Goal: Task Accomplishment & Management: Manage account settings

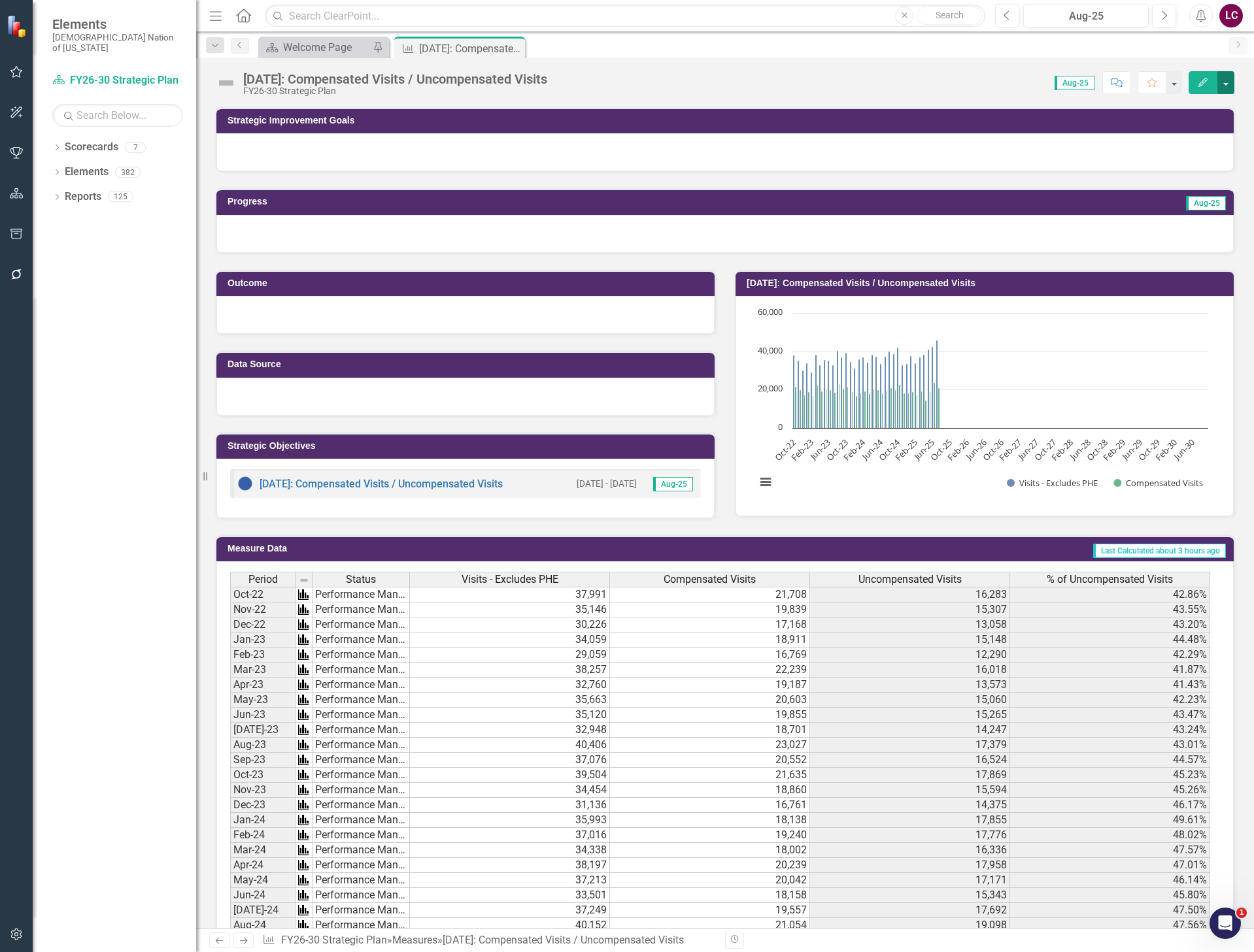
click at [1224, 85] on button "button" at bounding box center [1225, 82] width 17 height 23
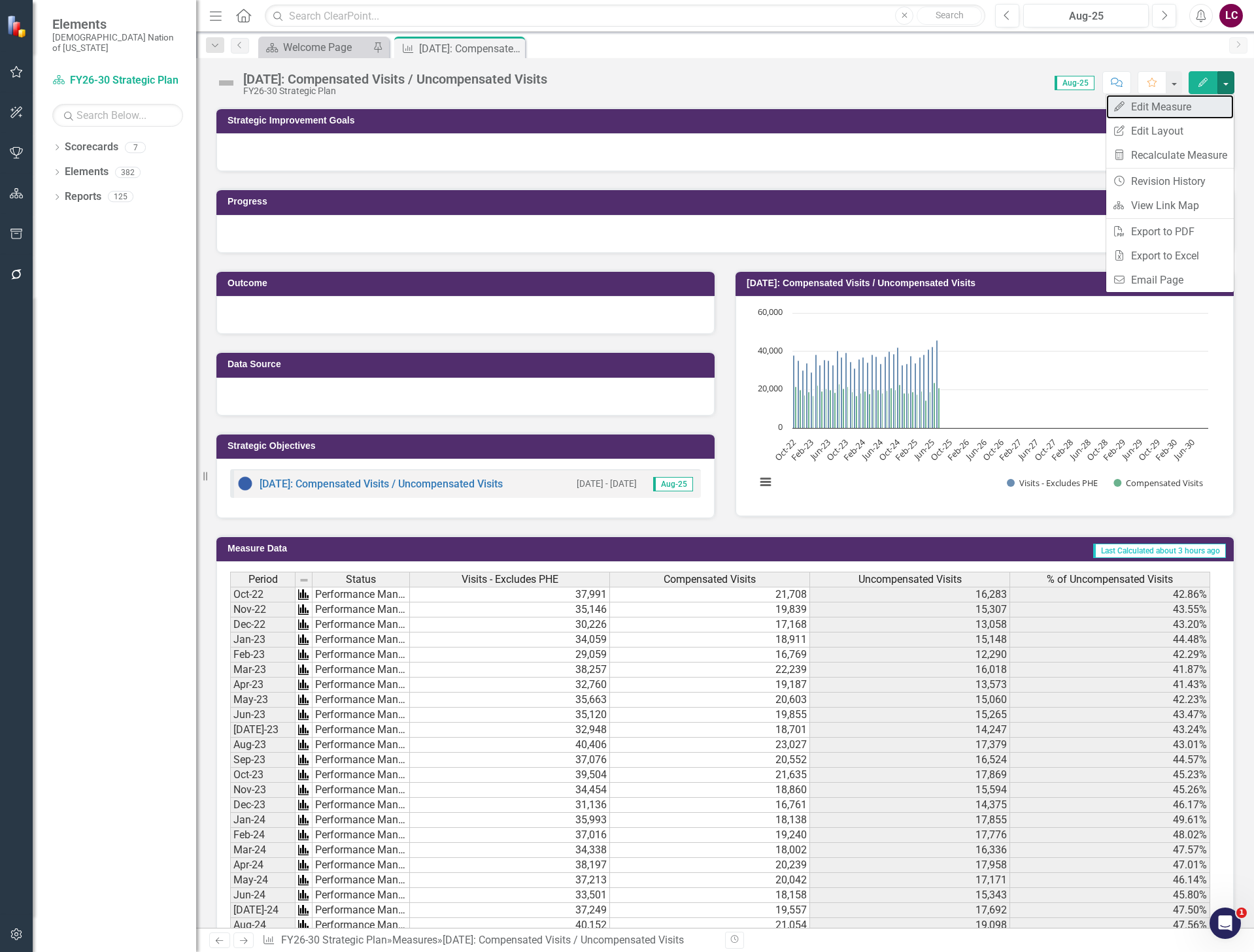
click at [1167, 112] on link "Edit Edit Measure" at bounding box center [1169, 107] width 127 height 25
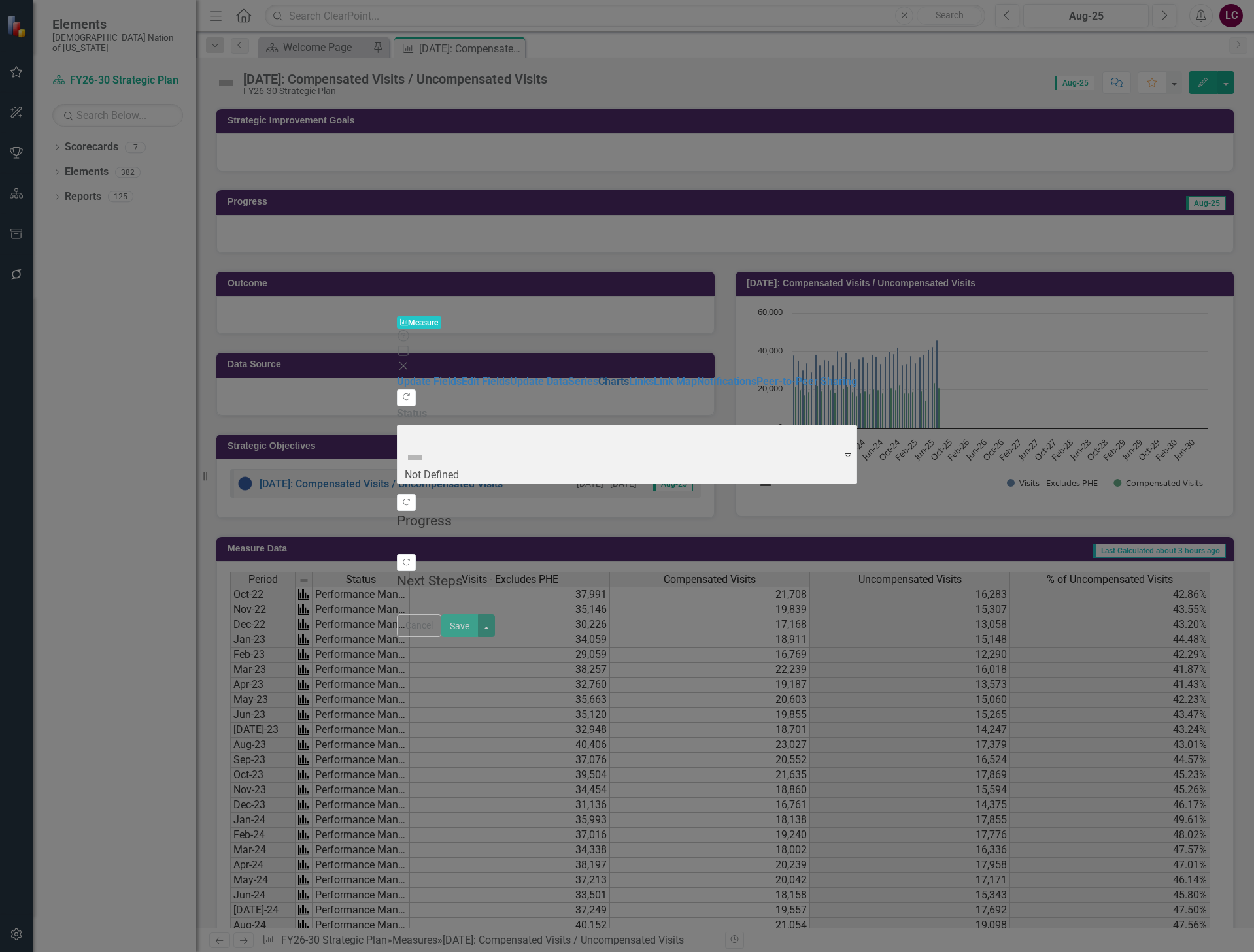
click at [598, 375] on link "Charts" at bounding box center [613, 381] width 31 height 13
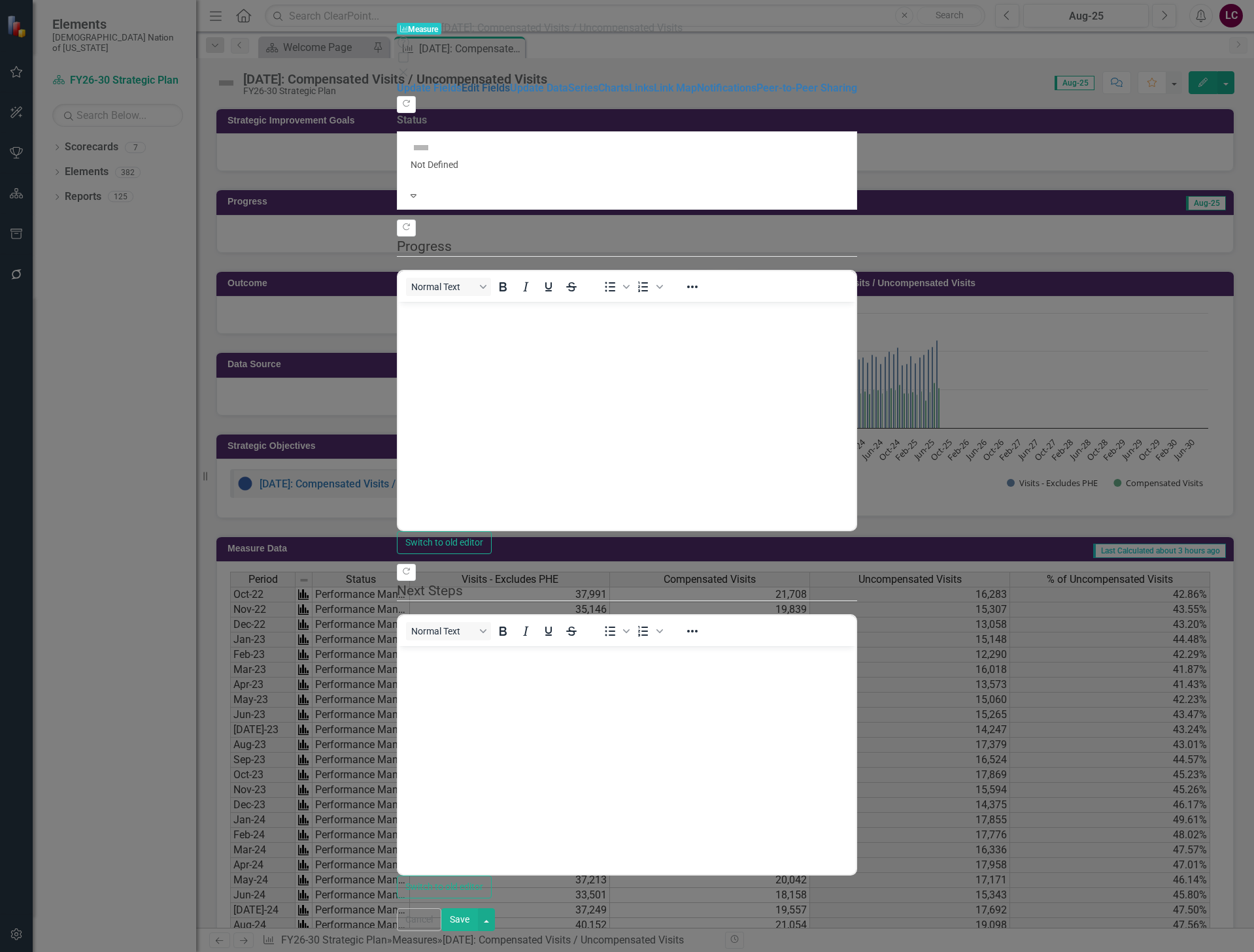
click at [461, 81] on link "Edit Fields" at bounding box center [485, 87] width 48 height 13
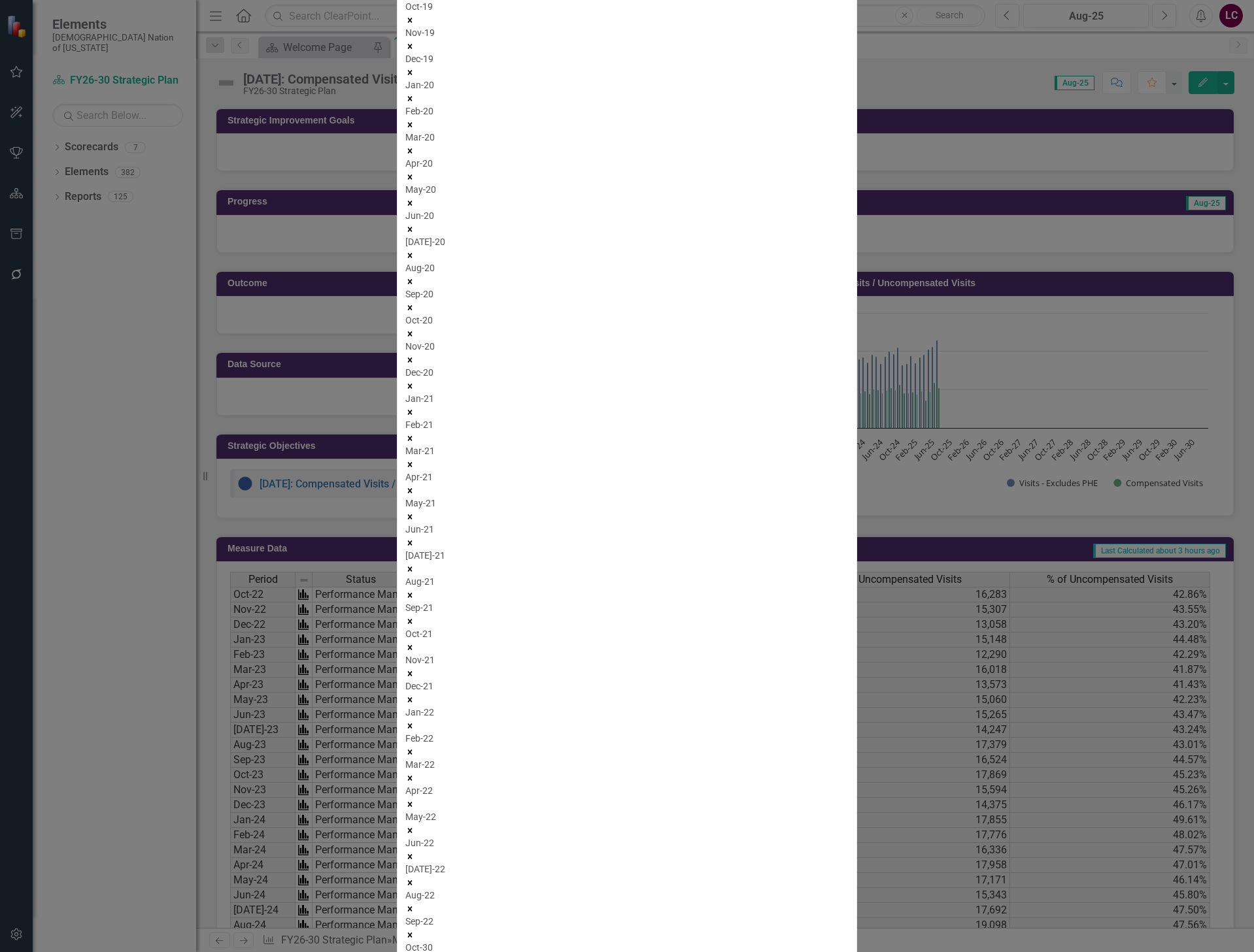
click at [1204, 108] on link "Edit Edit Chart" at bounding box center [1178, 115] width 103 height 25
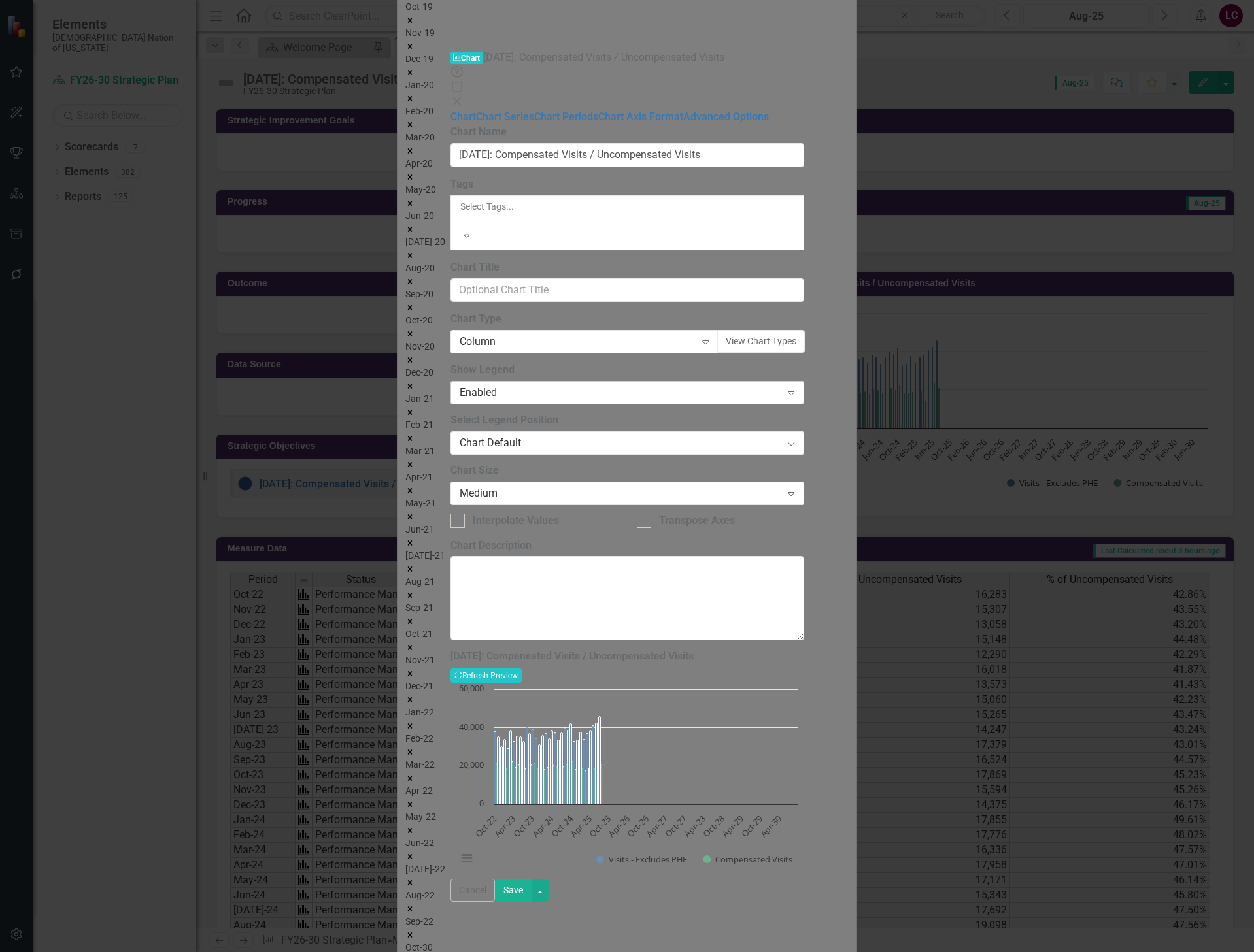
click at [606, 386] on div "Enabled" at bounding box center [620, 393] width 321 height 15
click at [588, 436] on div "Chart Default" at bounding box center [620, 443] width 321 height 15
click at [476, 110] on link "Chart Series" at bounding box center [504, 116] width 59 height 13
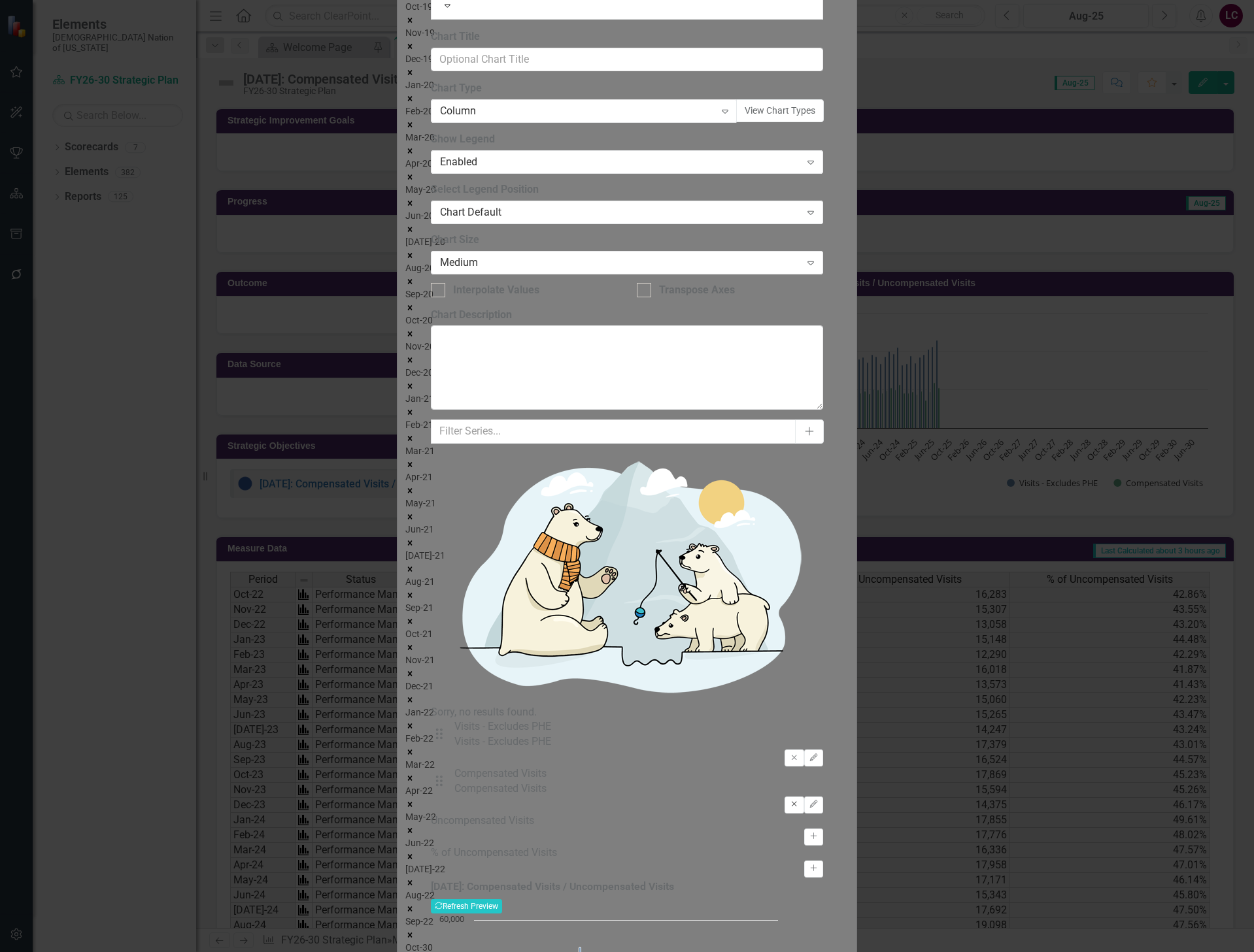
click at [789, 800] on icon "Remove" at bounding box center [794, 804] width 10 height 8
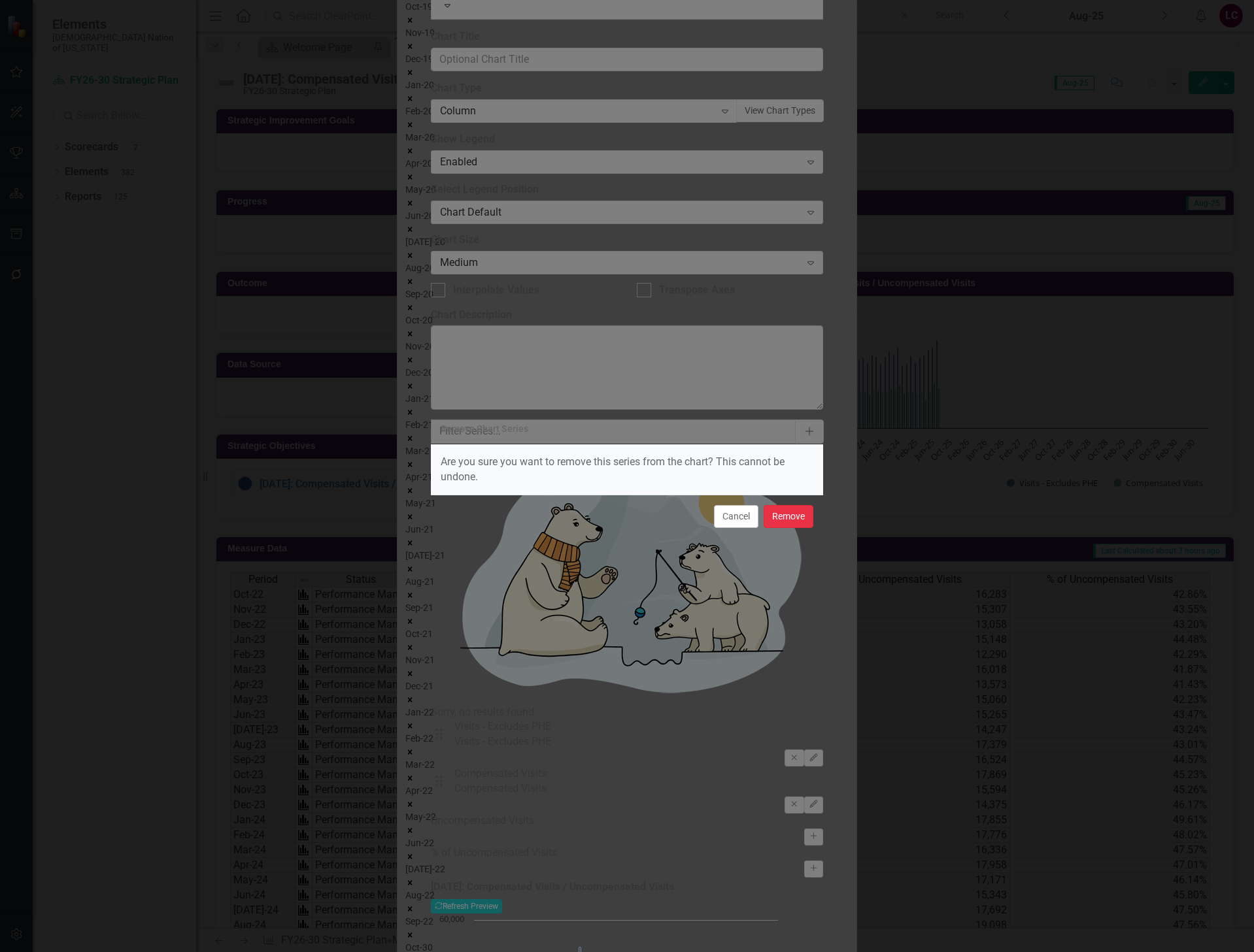
click at [792, 520] on button "Remove" at bounding box center [788, 516] width 50 height 23
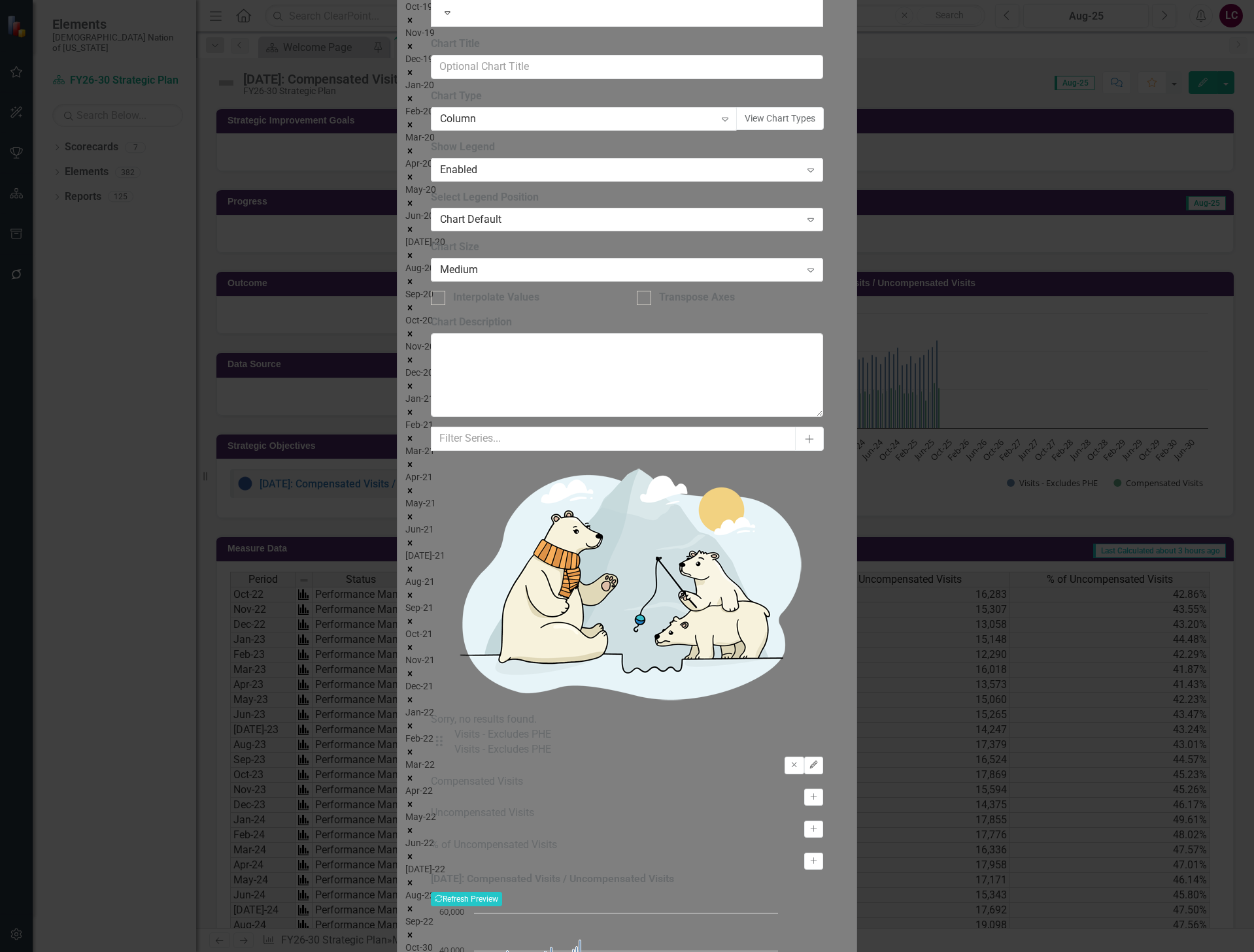
click at [821, 757] on button "Edit" at bounding box center [813, 765] width 19 height 17
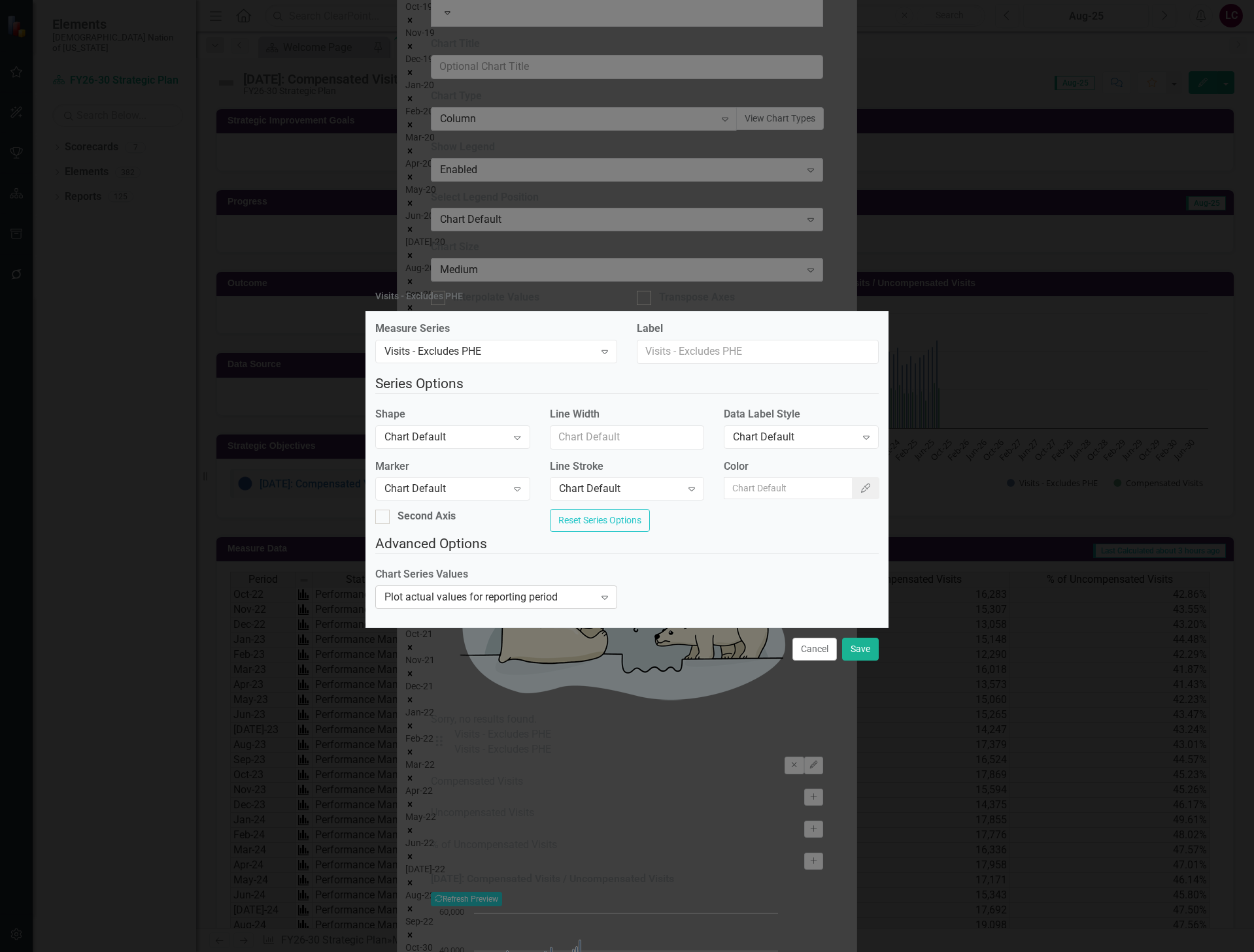
click at [519, 600] on div "Plot actual values for reporting period" at bounding box center [488, 598] width 209 height 15
click at [589, 577] on label "Chart Series Values" at bounding box center [495, 575] width 242 height 15
click at [856, 658] on button "Save" at bounding box center [860, 649] width 36 height 23
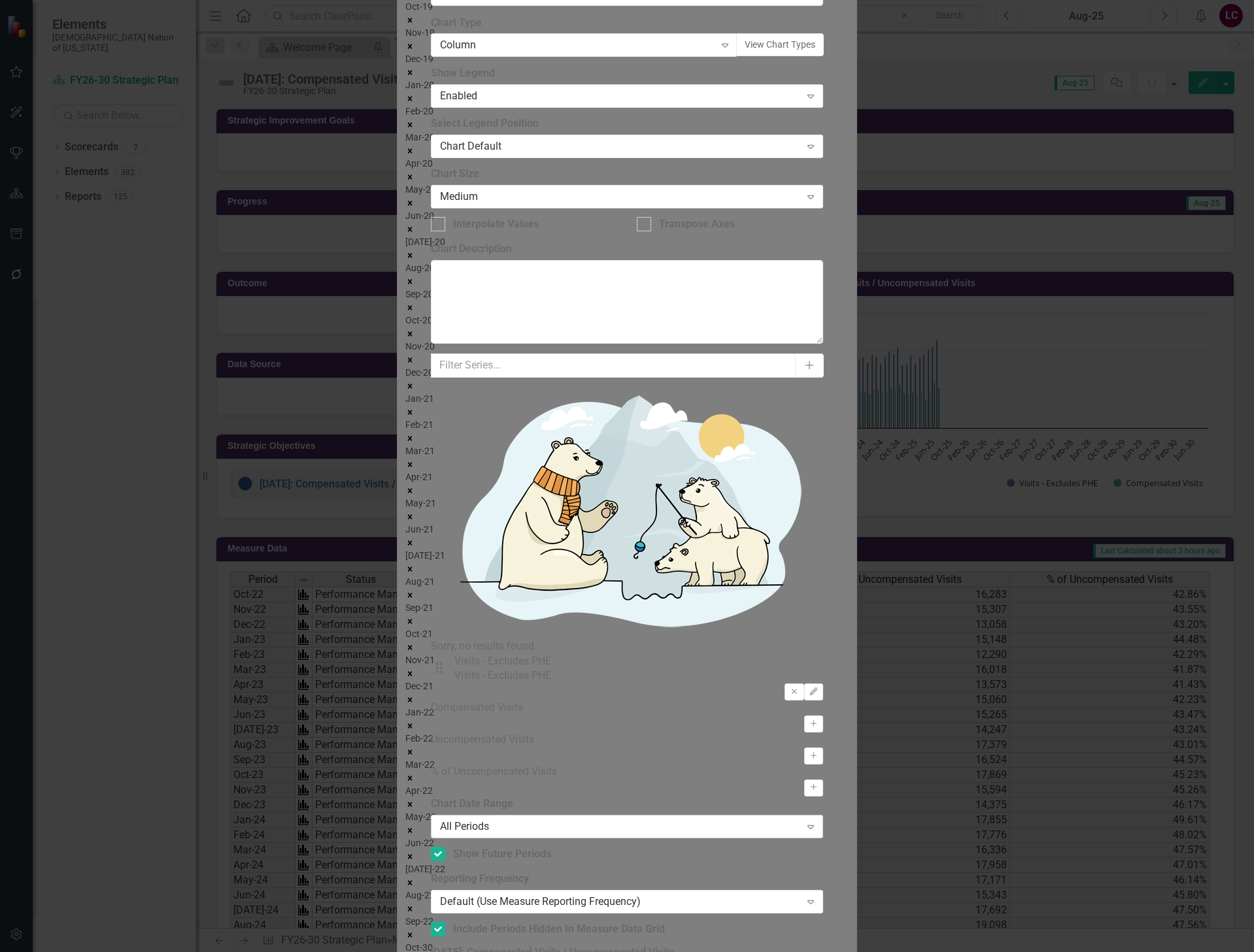
click at [523, 820] on div "All Periods" at bounding box center [620, 827] width 360 height 15
click at [518, 894] on div "Default (Use Measure Reporting Frequency)" at bounding box center [620, 902] width 360 height 15
click at [445, 847] on div at bounding box center [438, 854] width 14 height 14
click at [439, 847] on input "Show Future Periods" at bounding box center [435, 851] width 8 height 8
checkbox input "false"
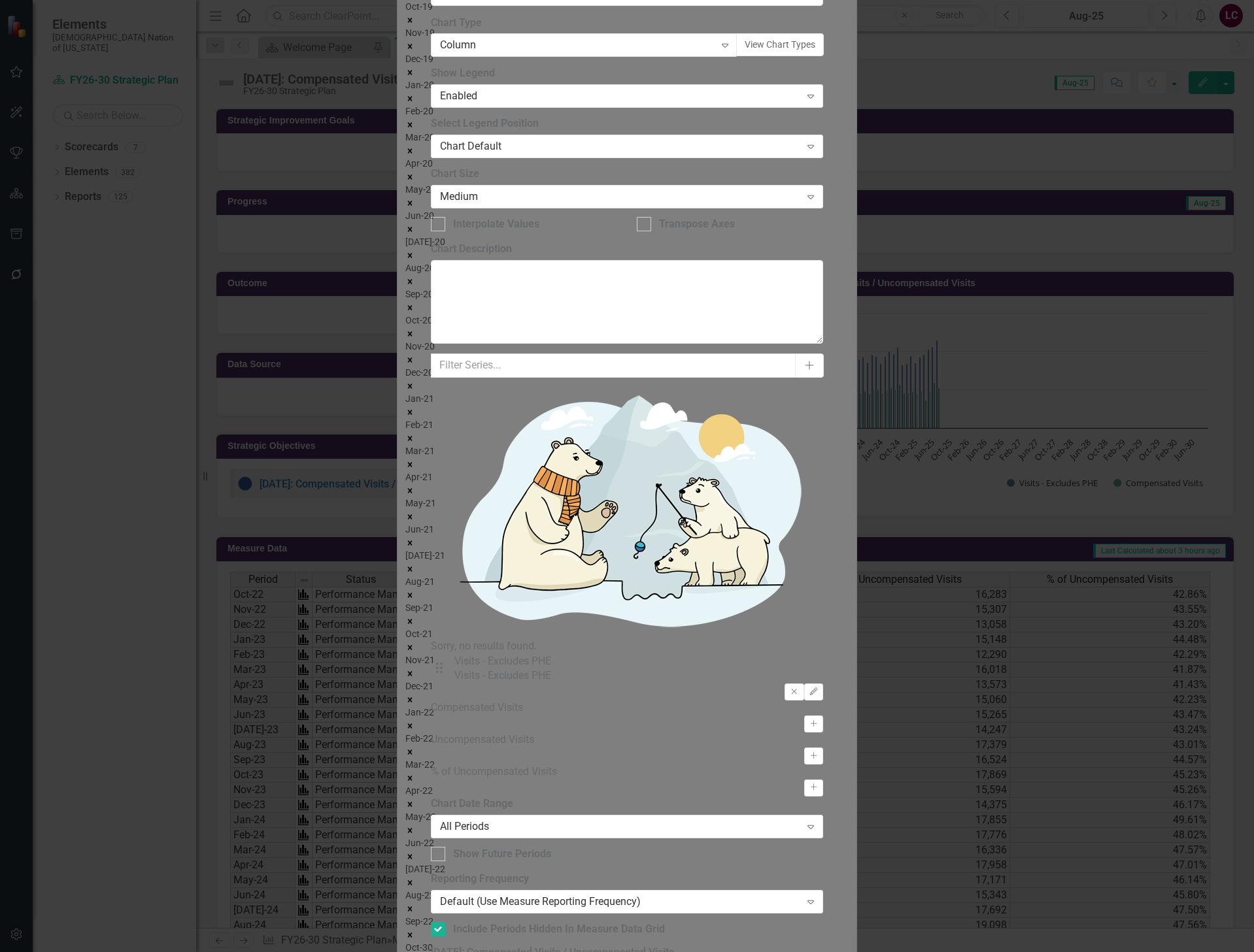
click at [560, 894] on div "Default (Use Measure Reporting Frequency)" at bounding box center [620, 902] width 360 height 15
click at [572, 797] on div "From this tab, you define the periods you want included in the chart. For examp…" at bounding box center [627, 866] width 393 height 140
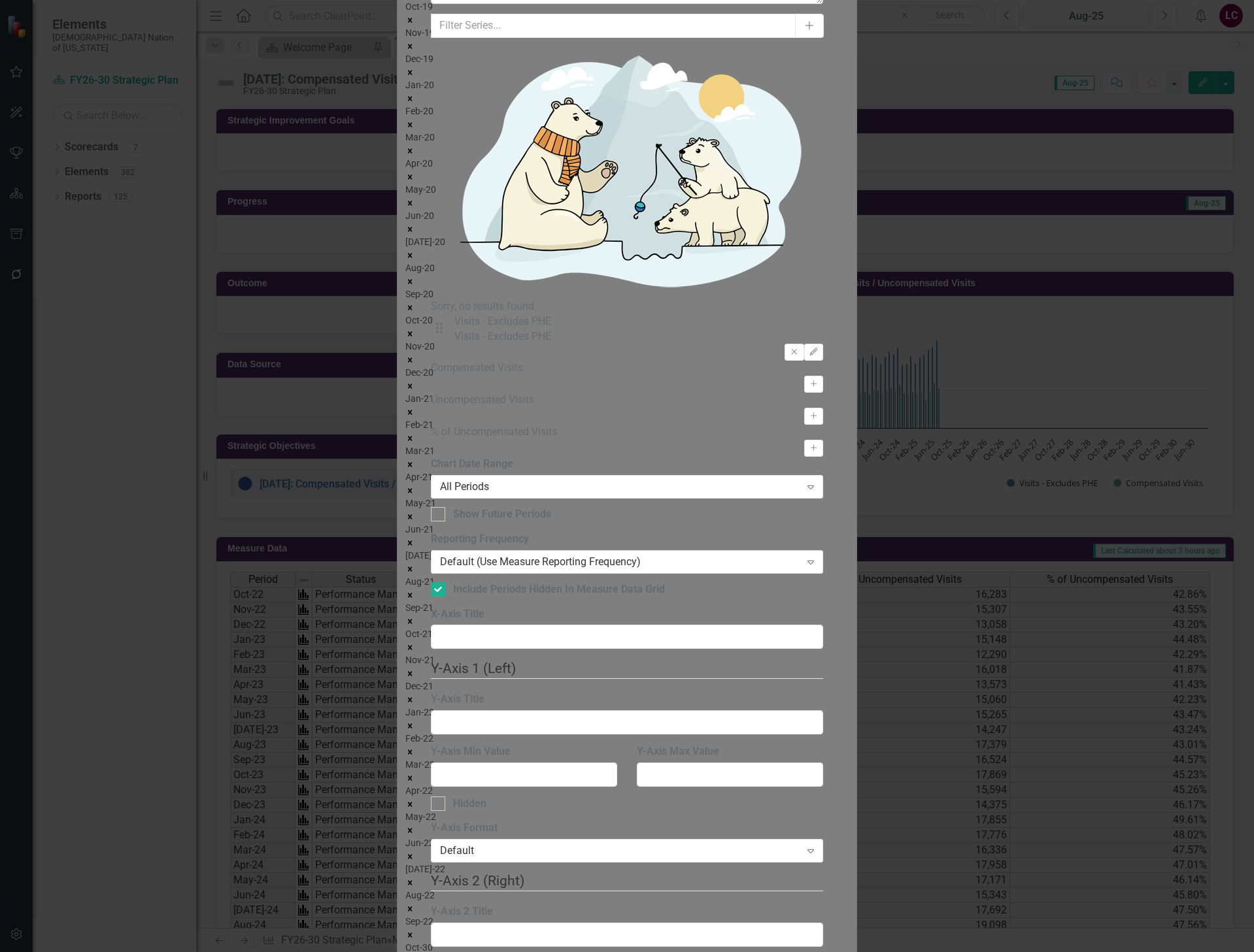
click at [577, 951] on div "None" at bounding box center [627, 960] width 1254 height 15
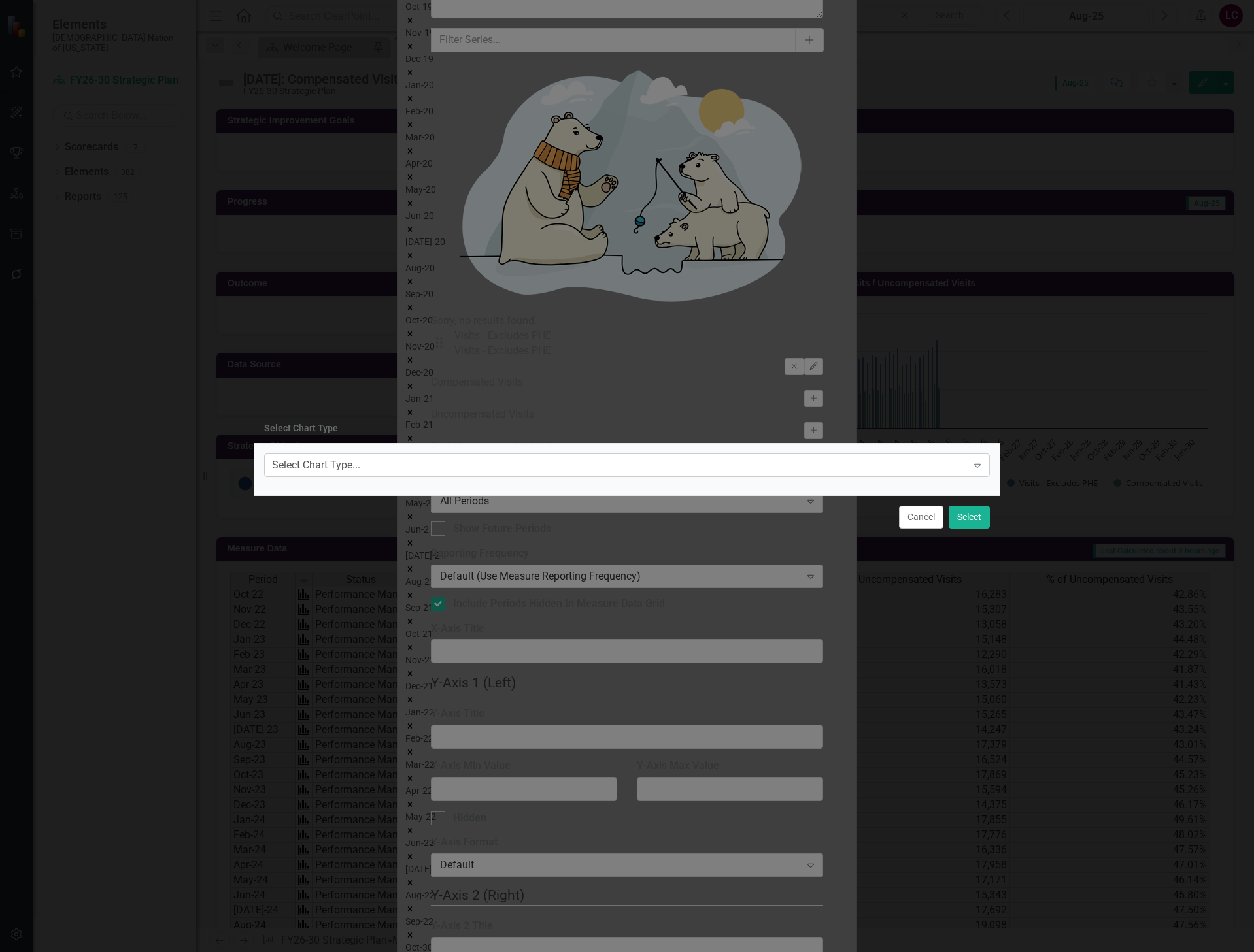
click at [360, 465] on div "Select Chart Type..." at bounding box center [316, 465] width 88 height 15
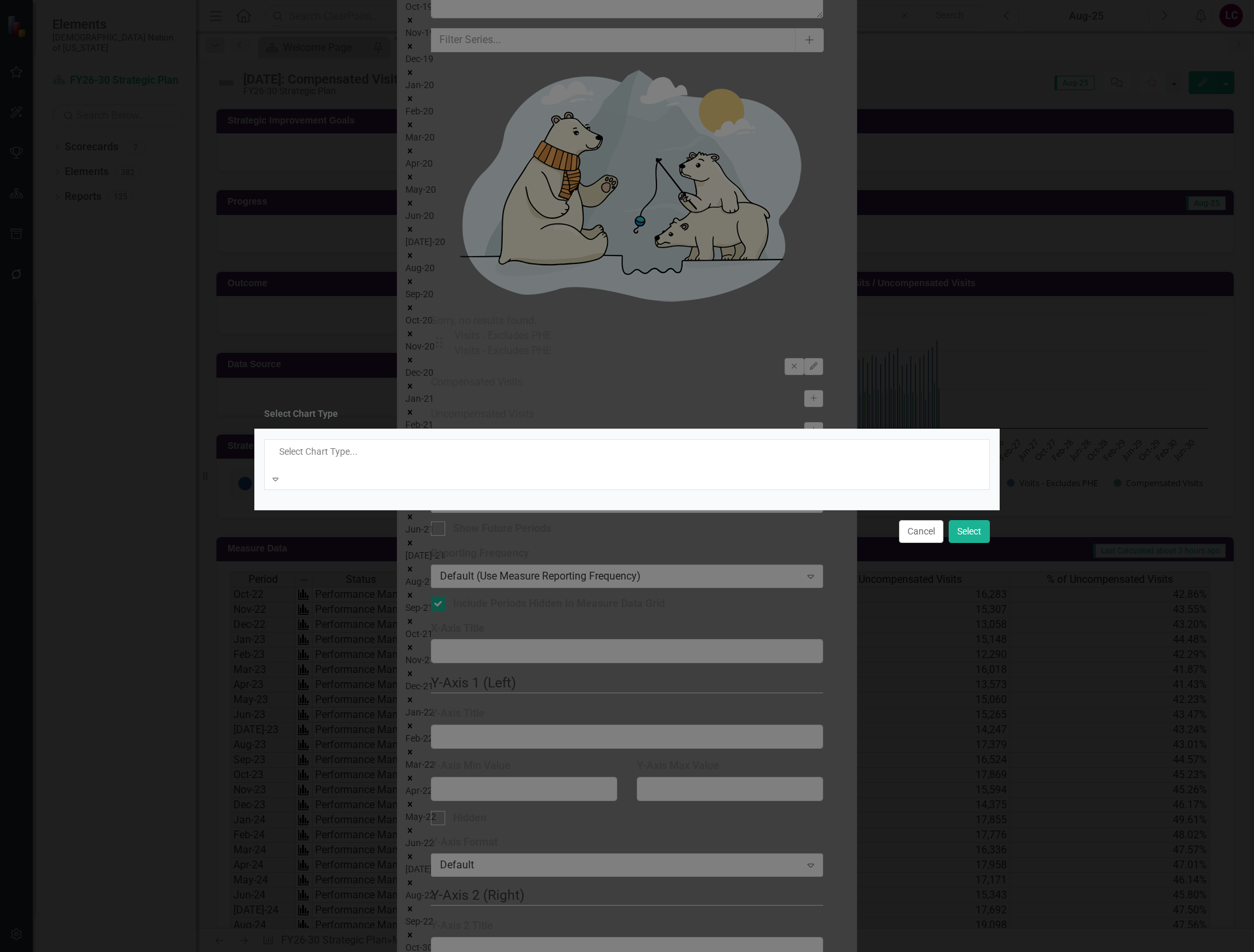
click at [507, 951] on div "Modern" at bounding box center [627, 960] width 1254 height 15
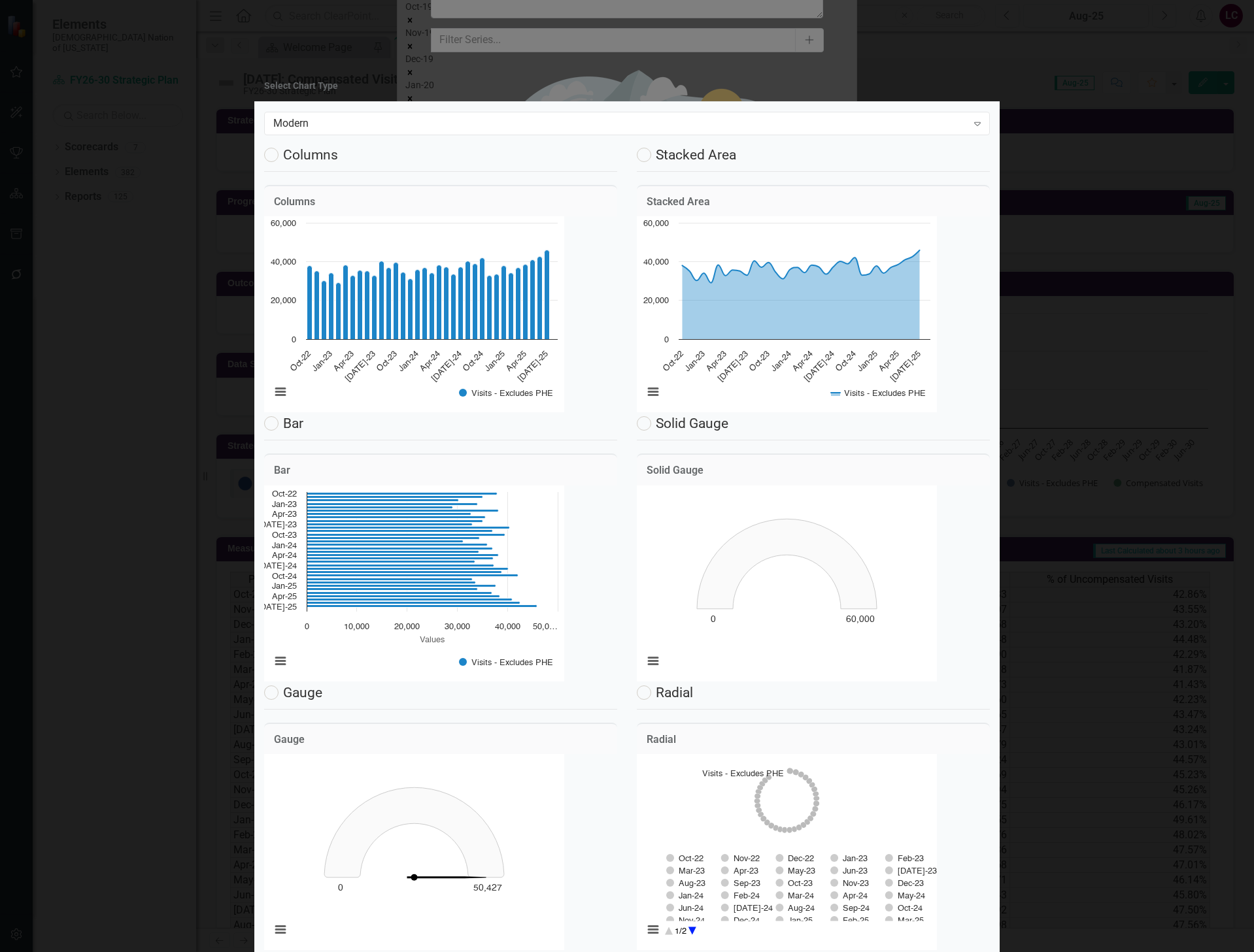
scroll to position [1117, 0]
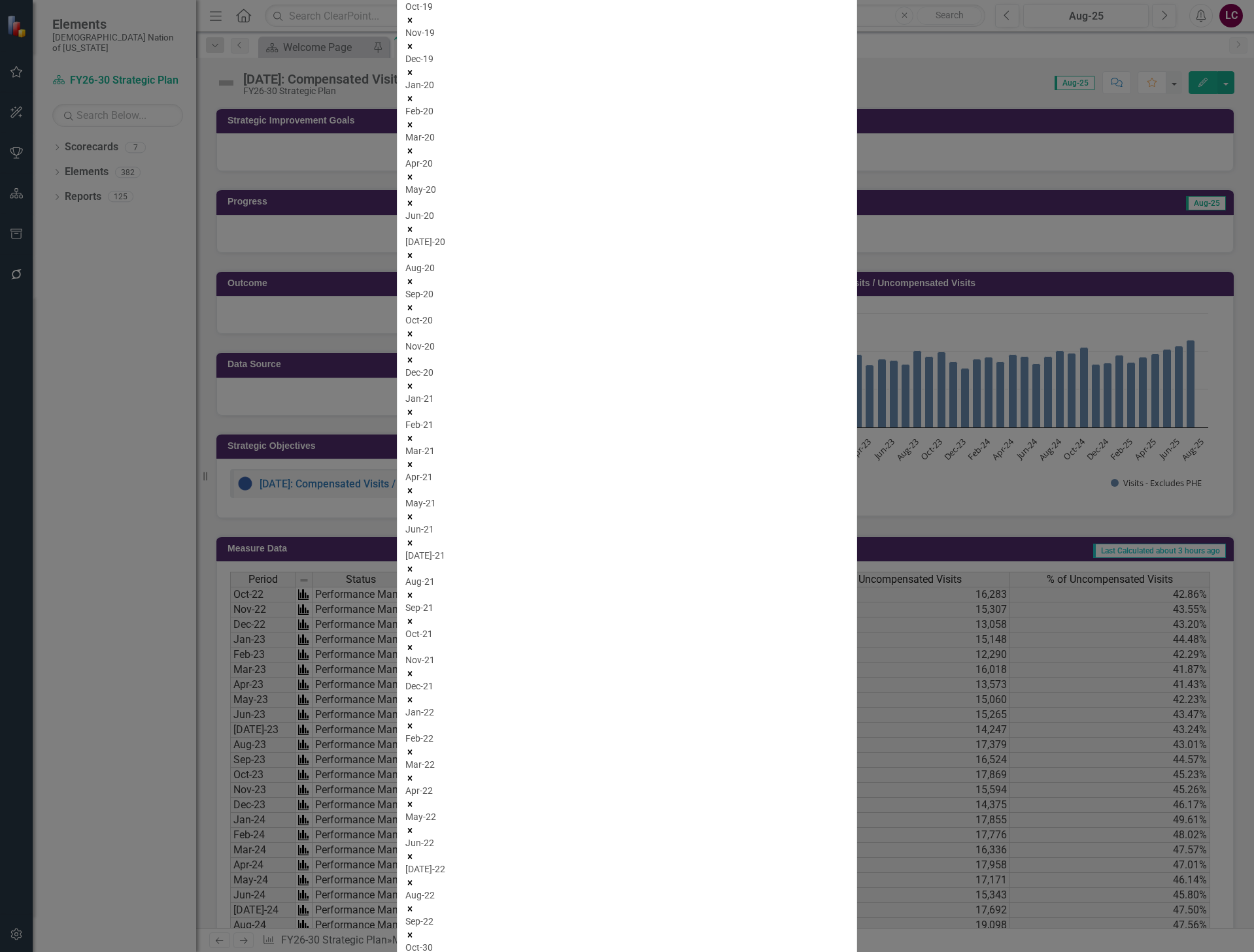
click at [1201, 121] on link "Edit Edit Chart" at bounding box center [1178, 115] width 103 height 25
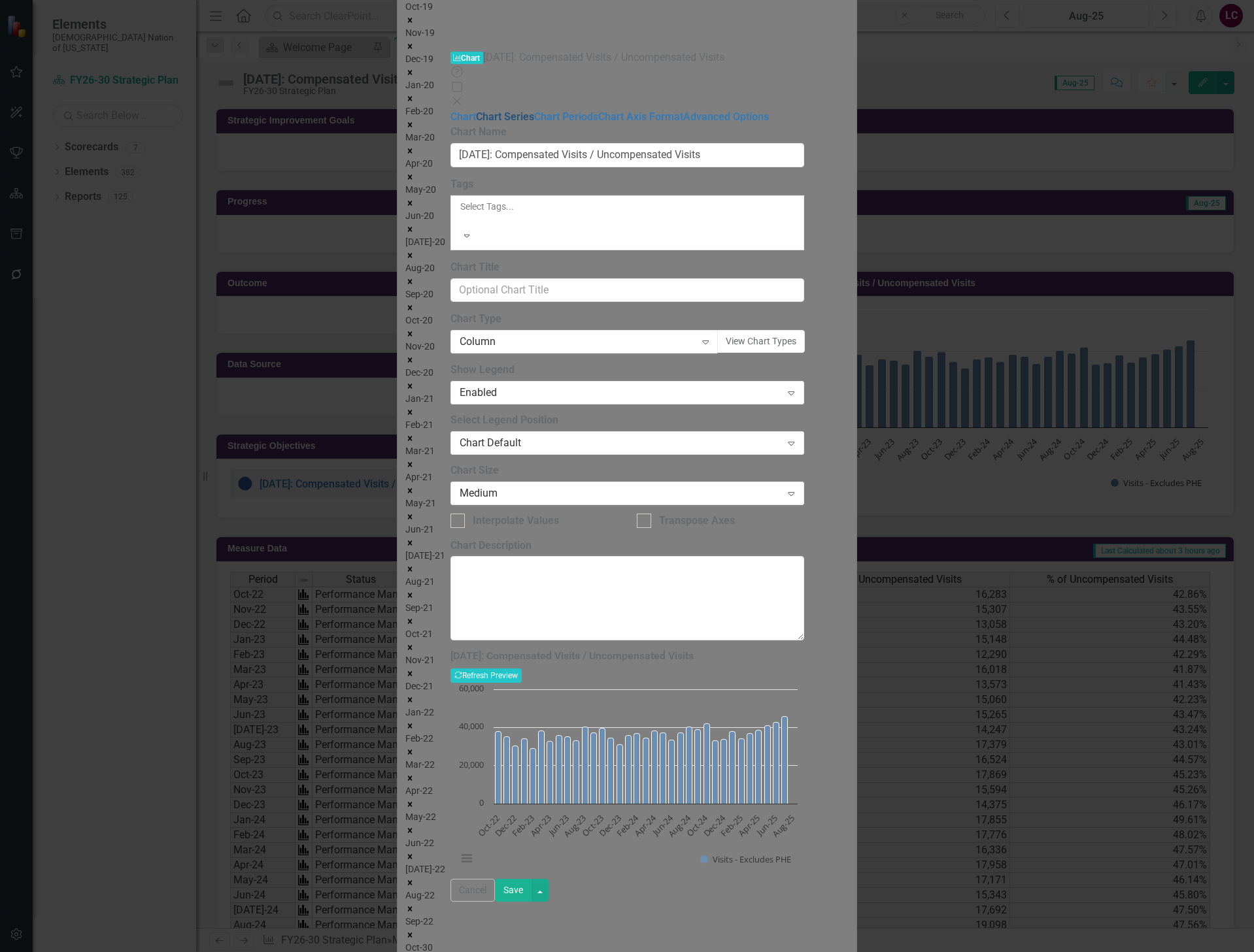
click at [476, 110] on link "Chart Series" at bounding box center [504, 116] width 59 height 13
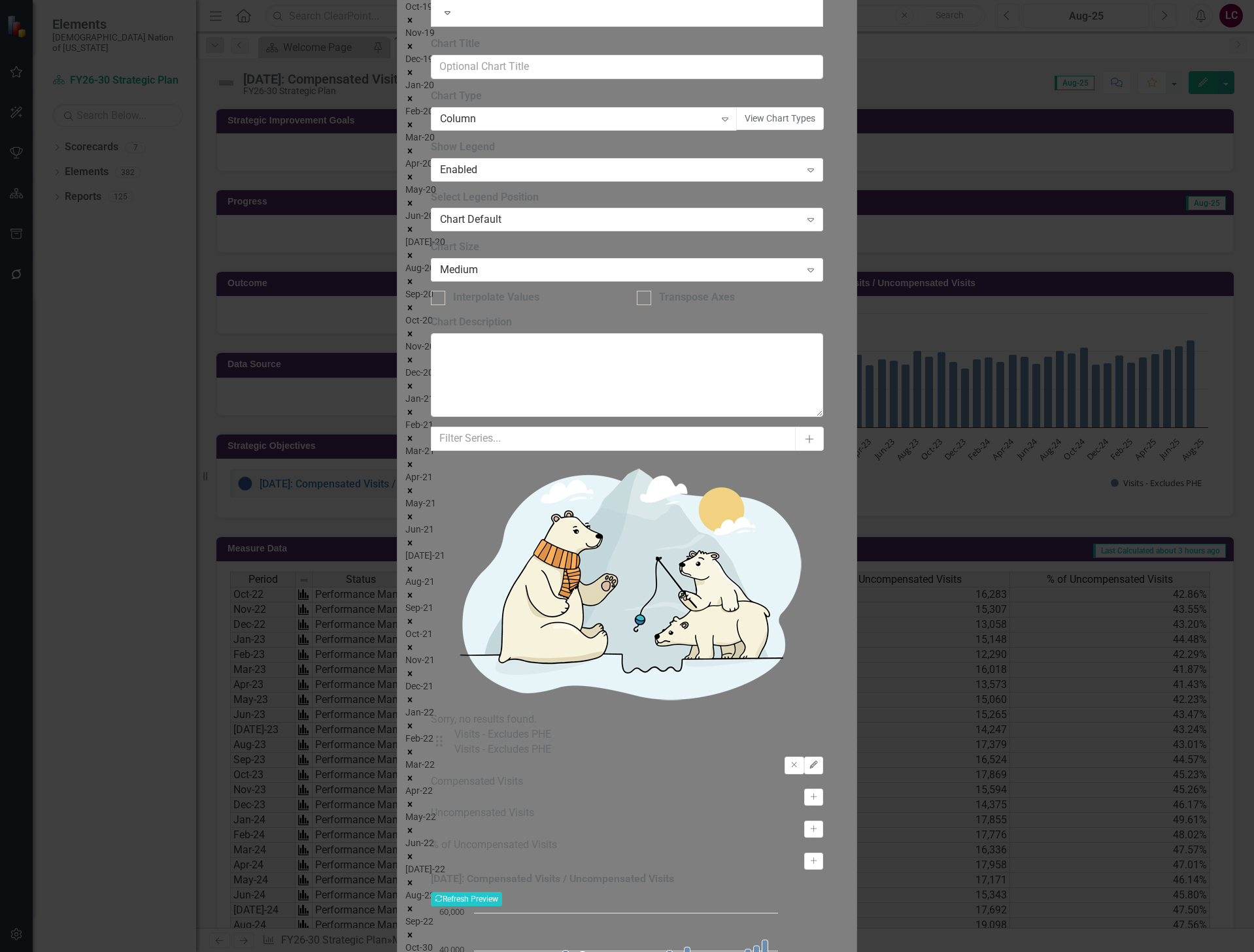
click at [818, 761] on icon "Edit" at bounding box center [814, 765] width 10 height 8
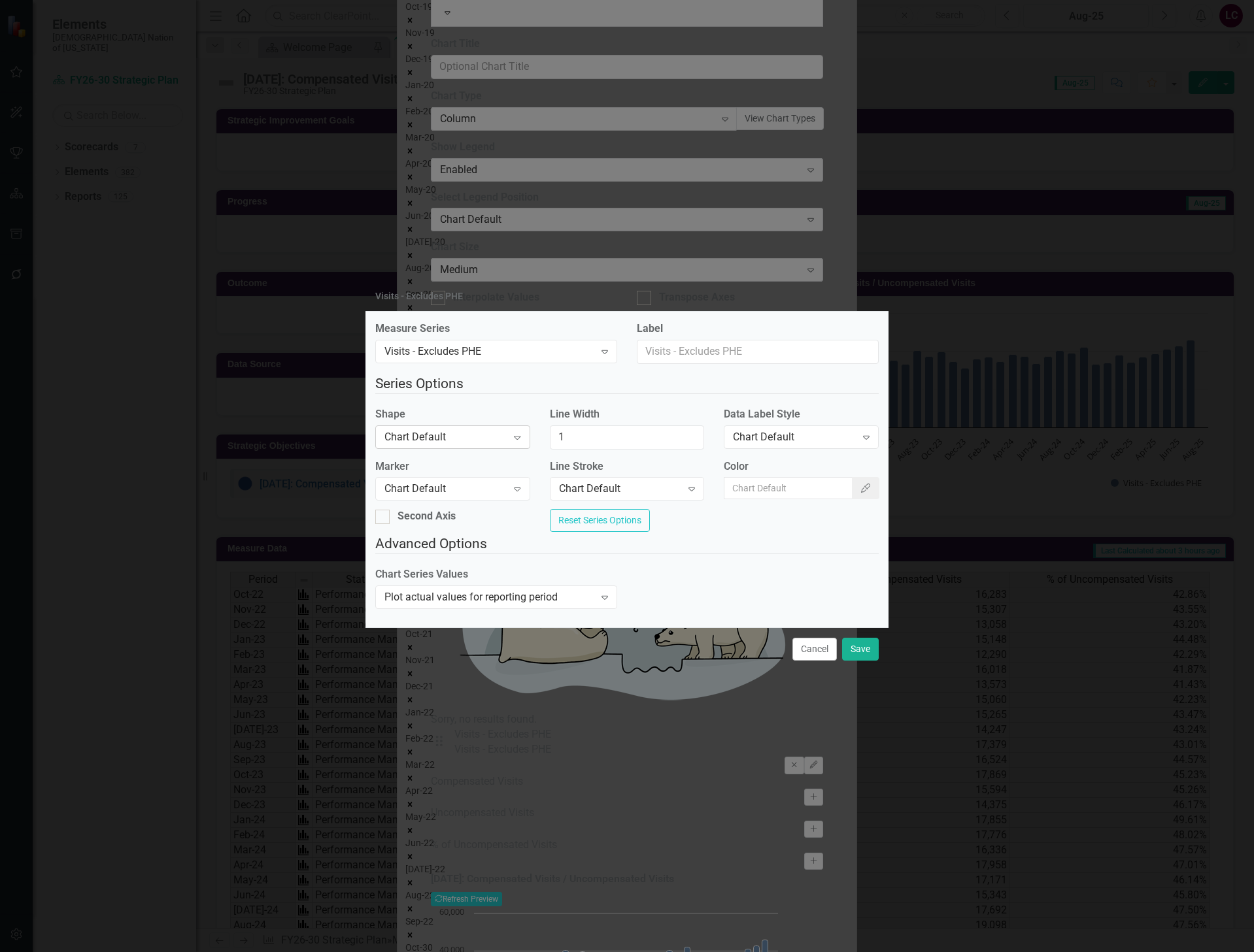
click at [492, 429] on div "Chart Default" at bounding box center [445, 437] width 122 height 15
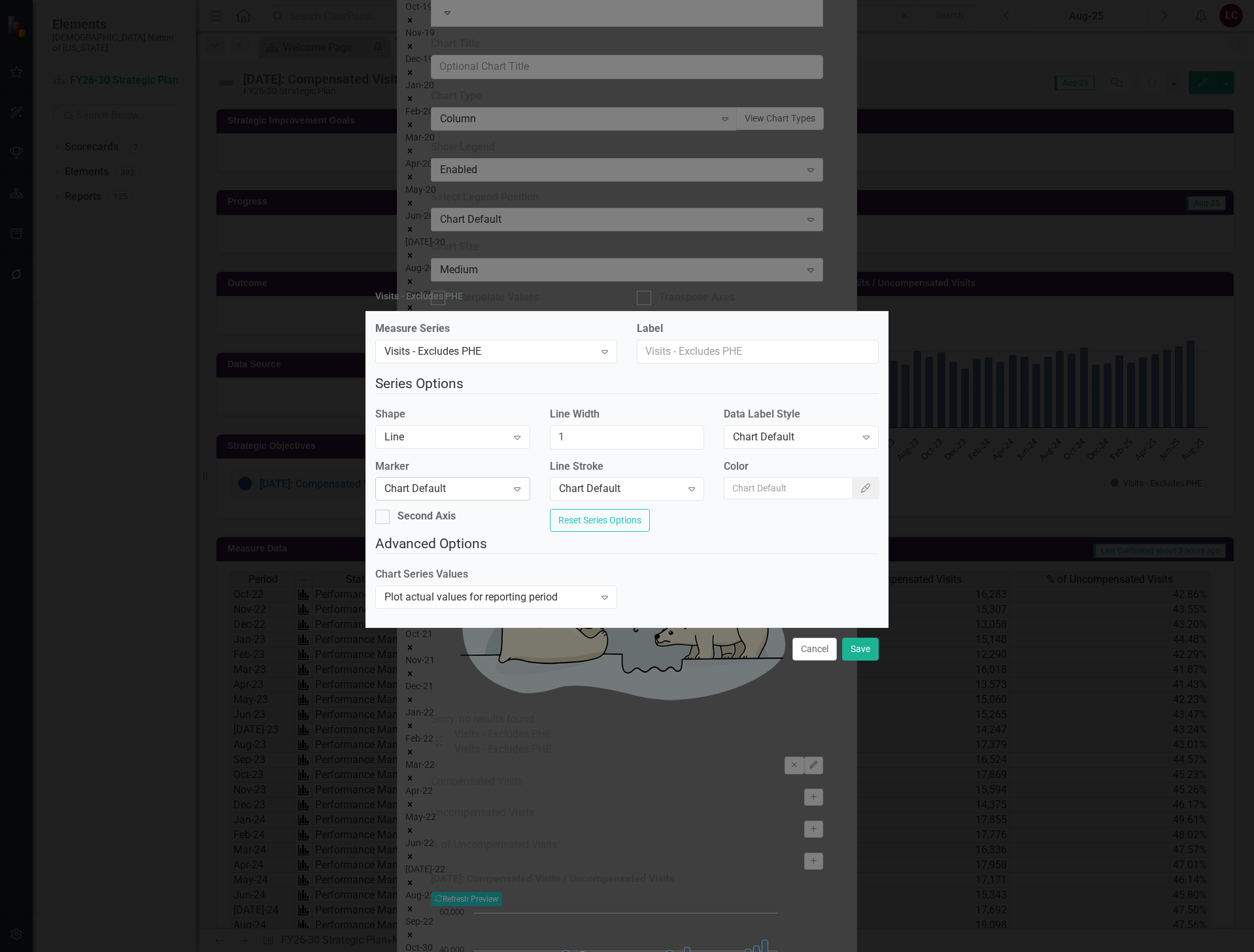
click at [454, 491] on div "Chart Default" at bounding box center [445, 489] width 122 height 15
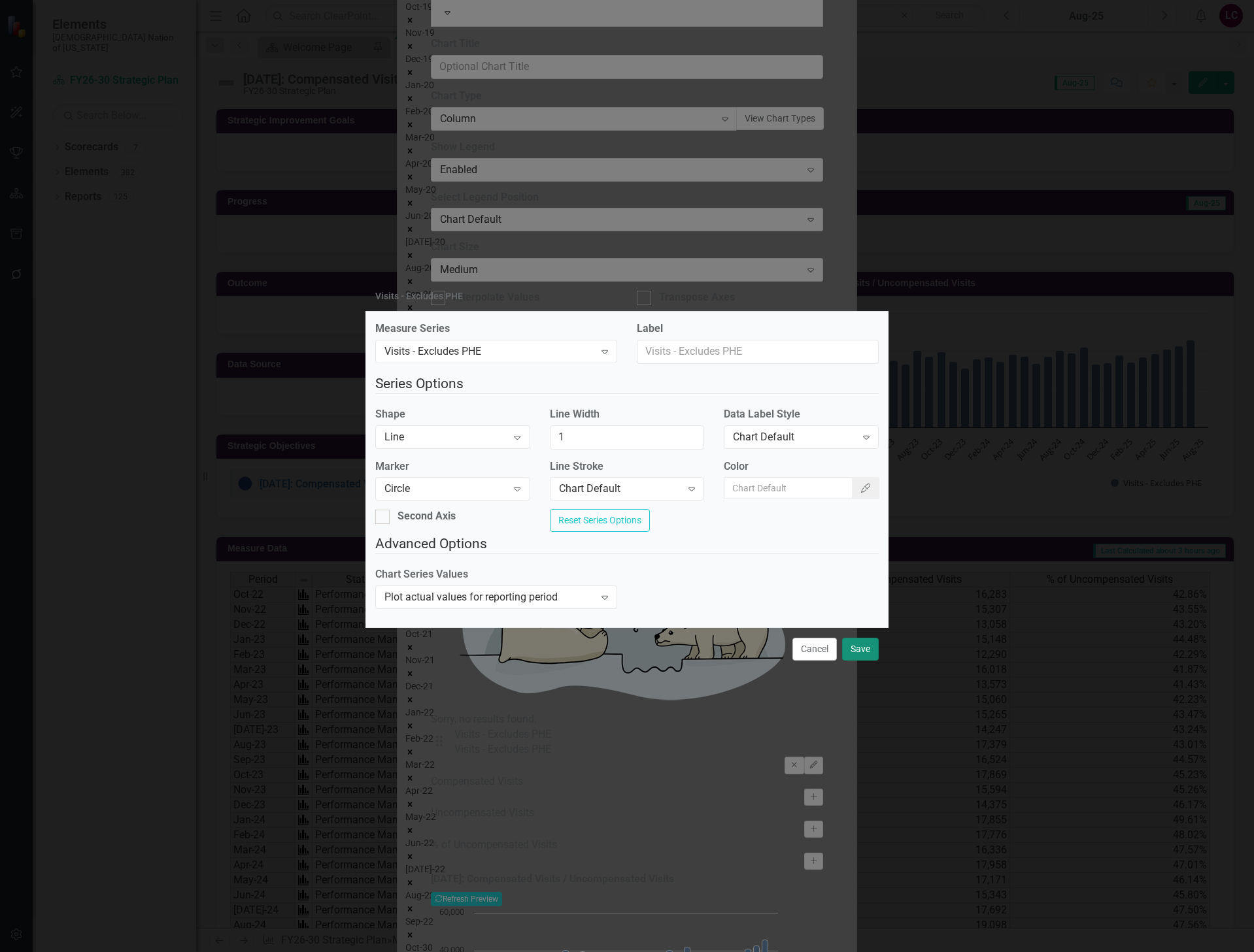
click at [859, 652] on button "Save" at bounding box center [860, 649] width 36 height 23
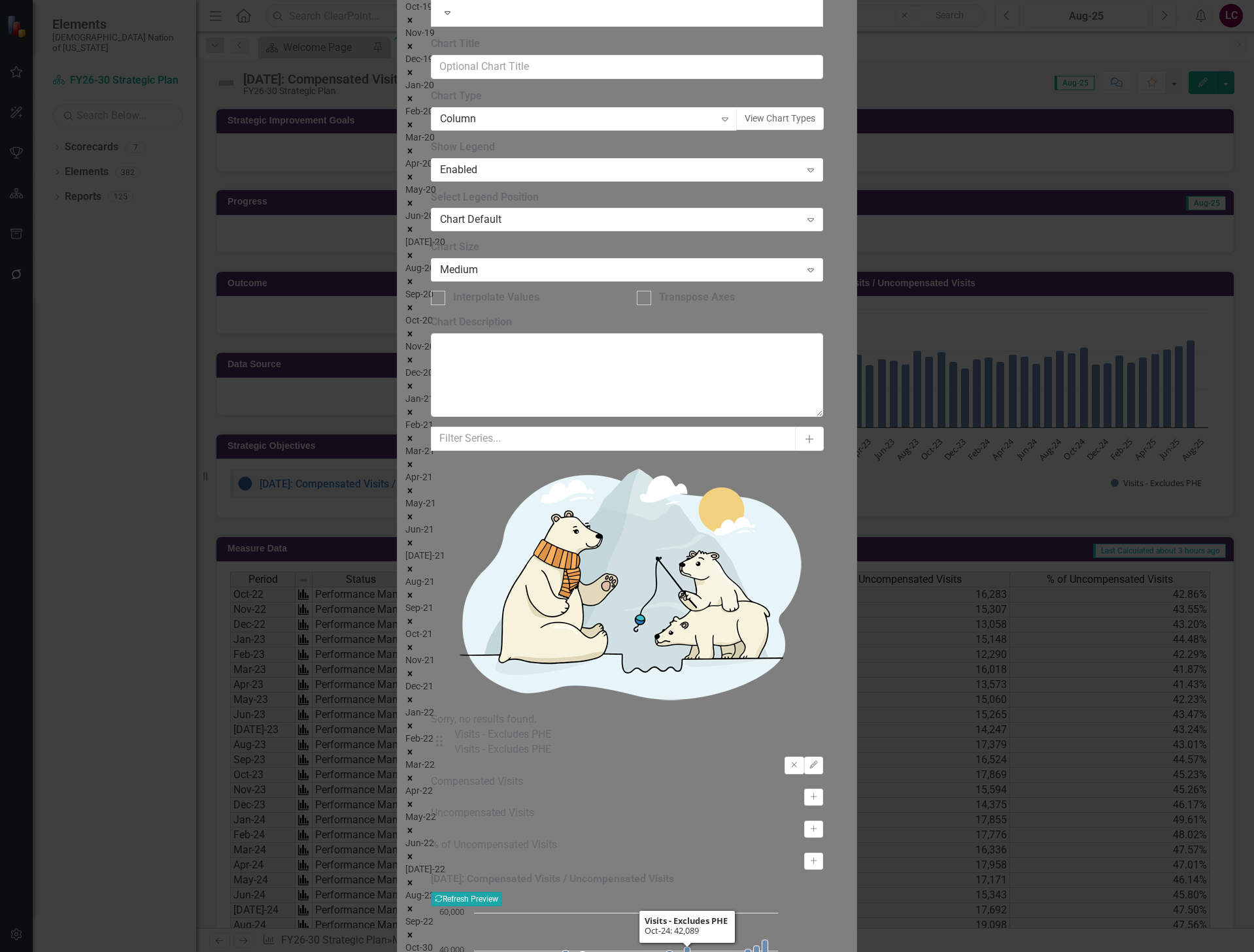
click at [502, 892] on button "Recalculate Refresh Preview" at bounding box center [466, 899] width 71 height 14
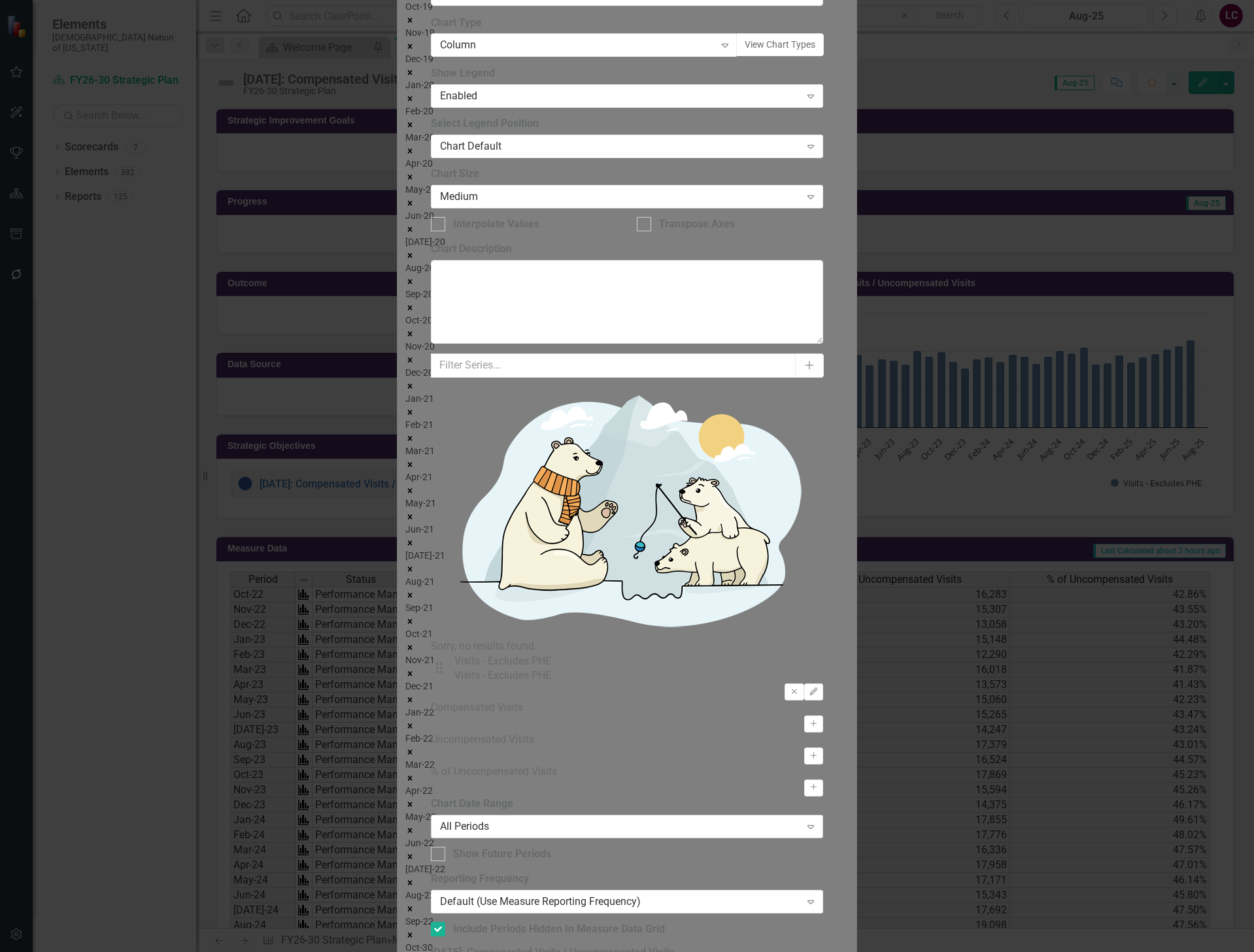
click at [504, 820] on div "All Periods" at bounding box center [620, 827] width 360 height 15
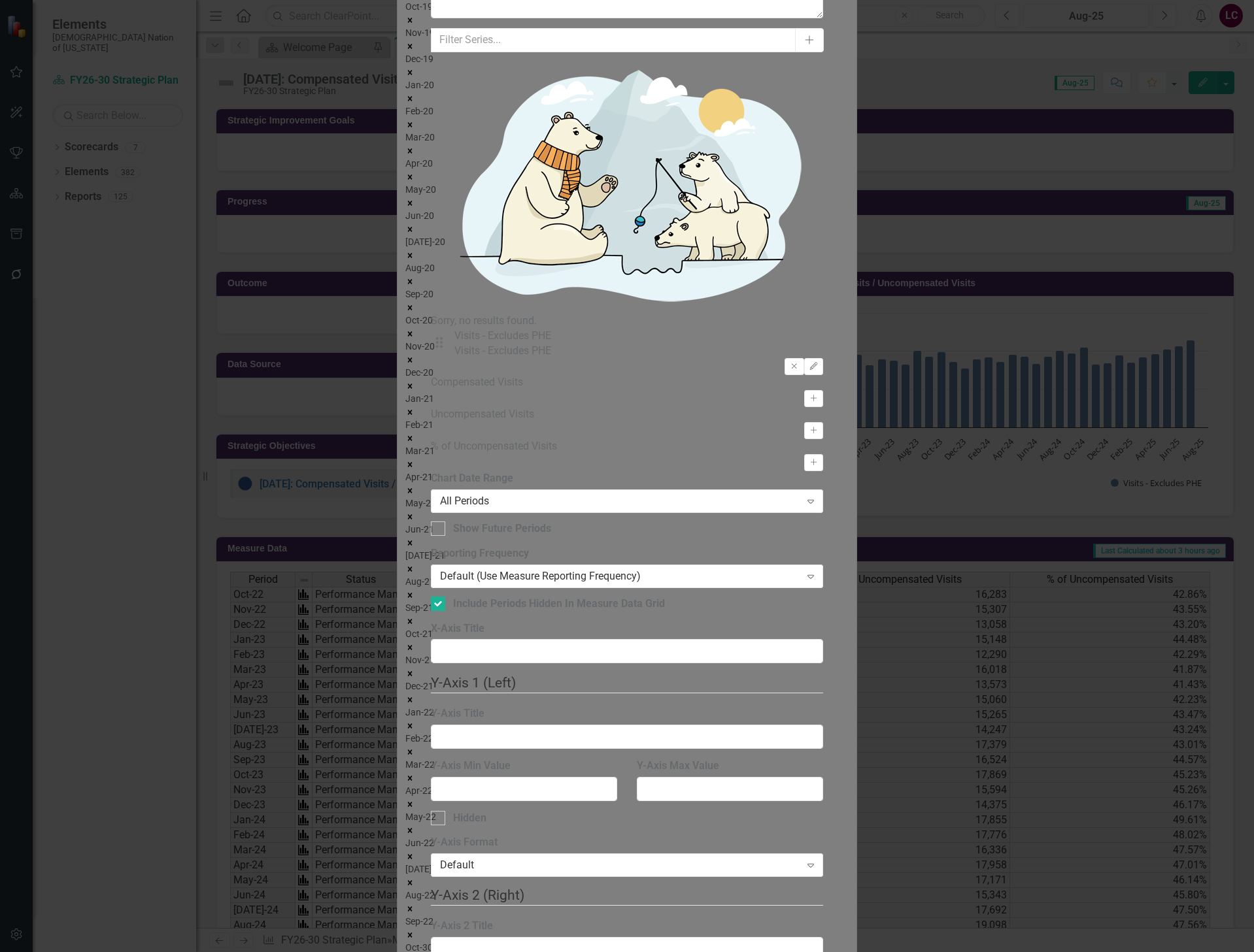
checkbox input "true"
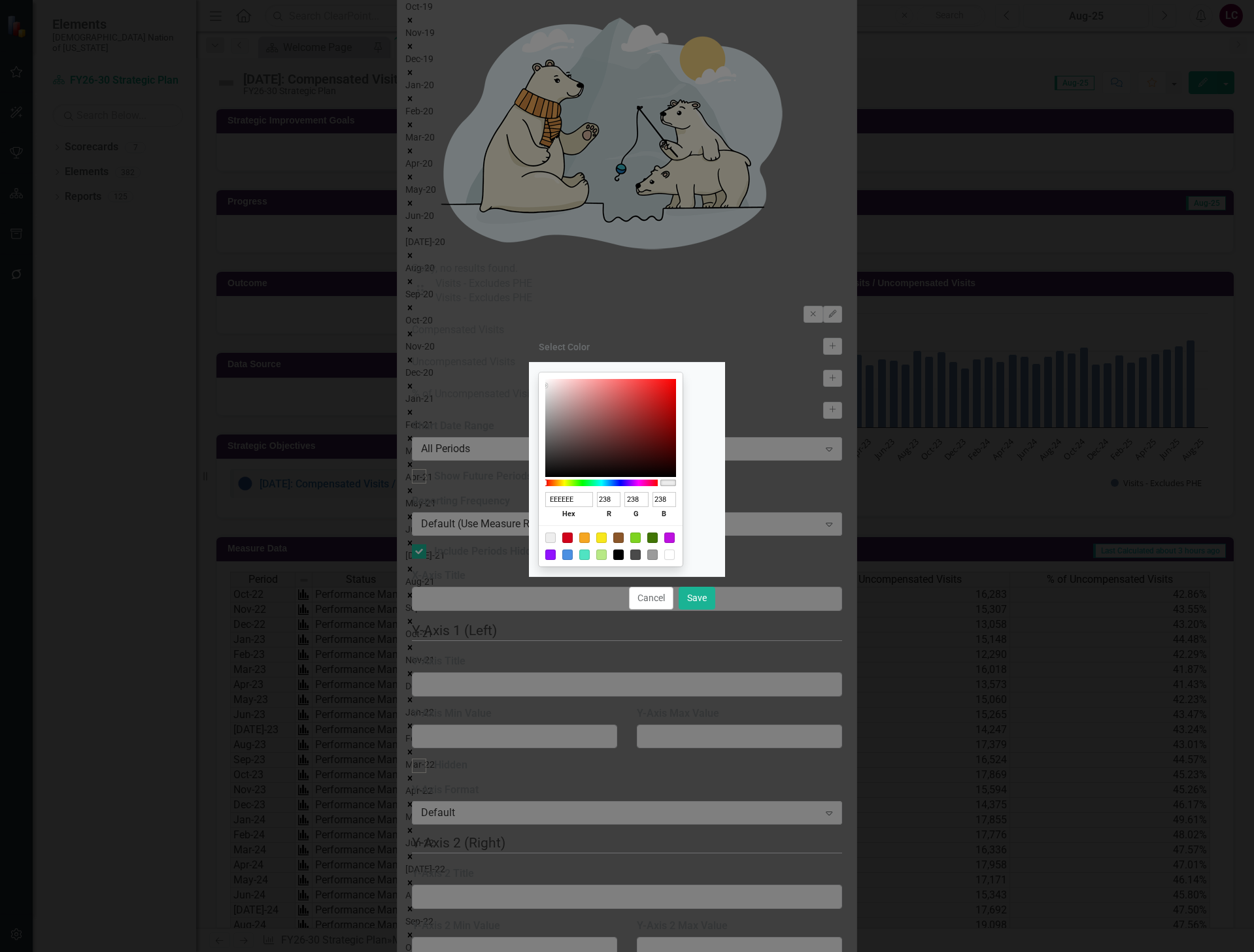
click at [572, 537] on div at bounding box center [567, 537] width 10 height 10
type input "D0021B"
type input "208"
type input "2"
type input "27"
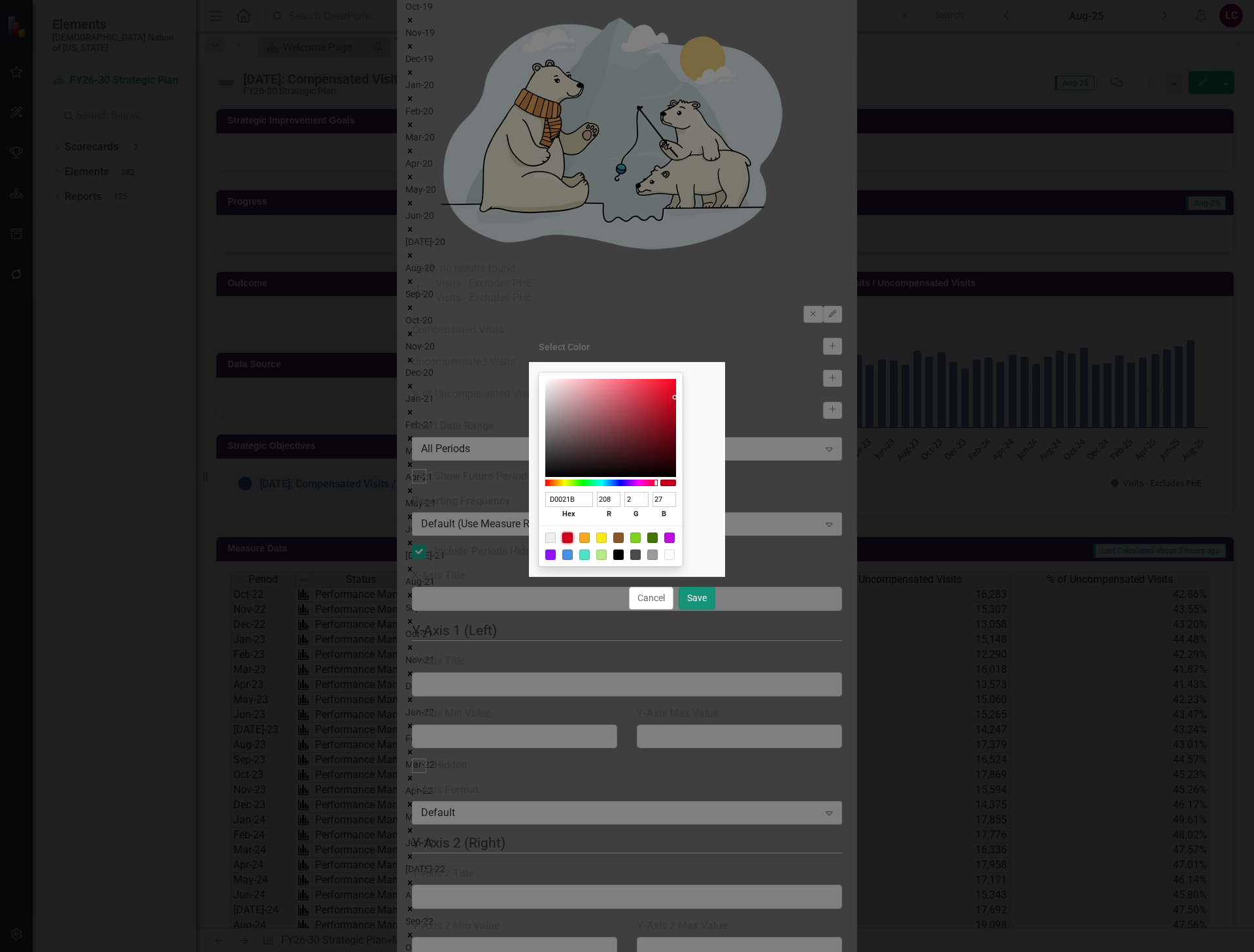
click at [694, 594] on button "Save" at bounding box center [696, 598] width 36 height 23
type input "#d0021b"
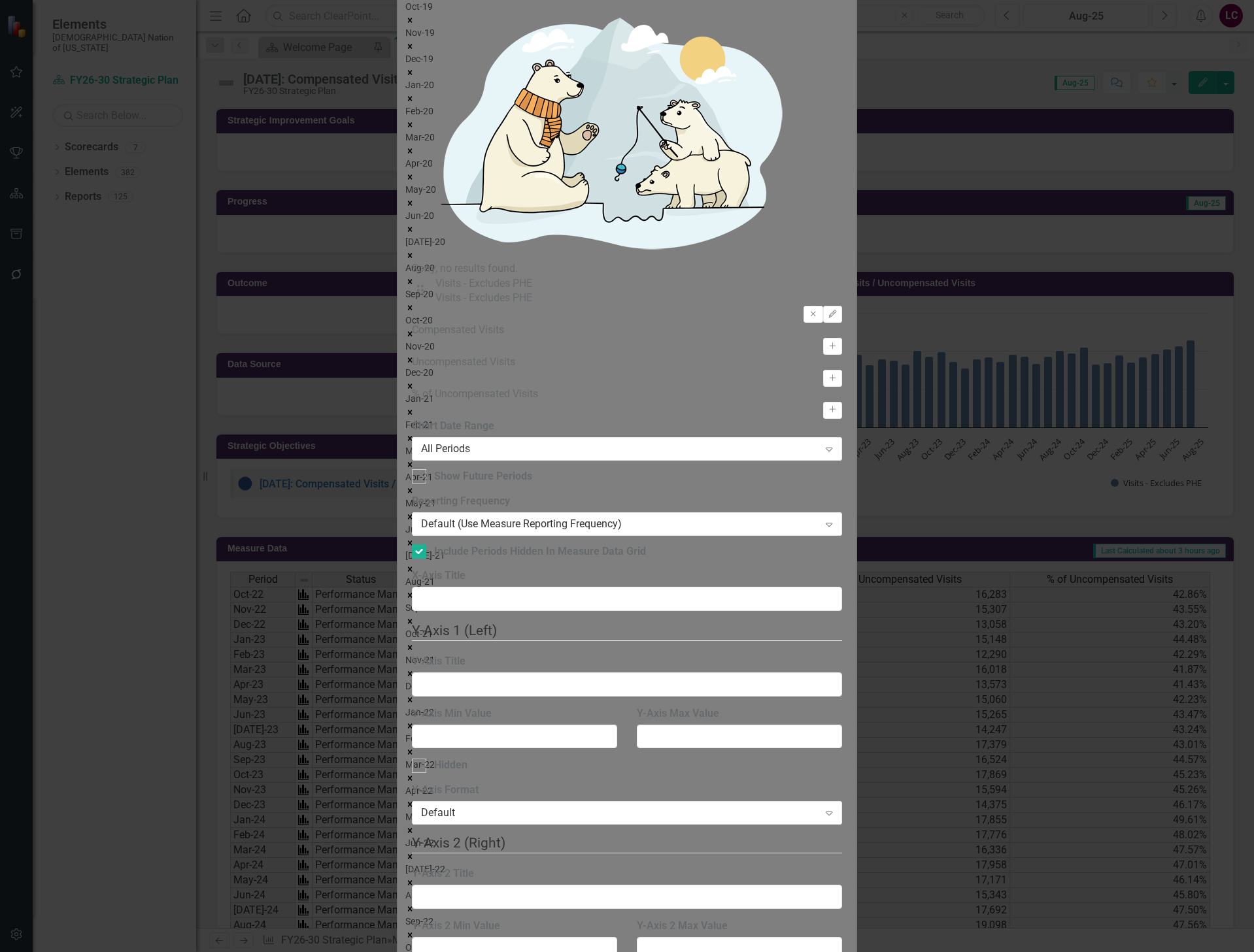
drag, startPoint x: 683, startPoint y: 231, endPoint x: 624, endPoint y: 242, distance: 60.0
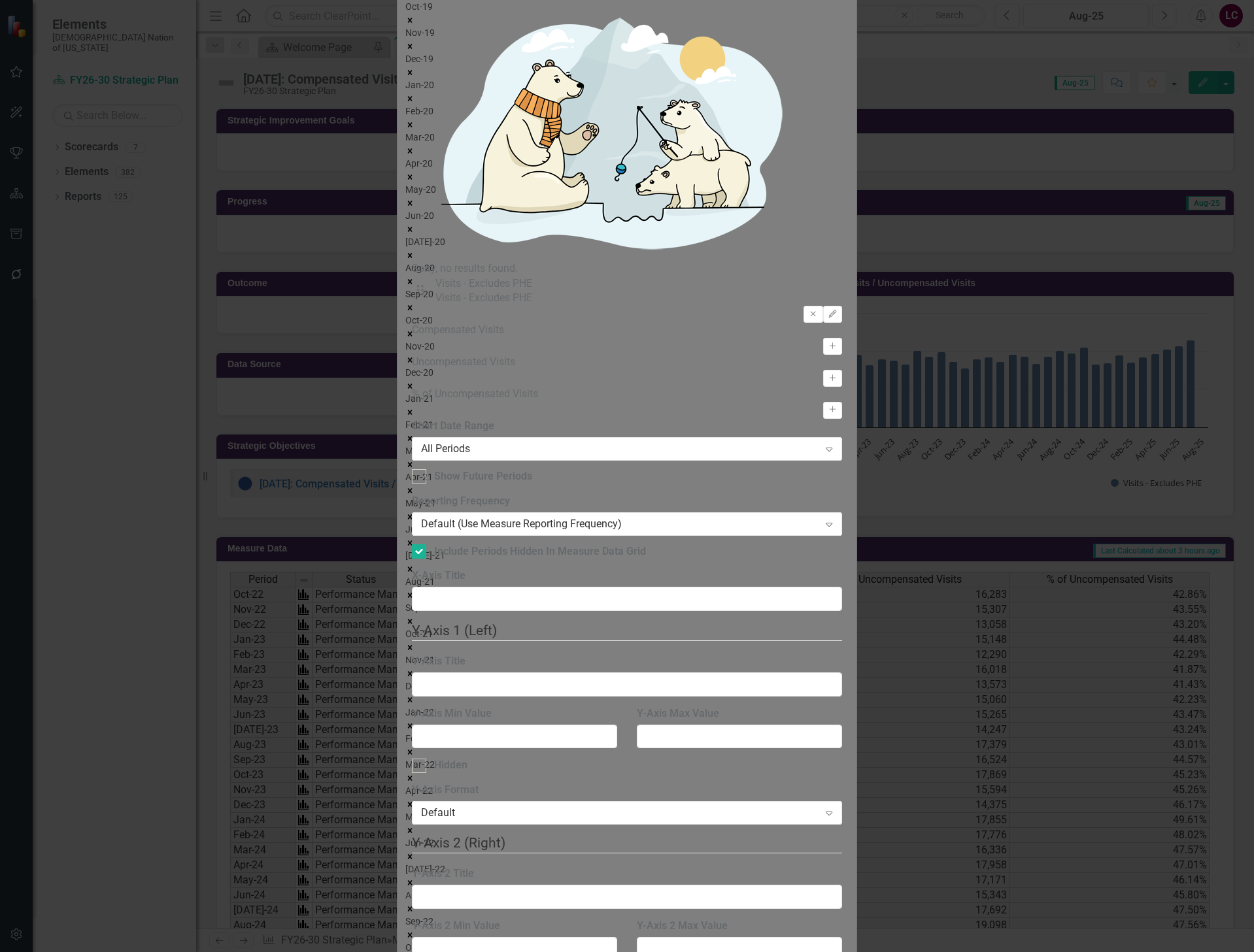
type input "25000"
type input "50000"
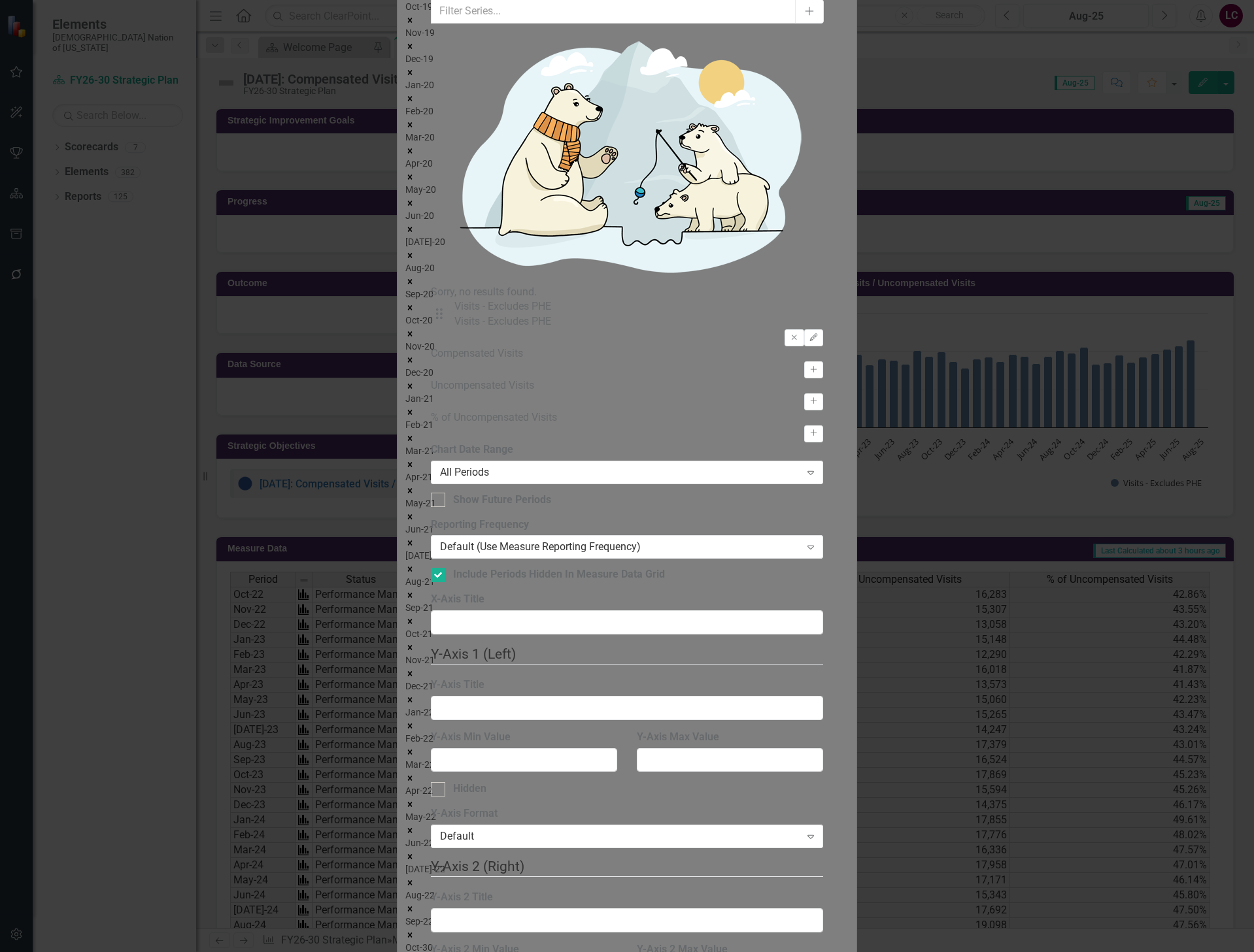
checkbox input "false"
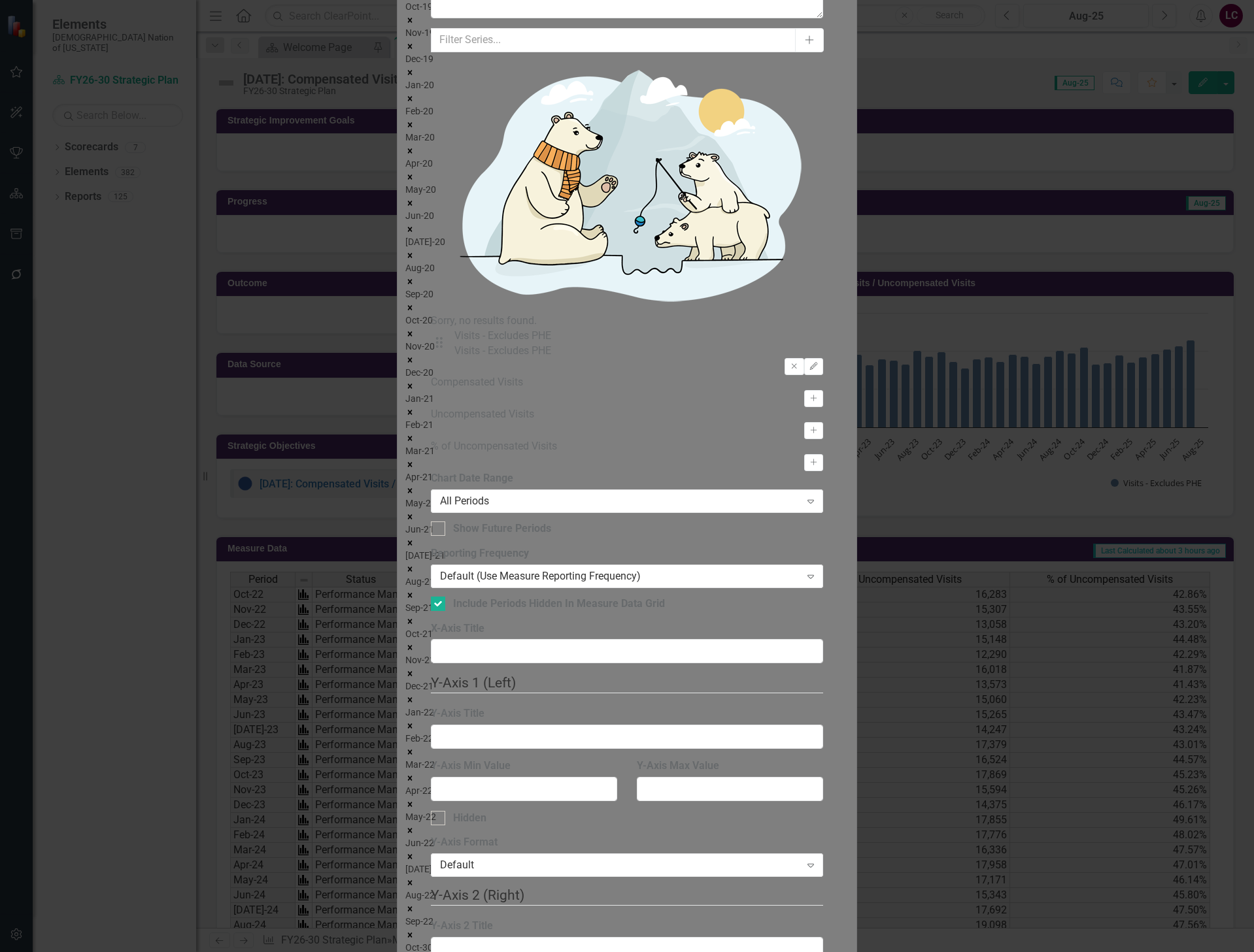
checkbox input "true"
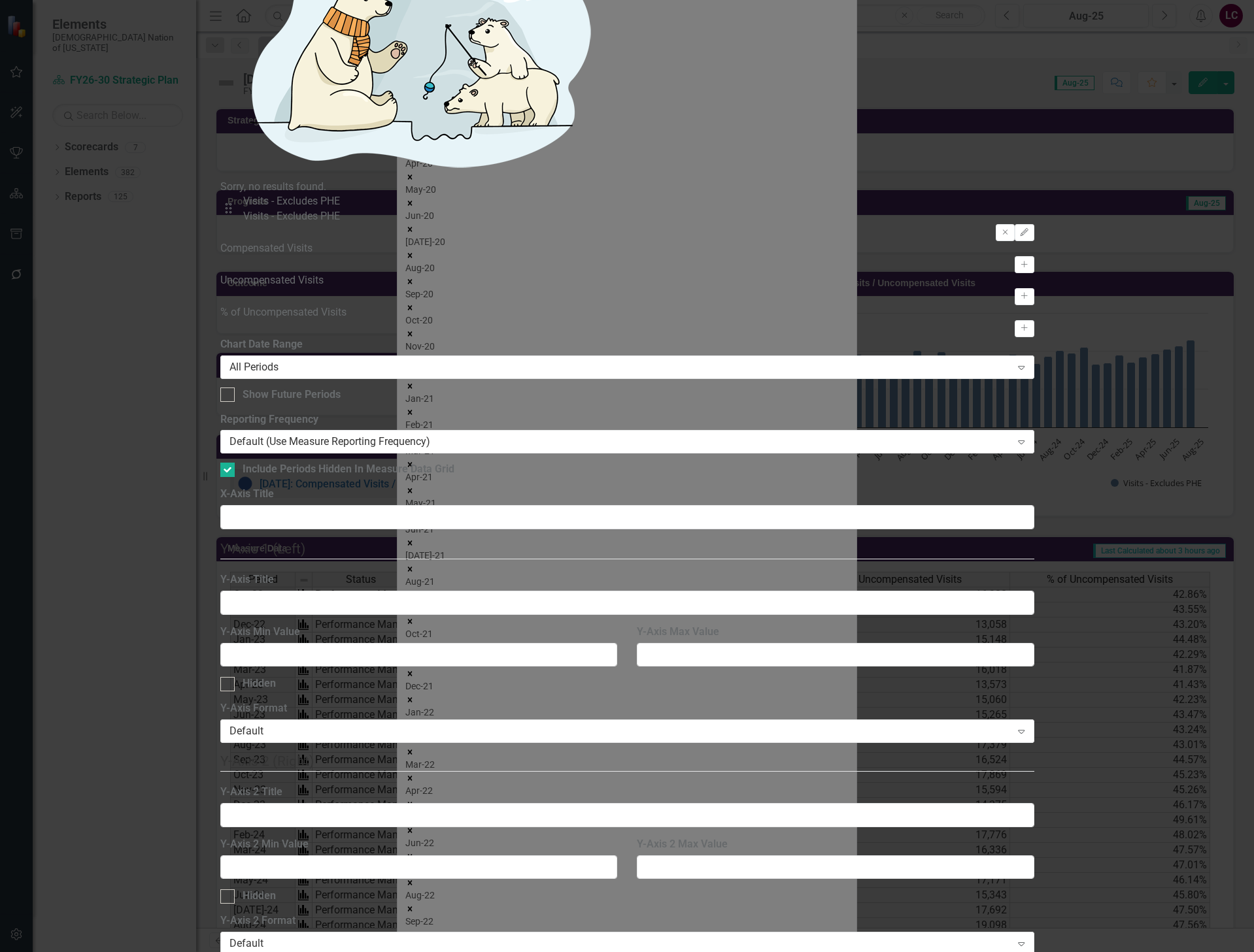
scroll to position [21, 0]
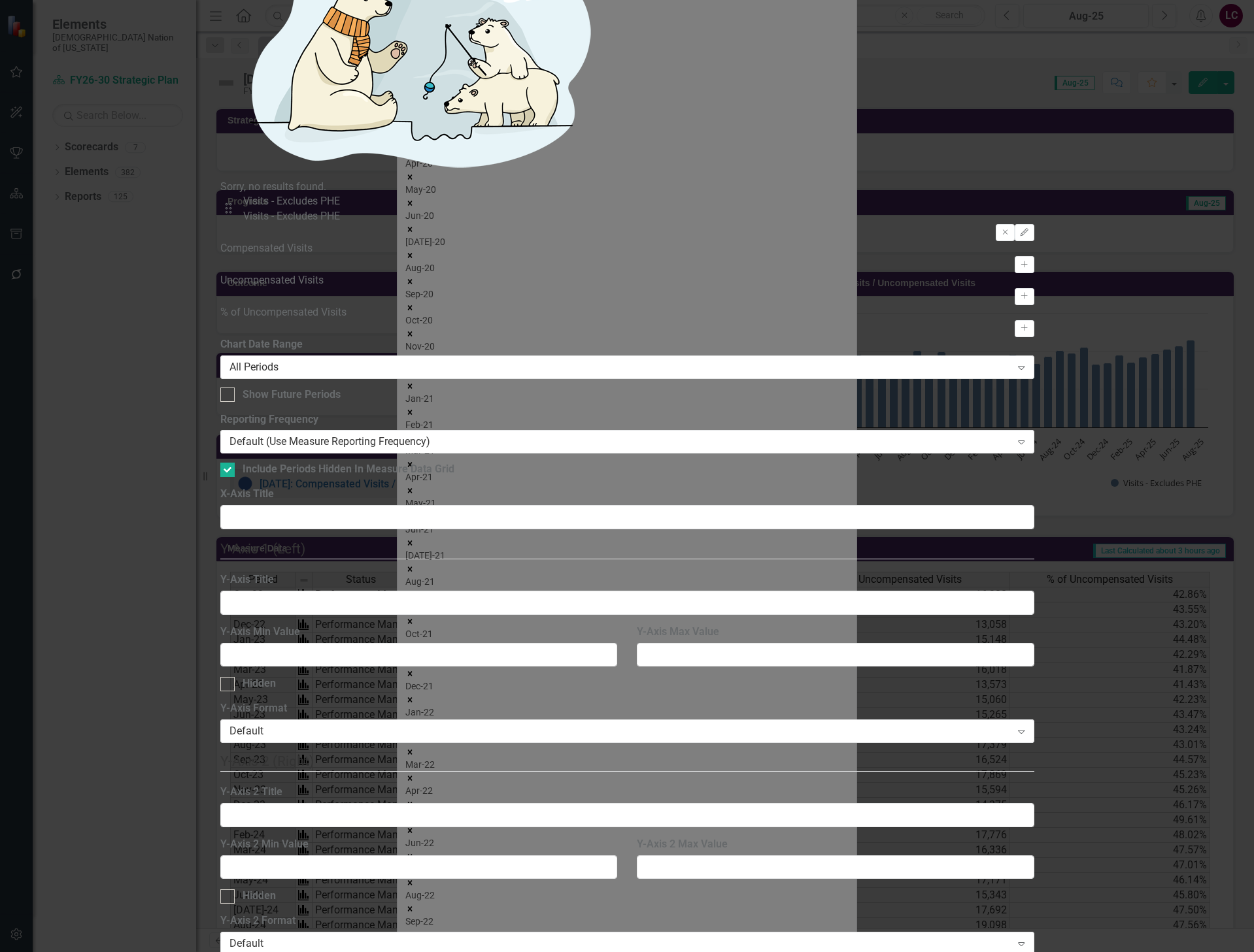
scroll to position [43, 0]
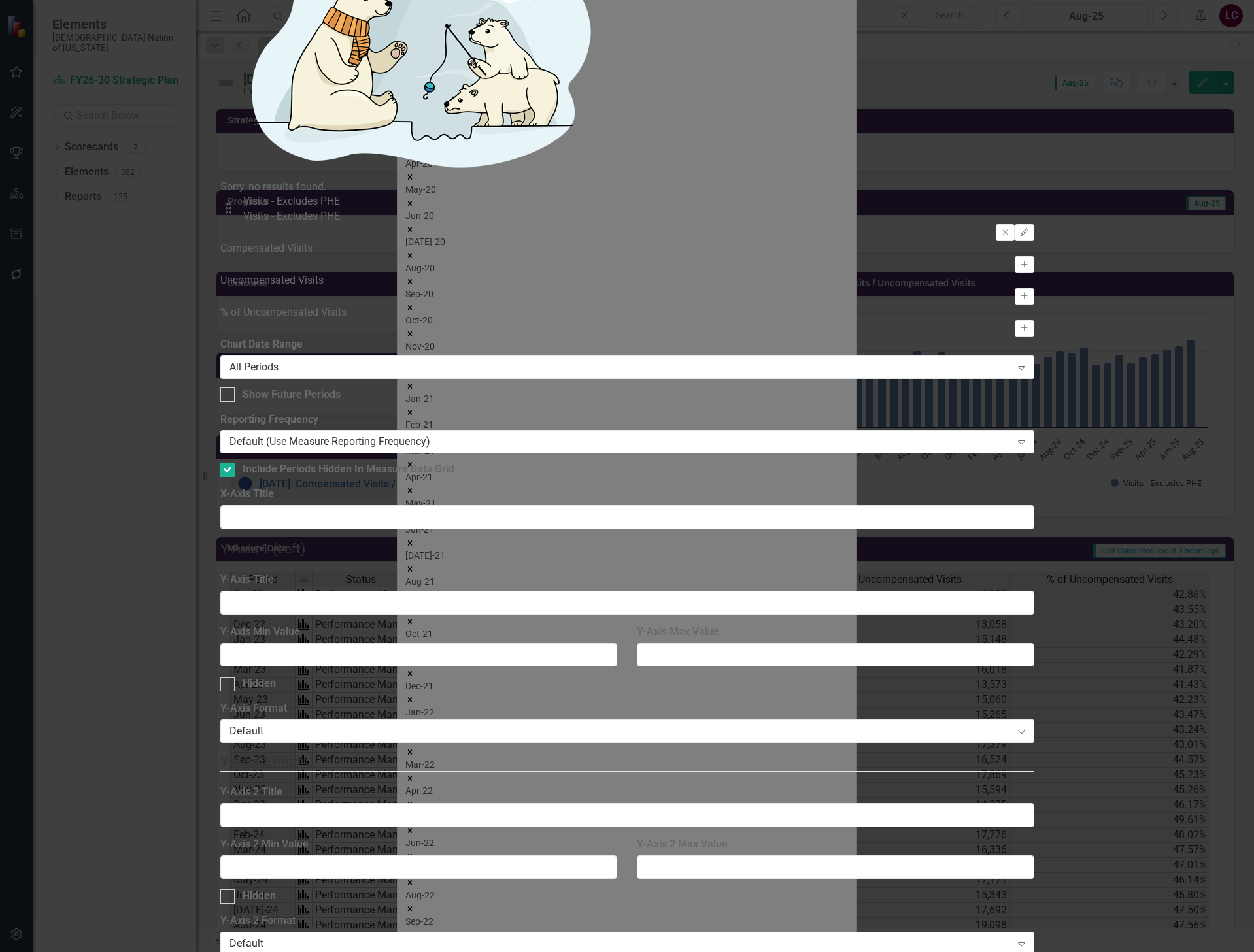
scroll to position [0, 0]
click at [628, 951] on div "Current Period" at bounding box center [627, 960] width 1254 height 15
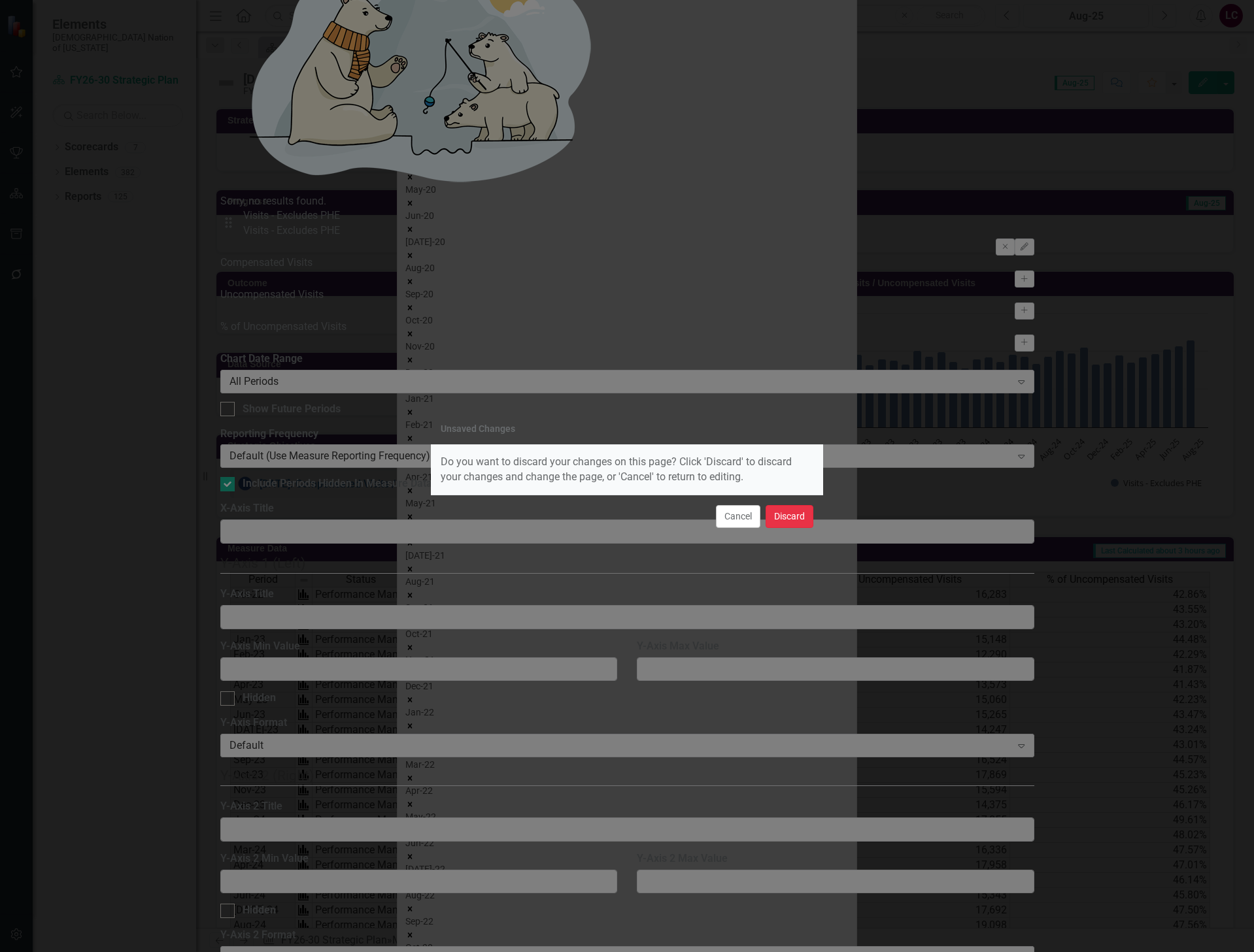
click at [806, 520] on button "Discard" at bounding box center [789, 516] width 47 height 23
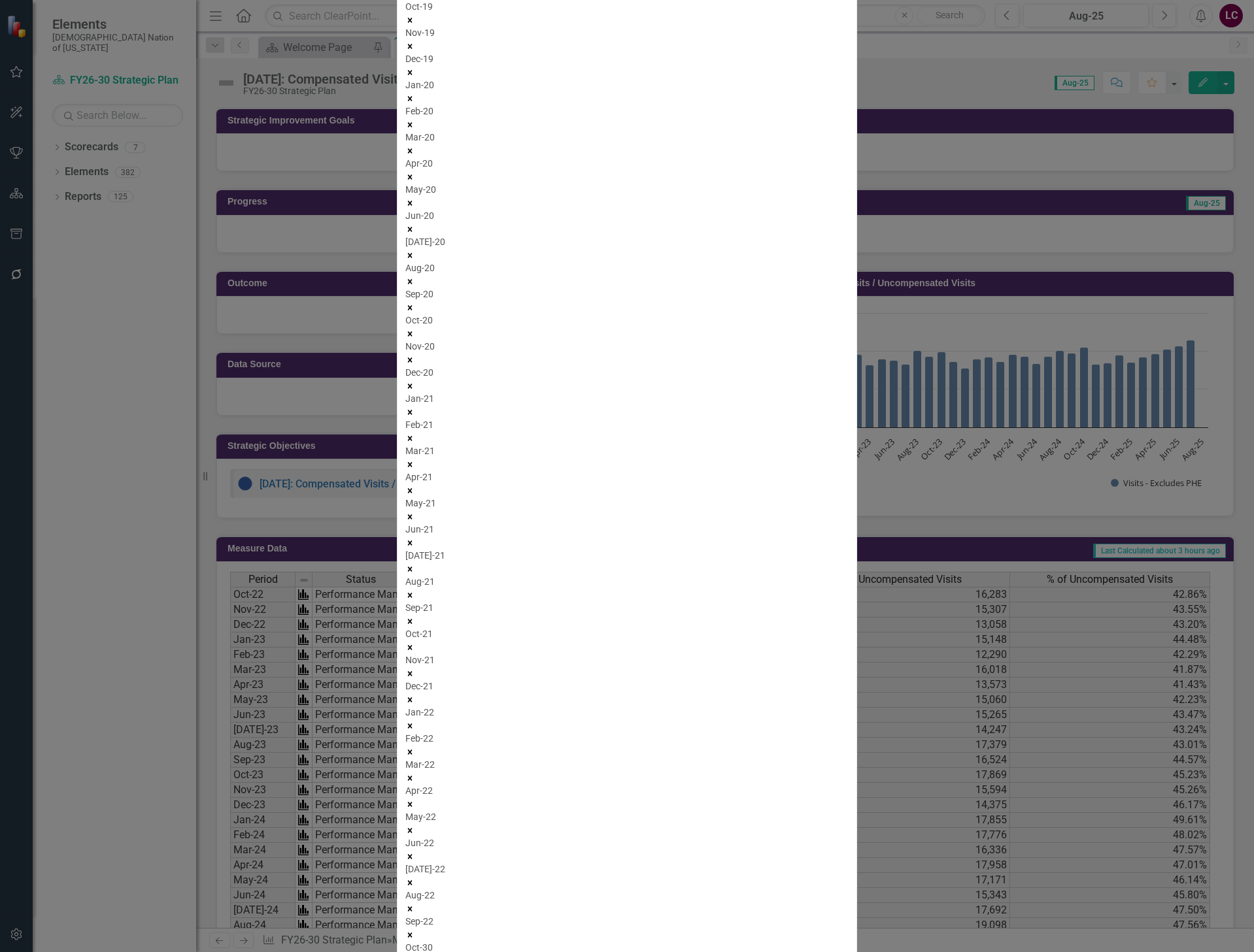
drag, startPoint x: 1222, startPoint y: 95, endPoint x: 1179, endPoint y: 117, distance: 48.3
click at [1184, 121] on link "Edit Edit Chart" at bounding box center [1178, 115] width 103 height 25
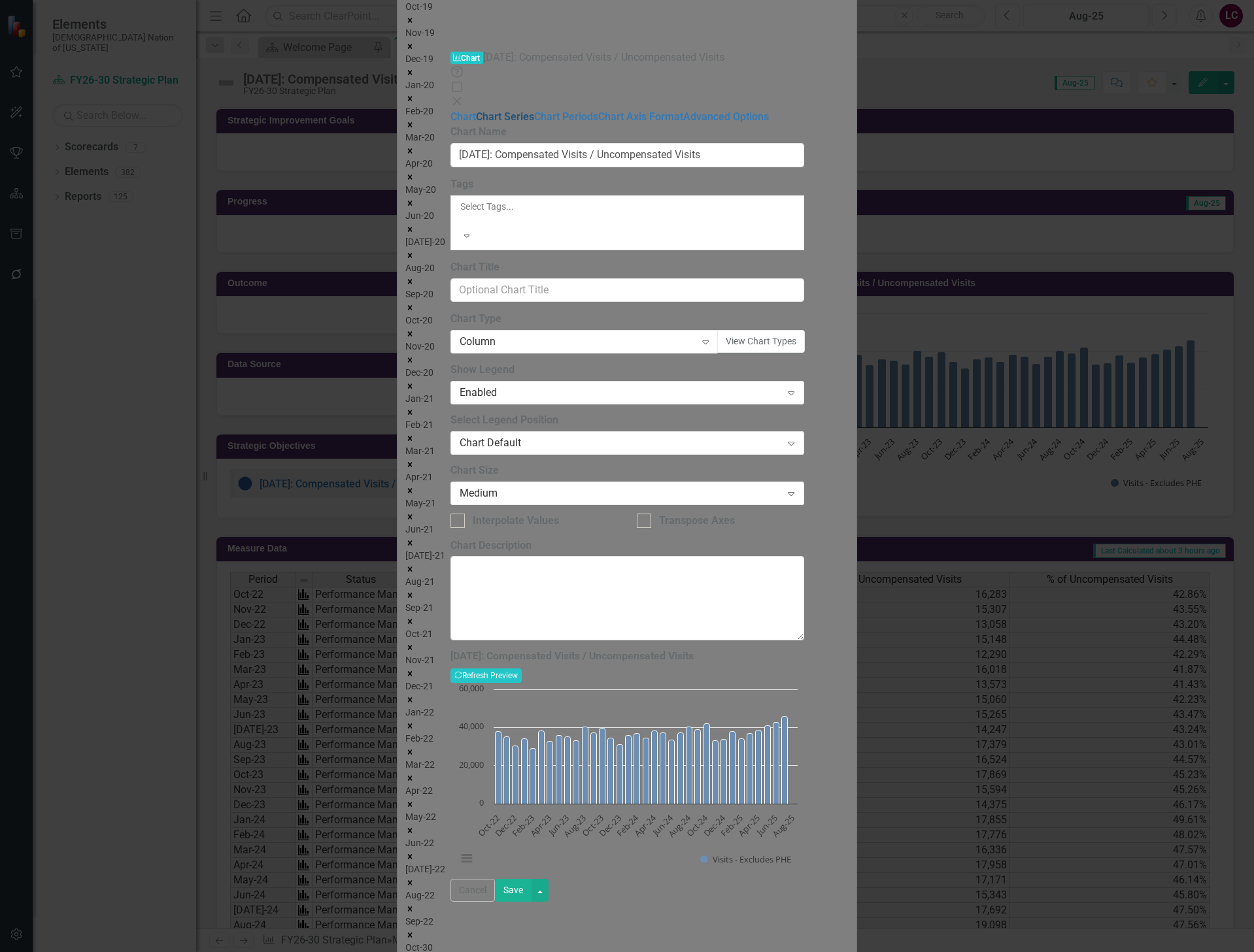
click at [476, 110] on link "Chart Series" at bounding box center [504, 116] width 59 height 13
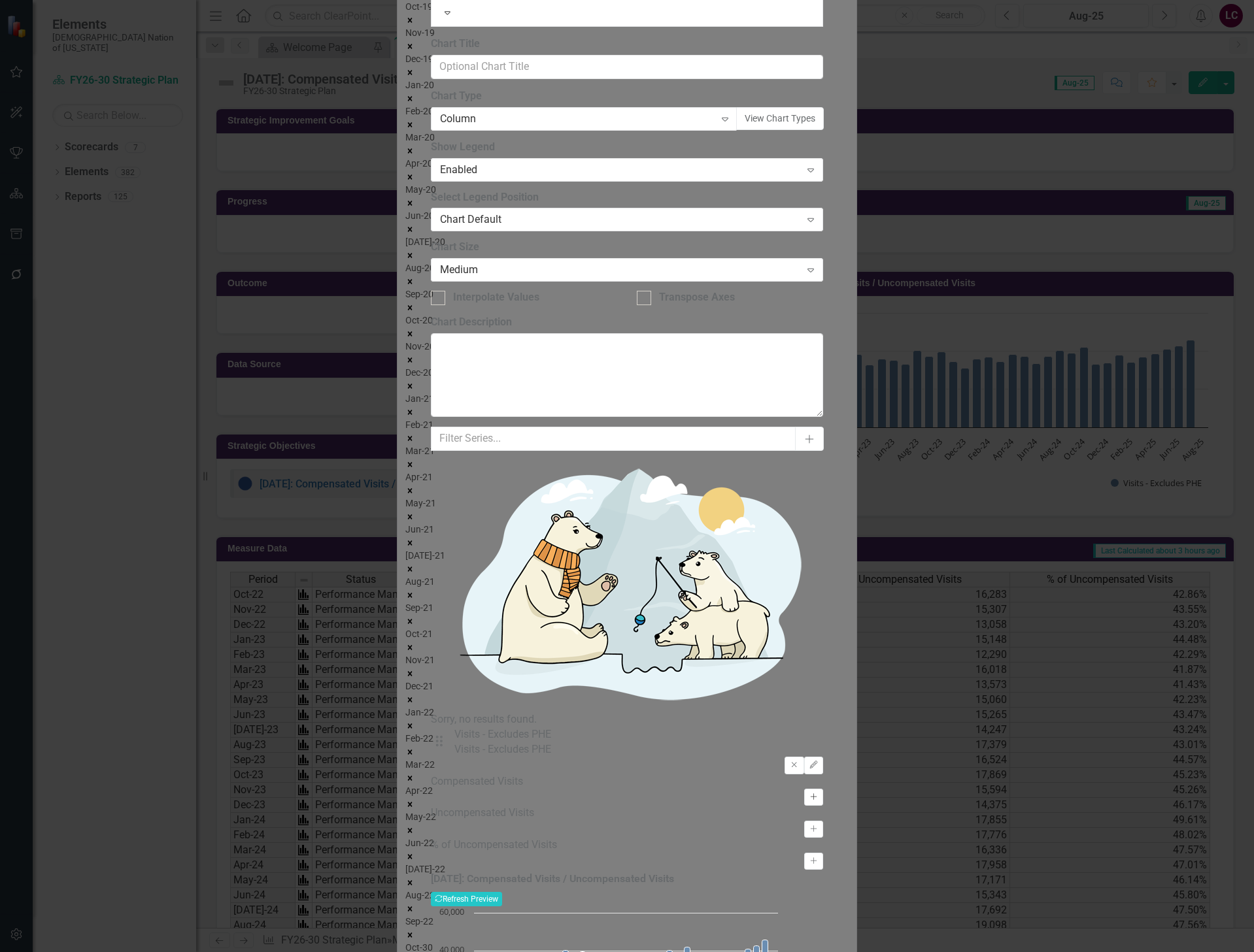
click at [818, 793] on icon "Activate" at bounding box center [814, 797] width 10 height 8
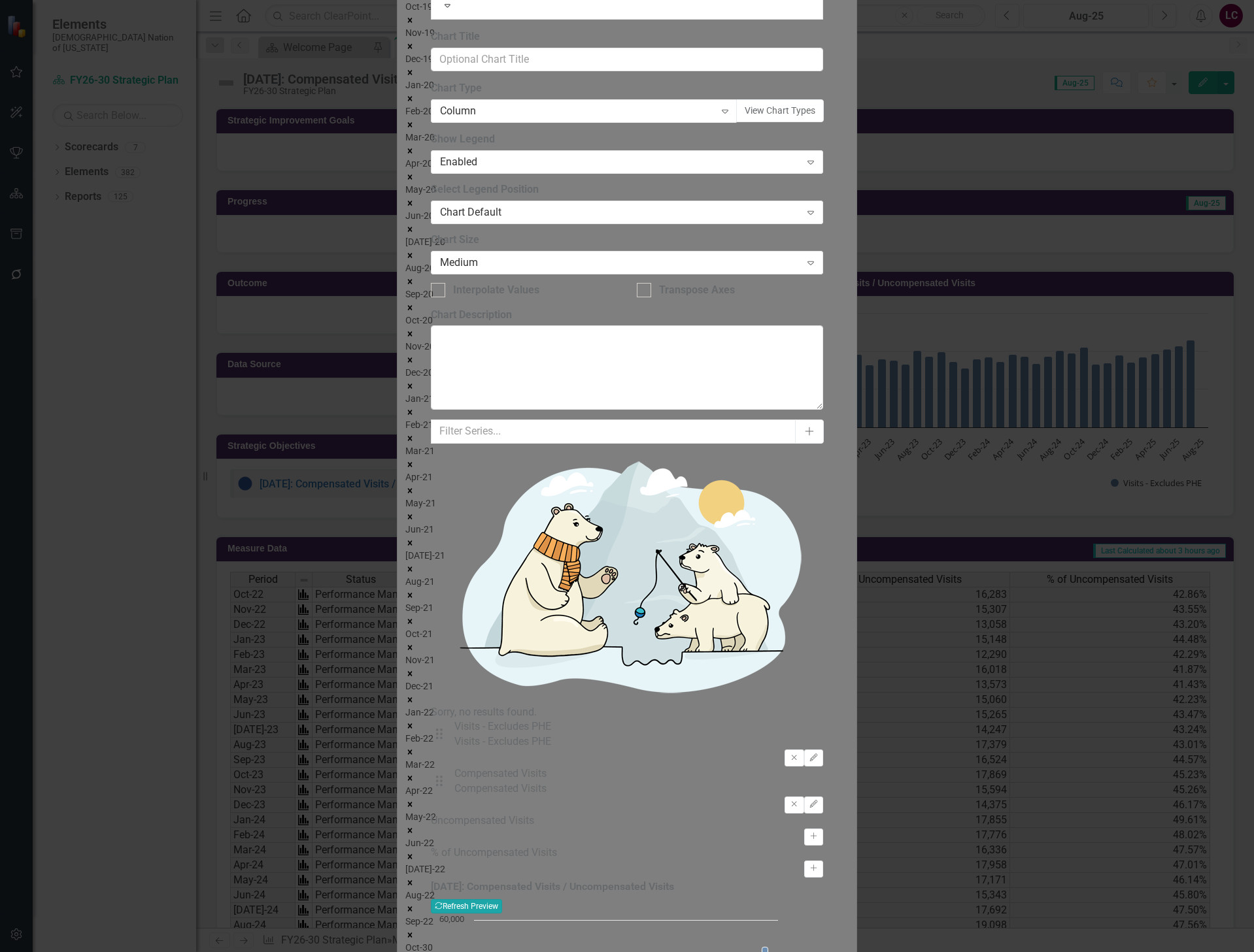
click at [502, 899] on button "Recalculate Refresh Preview" at bounding box center [466, 906] width 71 height 14
click at [794, 800] on icon "Remove" at bounding box center [794, 804] width 10 height 8
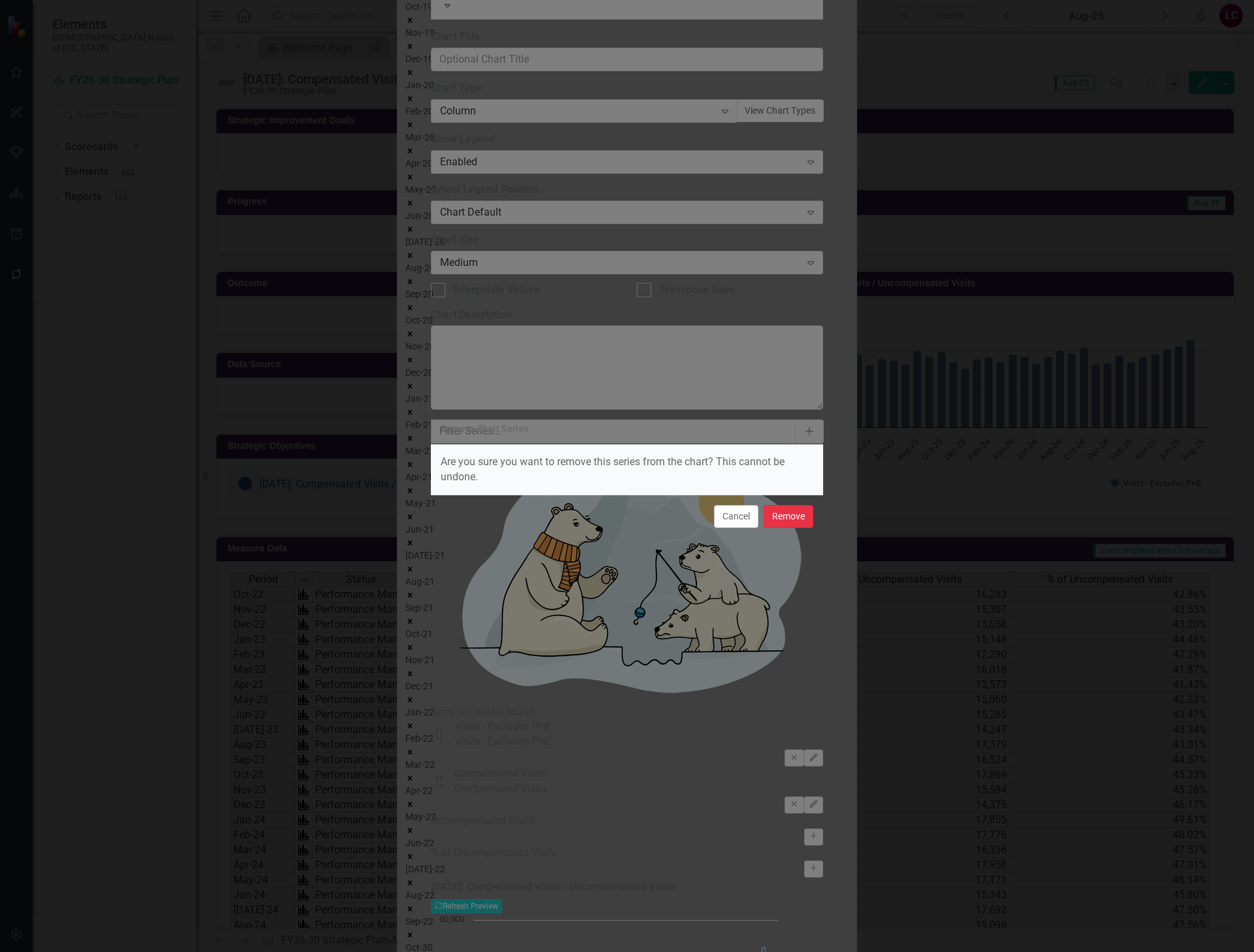
drag, startPoint x: 791, startPoint y: 519, endPoint x: 828, endPoint y: 526, distance: 37.7
click at [790, 519] on button "Remove" at bounding box center [788, 516] width 50 height 23
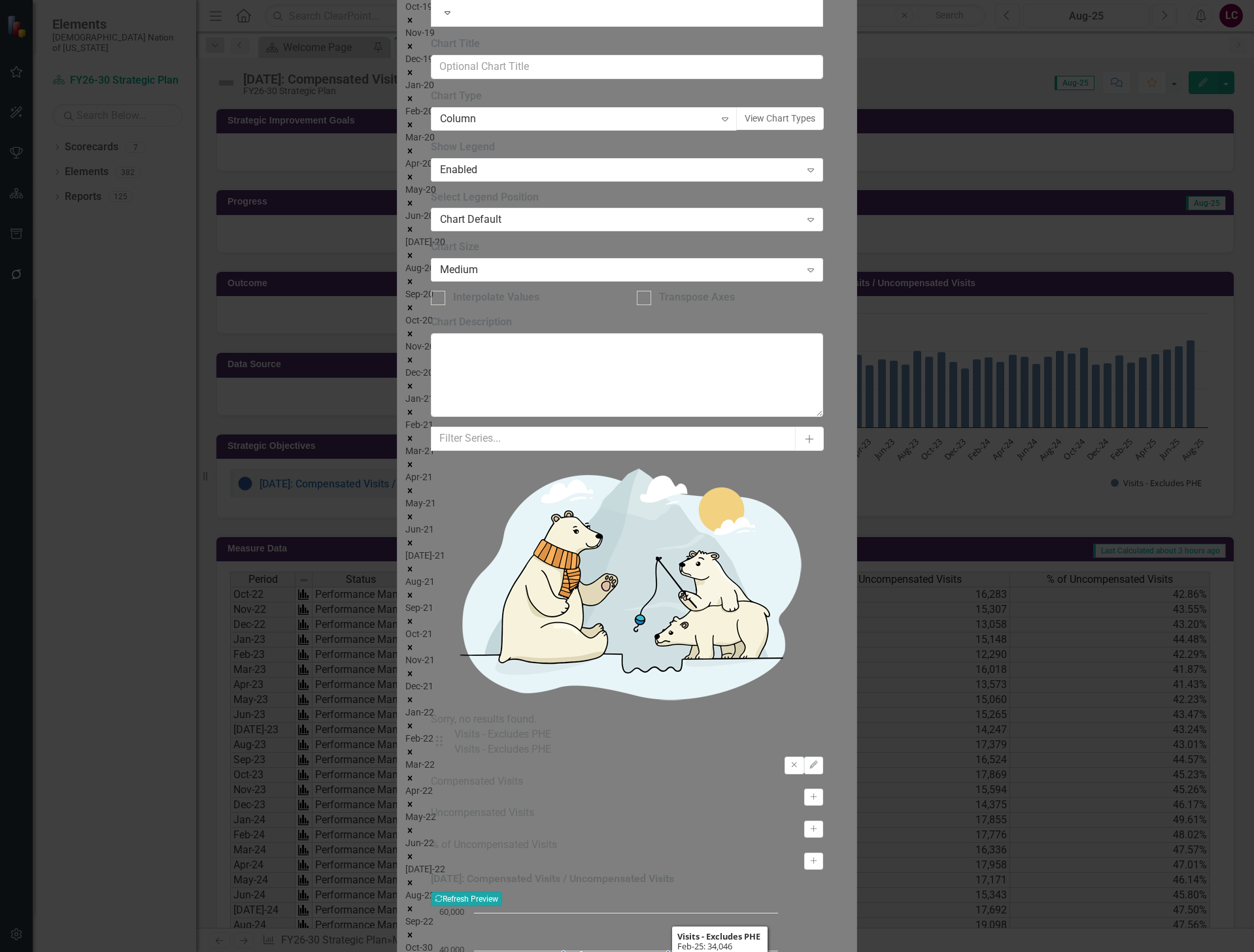
click at [502, 892] on button "Recalculate Refresh Preview" at bounding box center [466, 899] width 71 height 14
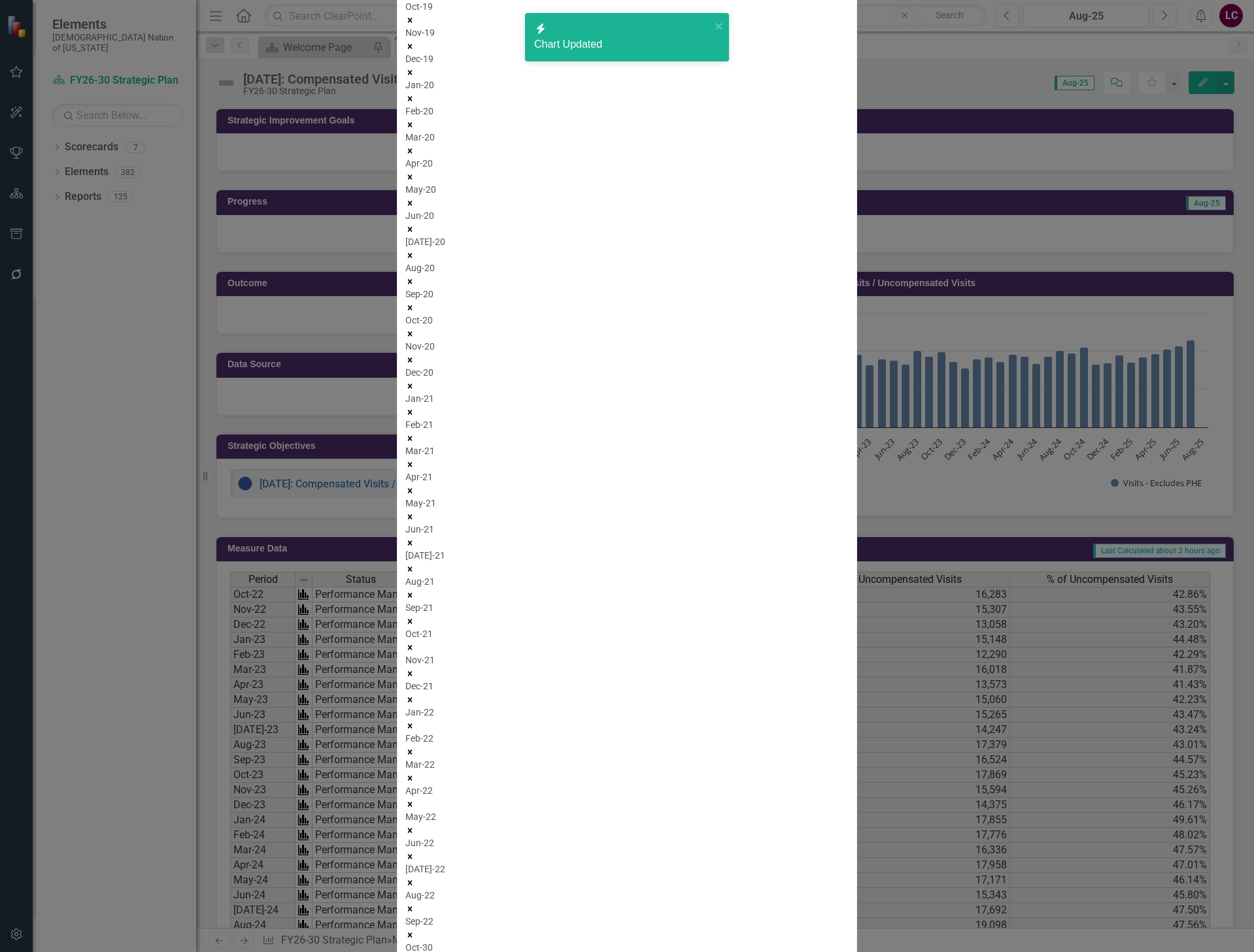
click at [1200, 141] on link "Copy Duplicate Chart" at bounding box center [1178, 139] width 103 height 25
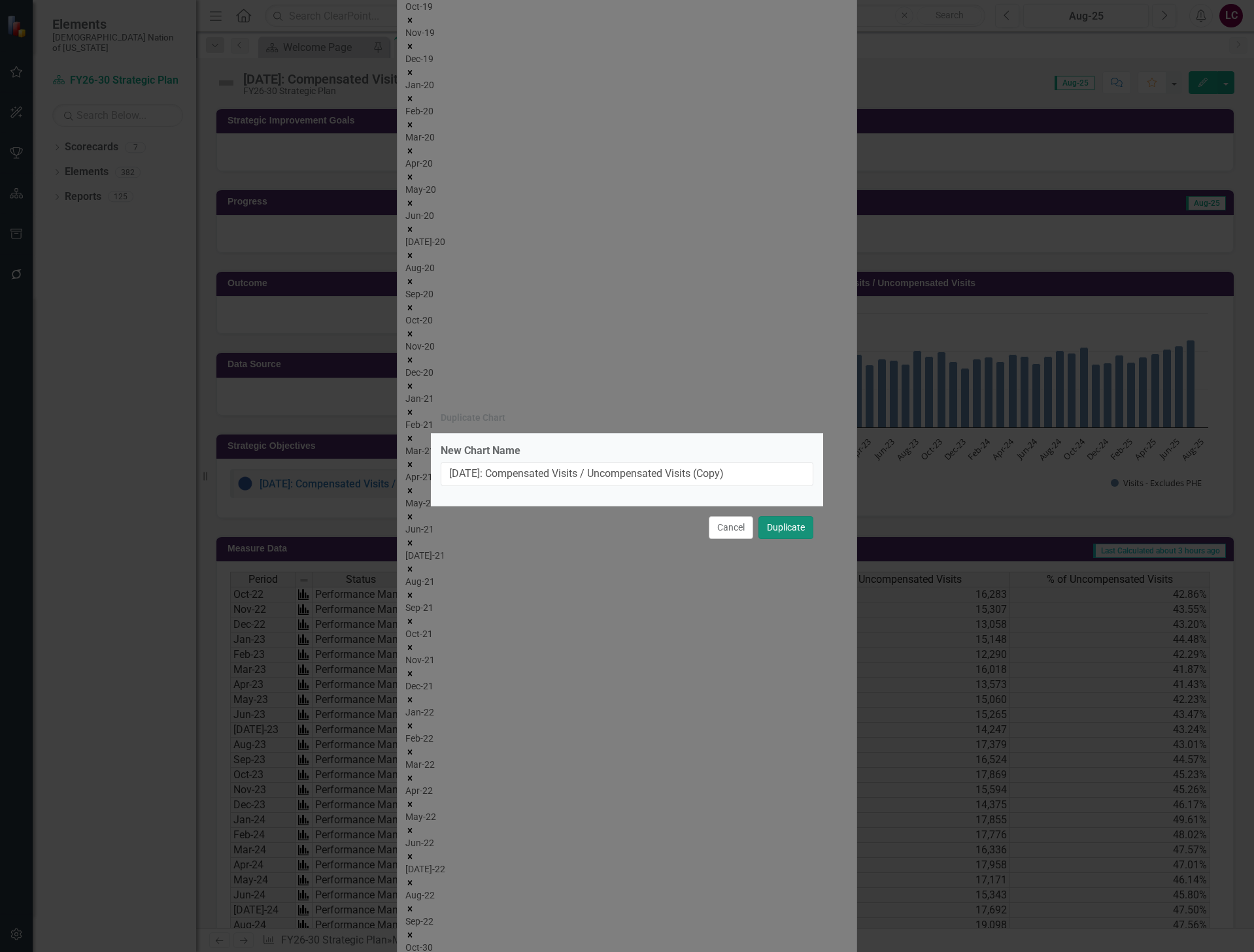
click at [783, 530] on button "Duplicate" at bounding box center [785, 527] width 55 height 23
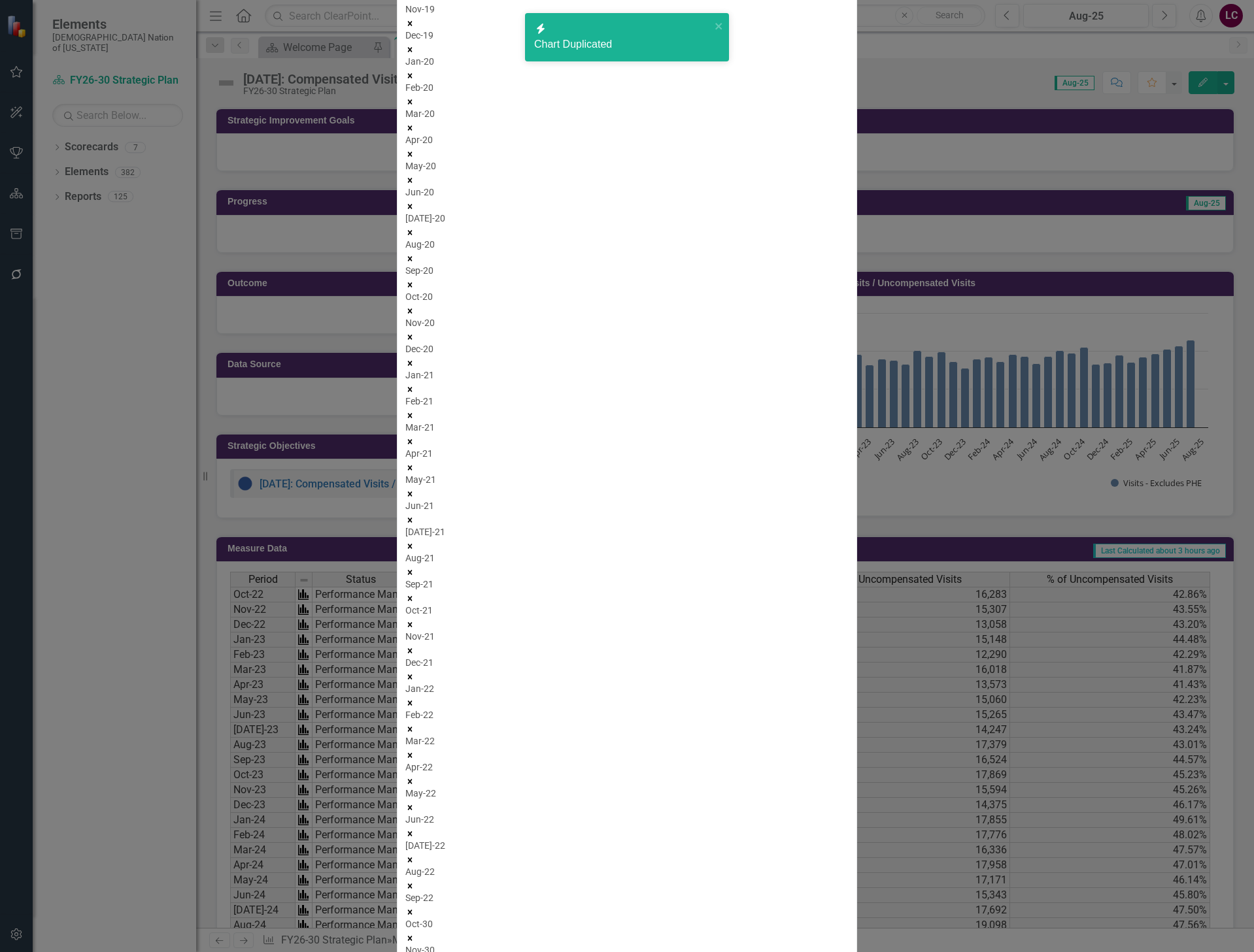
click at [1191, 158] on link "Edit Edit Chart" at bounding box center [1178, 156] width 103 height 25
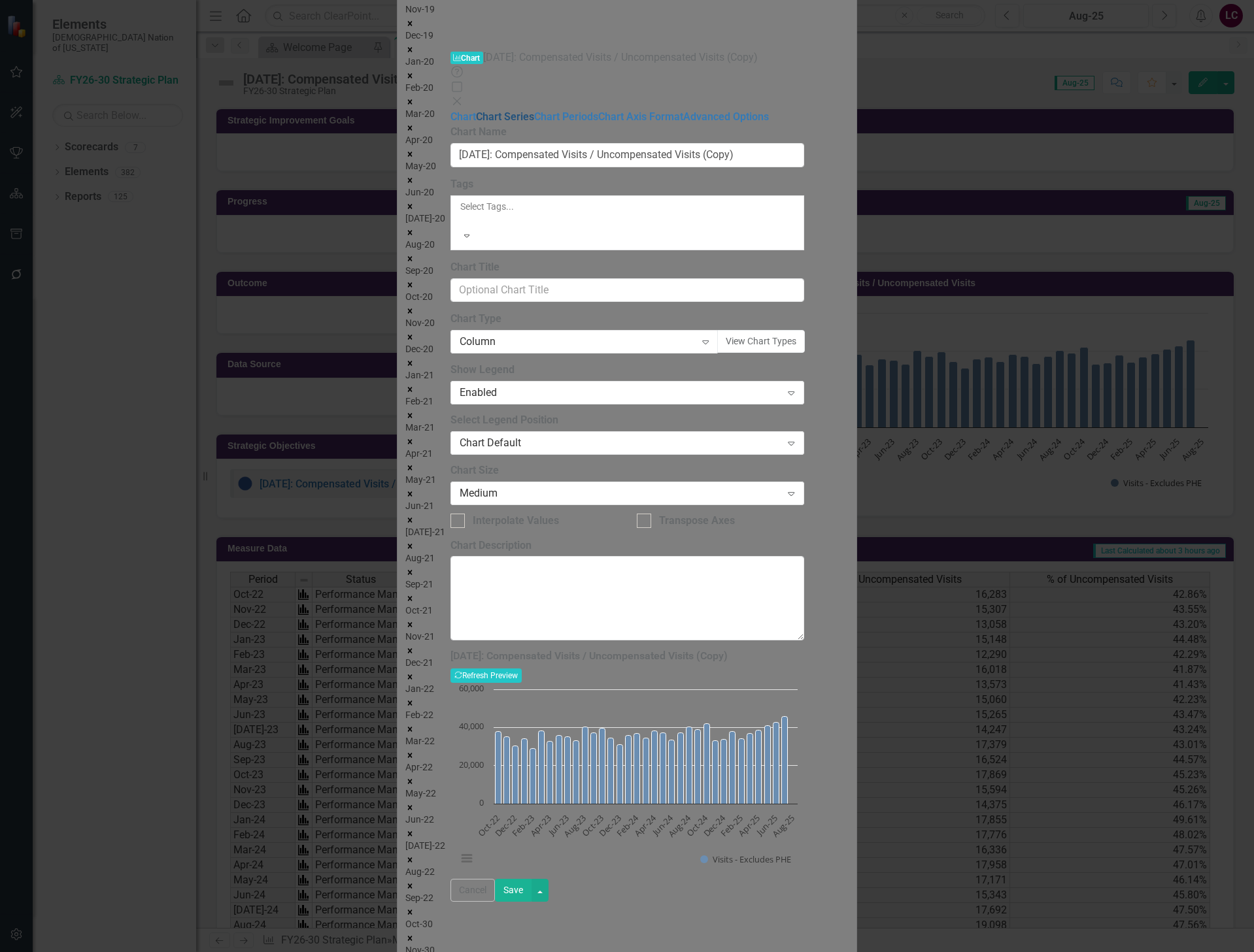
click at [476, 110] on link "Chart Series" at bounding box center [504, 116] width 59 height 13
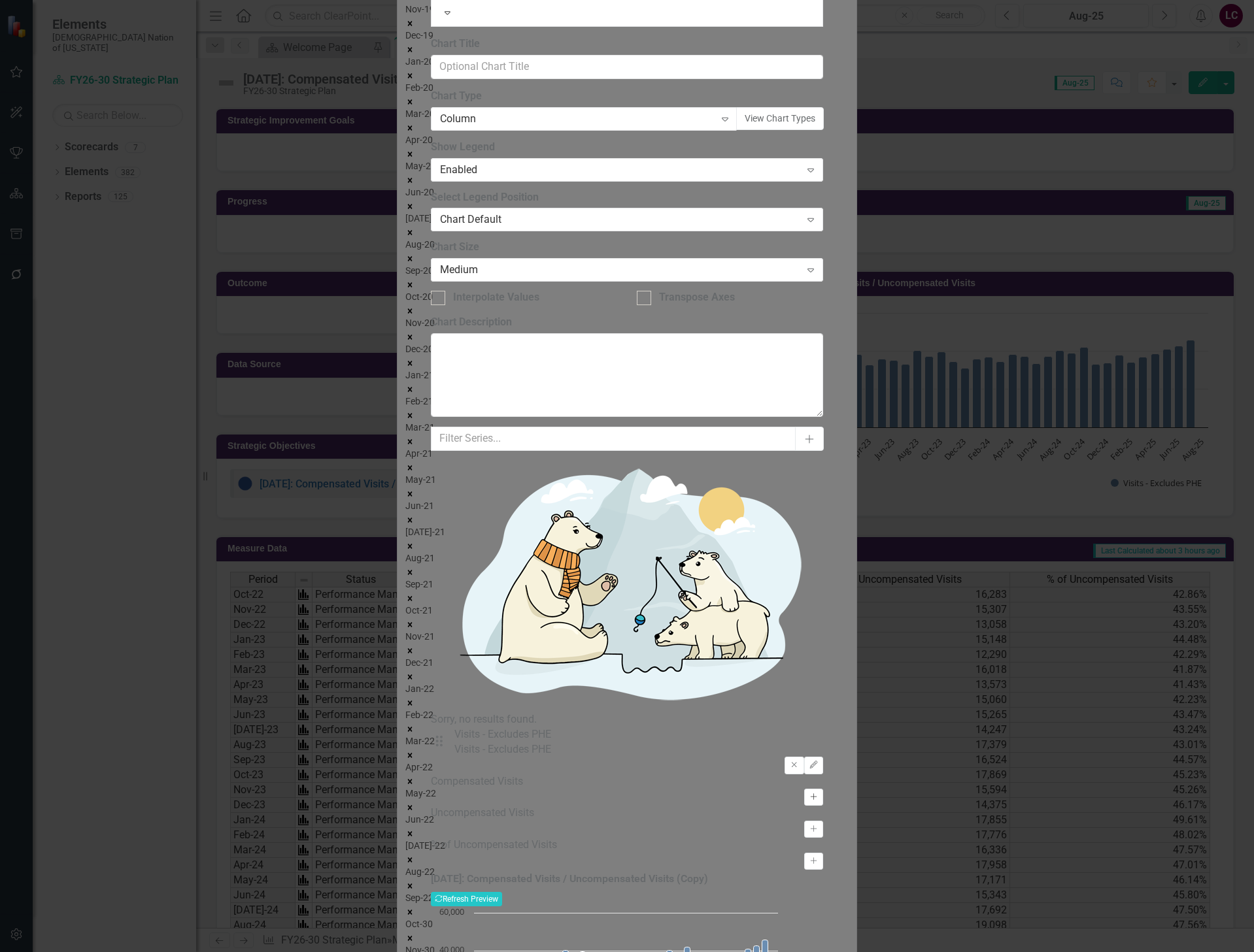
click at [818, 793] on icon "Activate" at bounding box center [814, 797] width 10 height 8
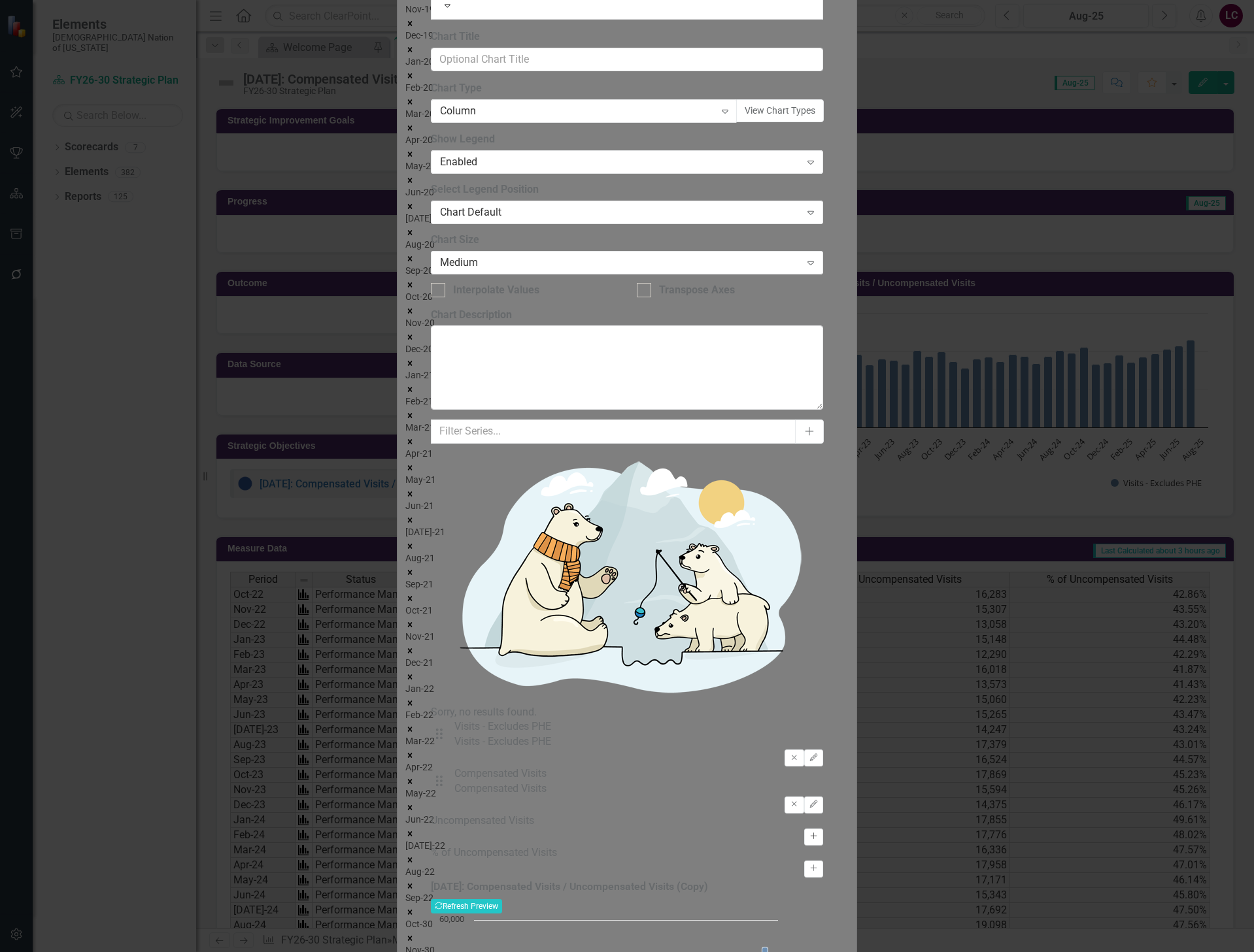
click at [817, 829] on button "Activate" at bounding box center [813, 838] width 19 height 17
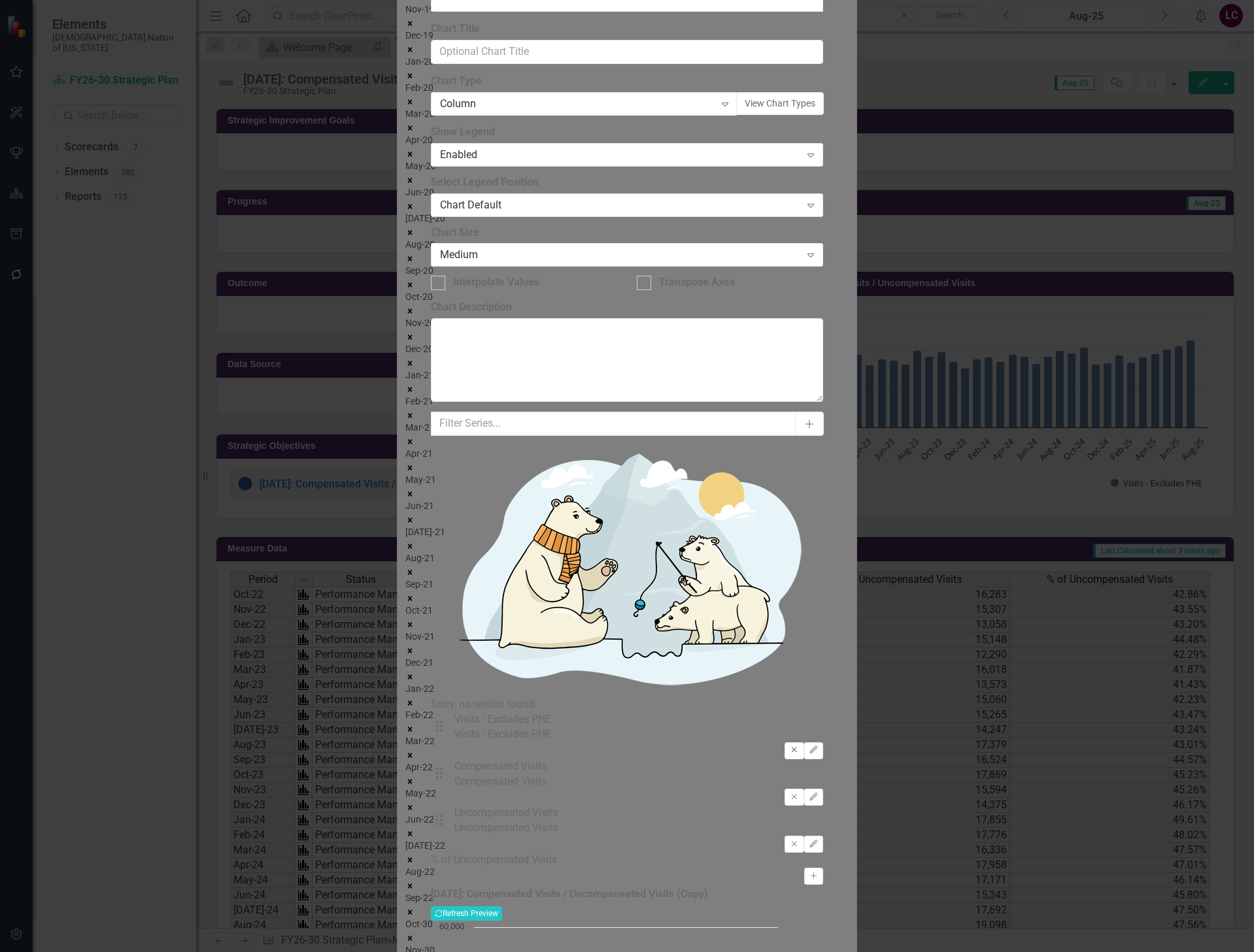
click at [790, 746] on icon "Remove" at bounding box center [794, 749] width 10 height 8
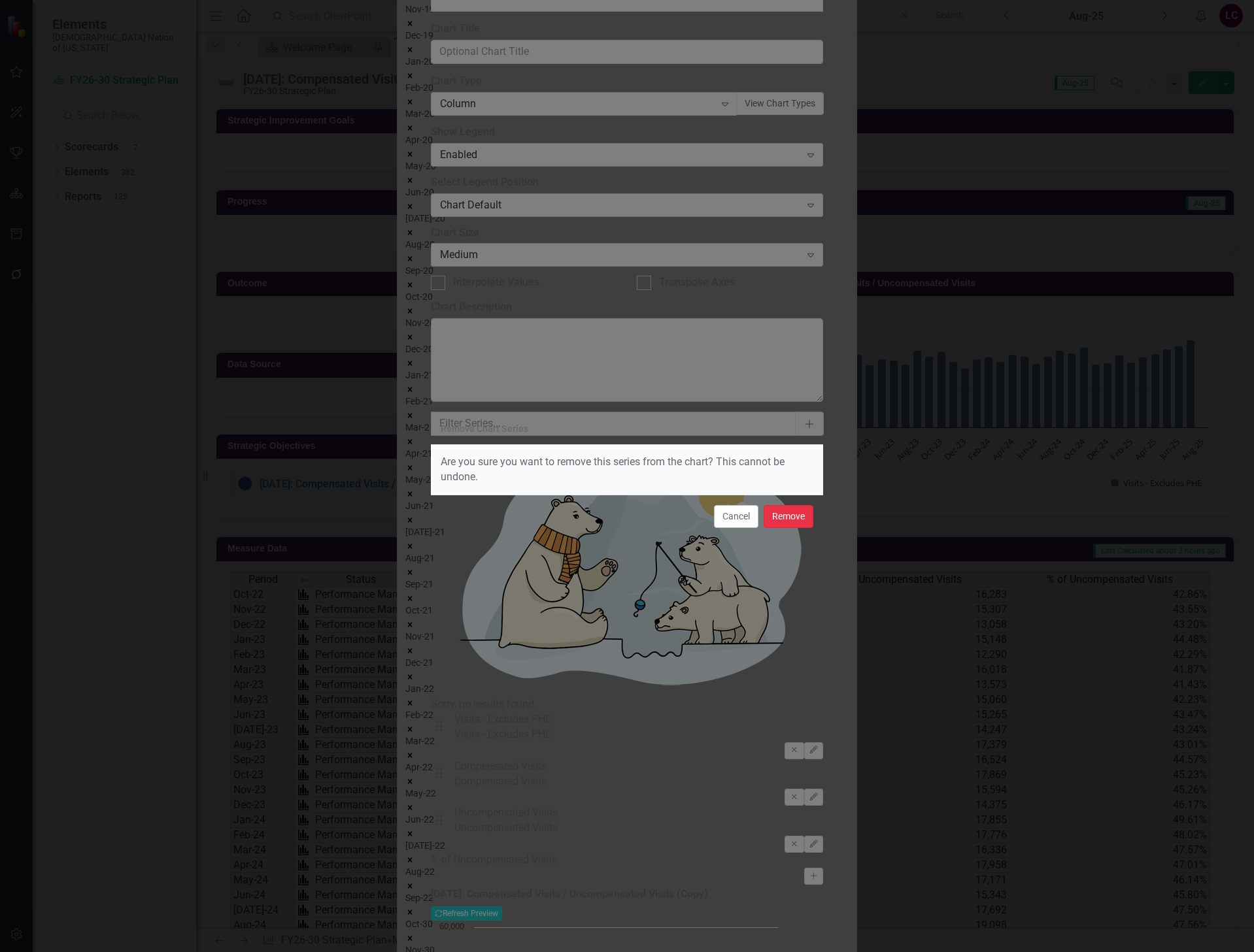
click at [785, 513] on button "Remove" at bounding box center [788, 516] width 50 height 23
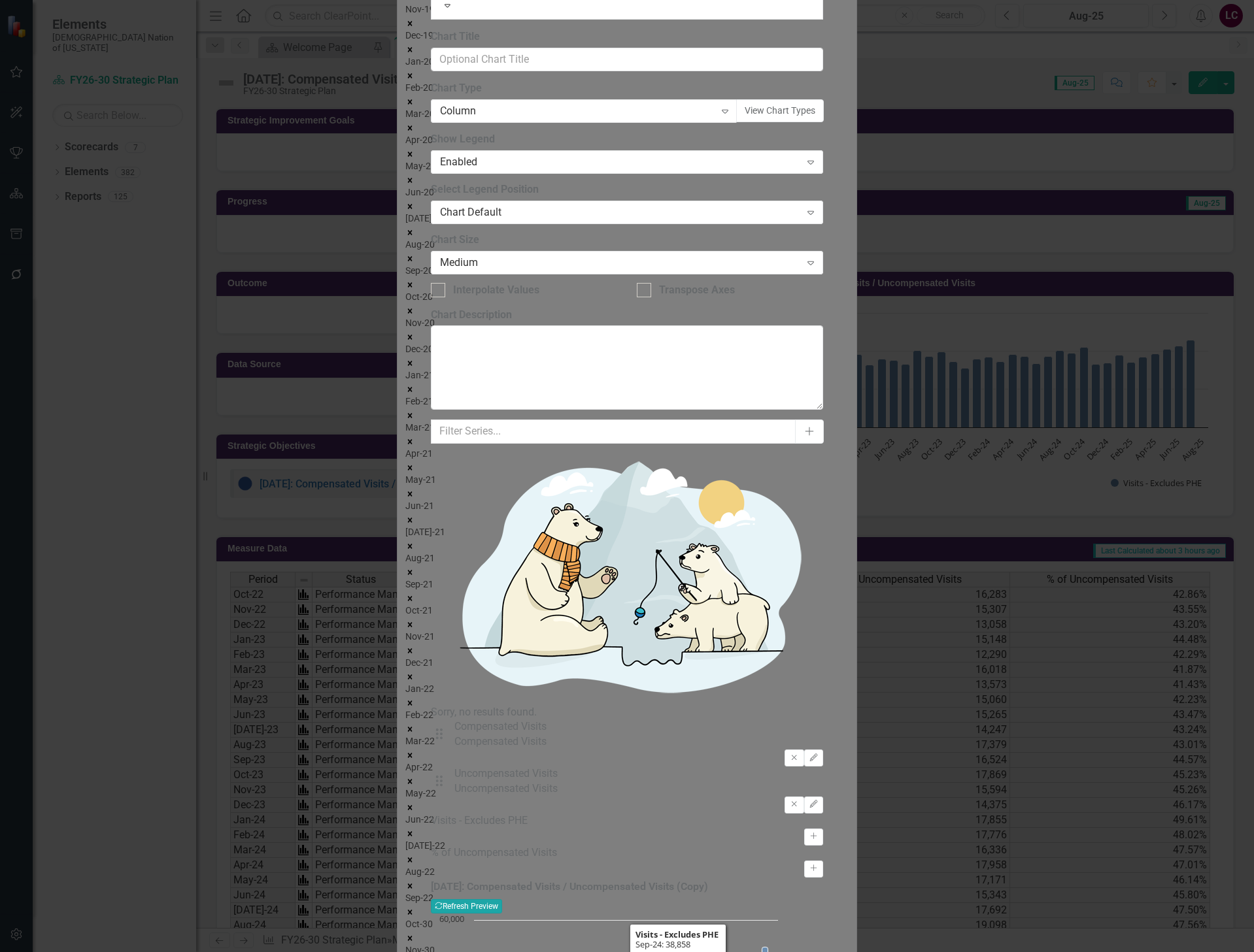
click at [502, 899] on button "Recalculate Refresh Preview" at bounding box center [466, 906] width 71 height 14
click at [818, 865] on icon "Activate" at bounding box center [814, 868] width 10 height 8
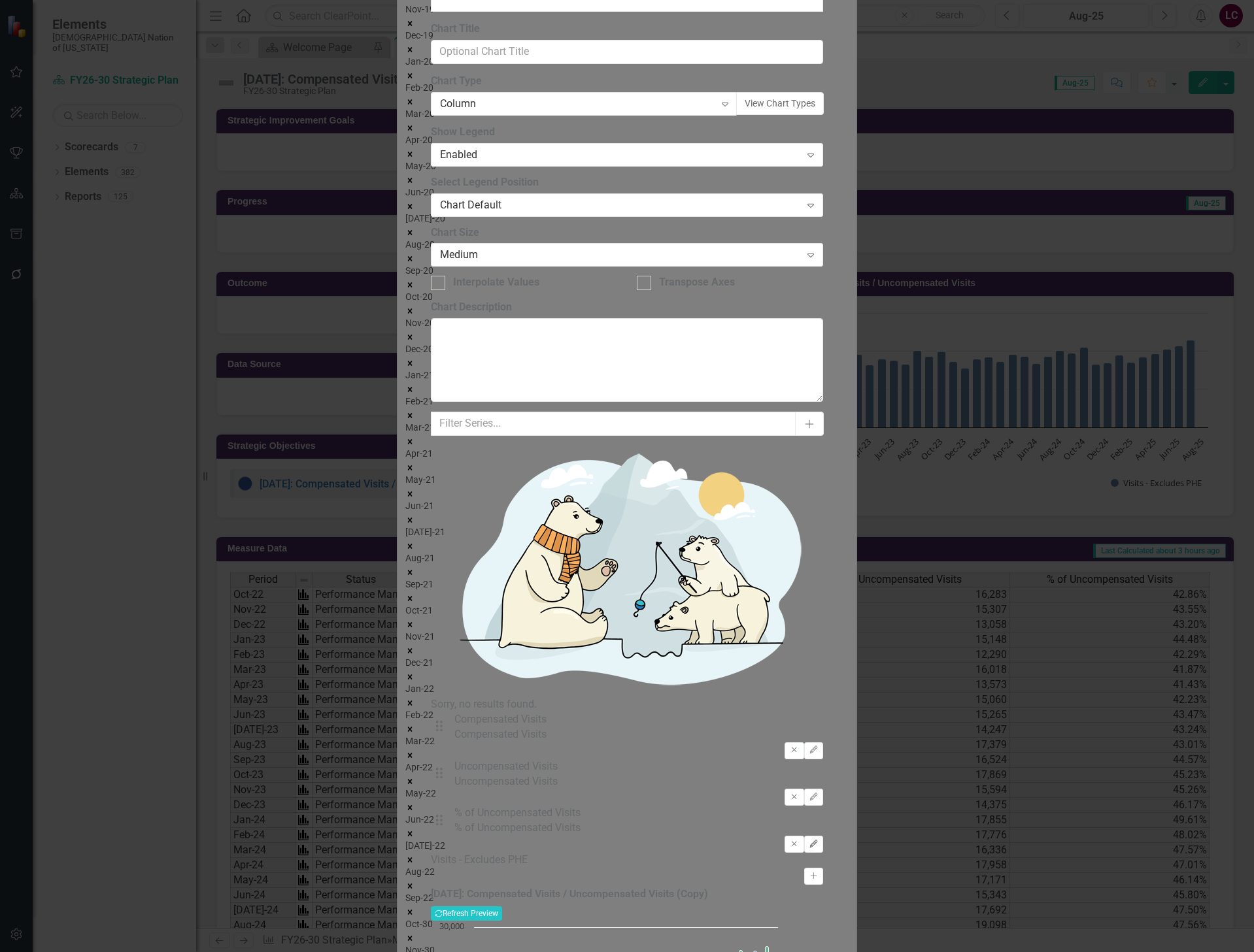
click at [823, 836] on button "Edit" at bounding box center [813, 844] width 19 height 17
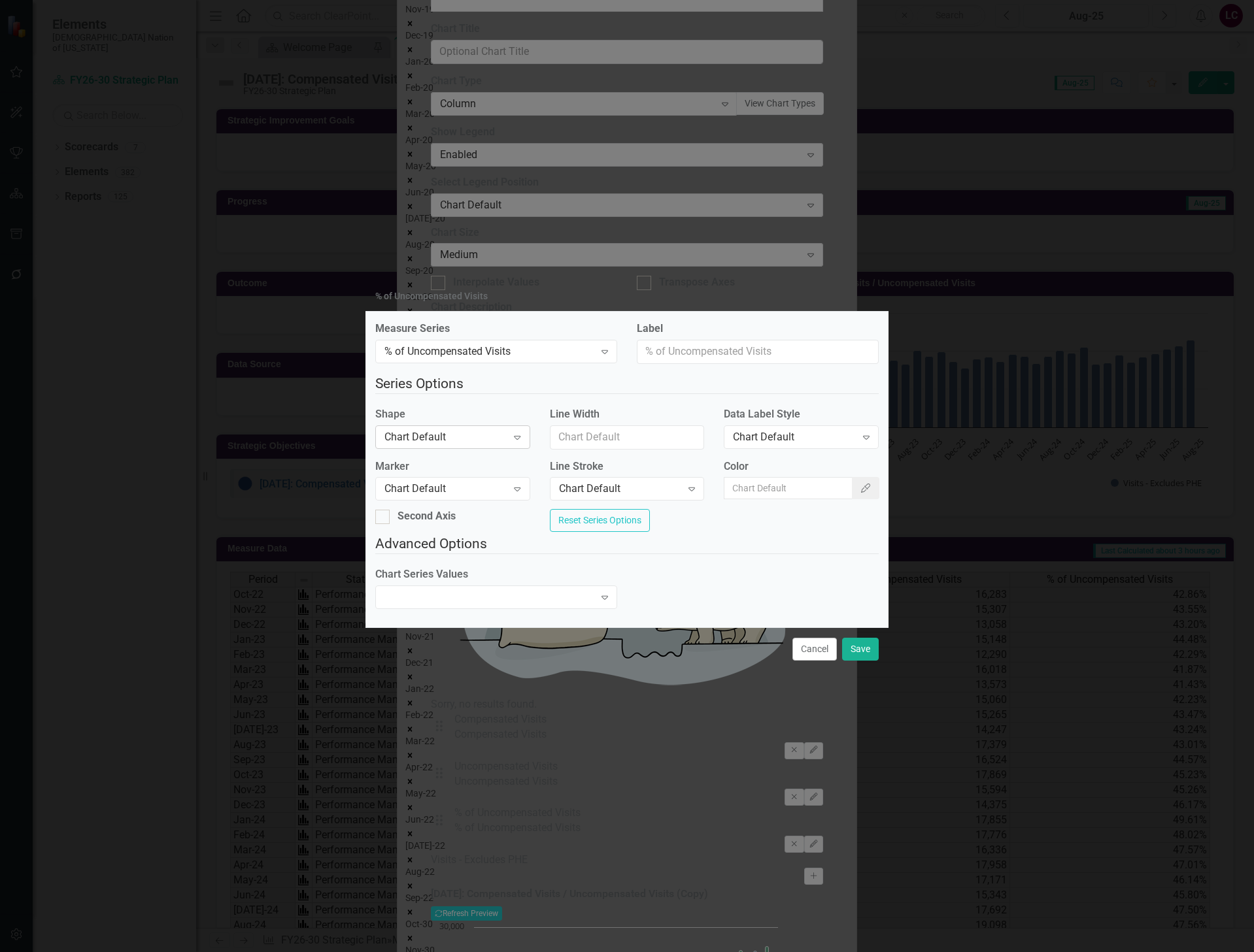
click at [426, 429] on div "Chart Default" at bounding box center [445, 437] width 122 height 15
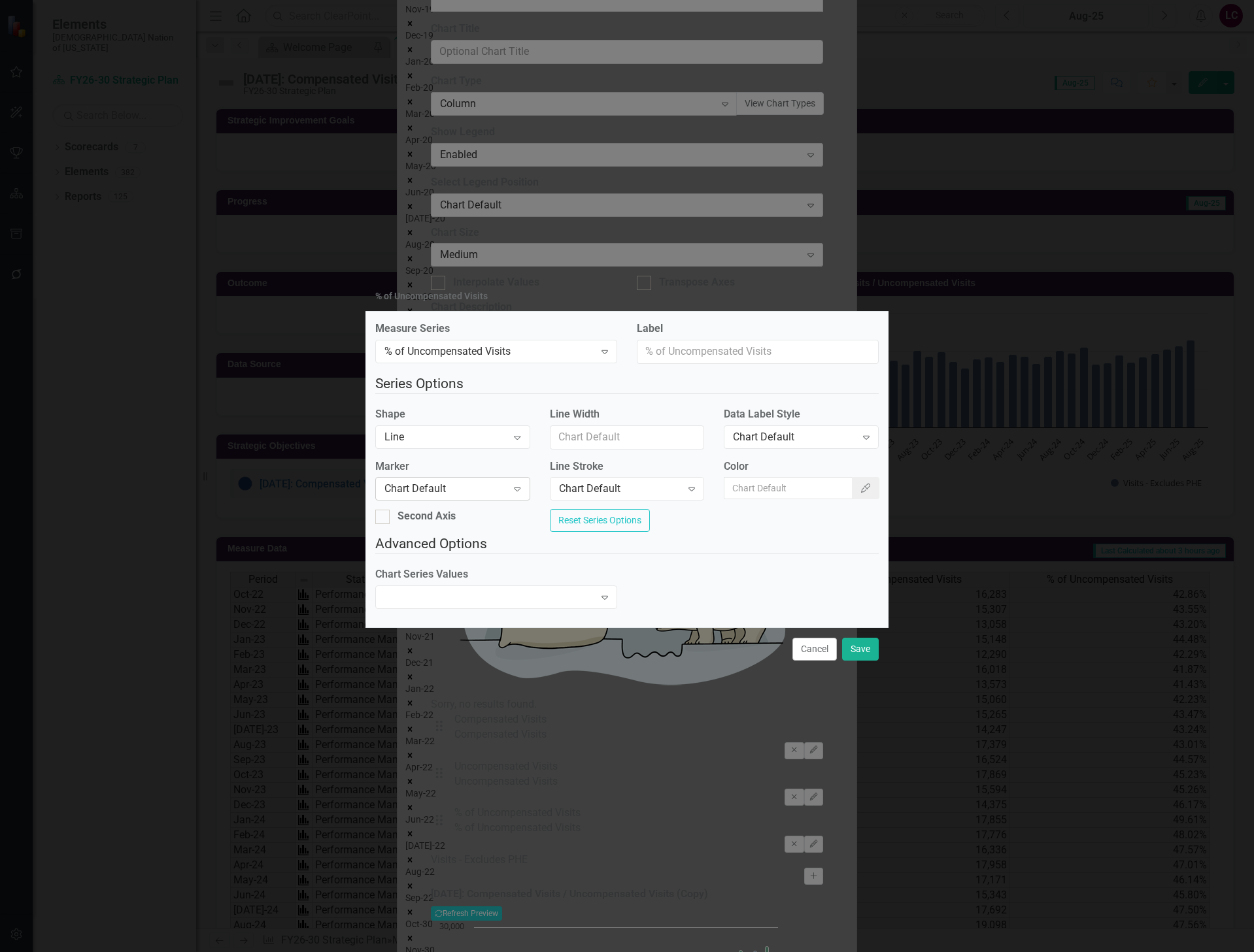
click at [429, 489] on div "Chart Default" at bounding box center [445, 489] width 122 height 15
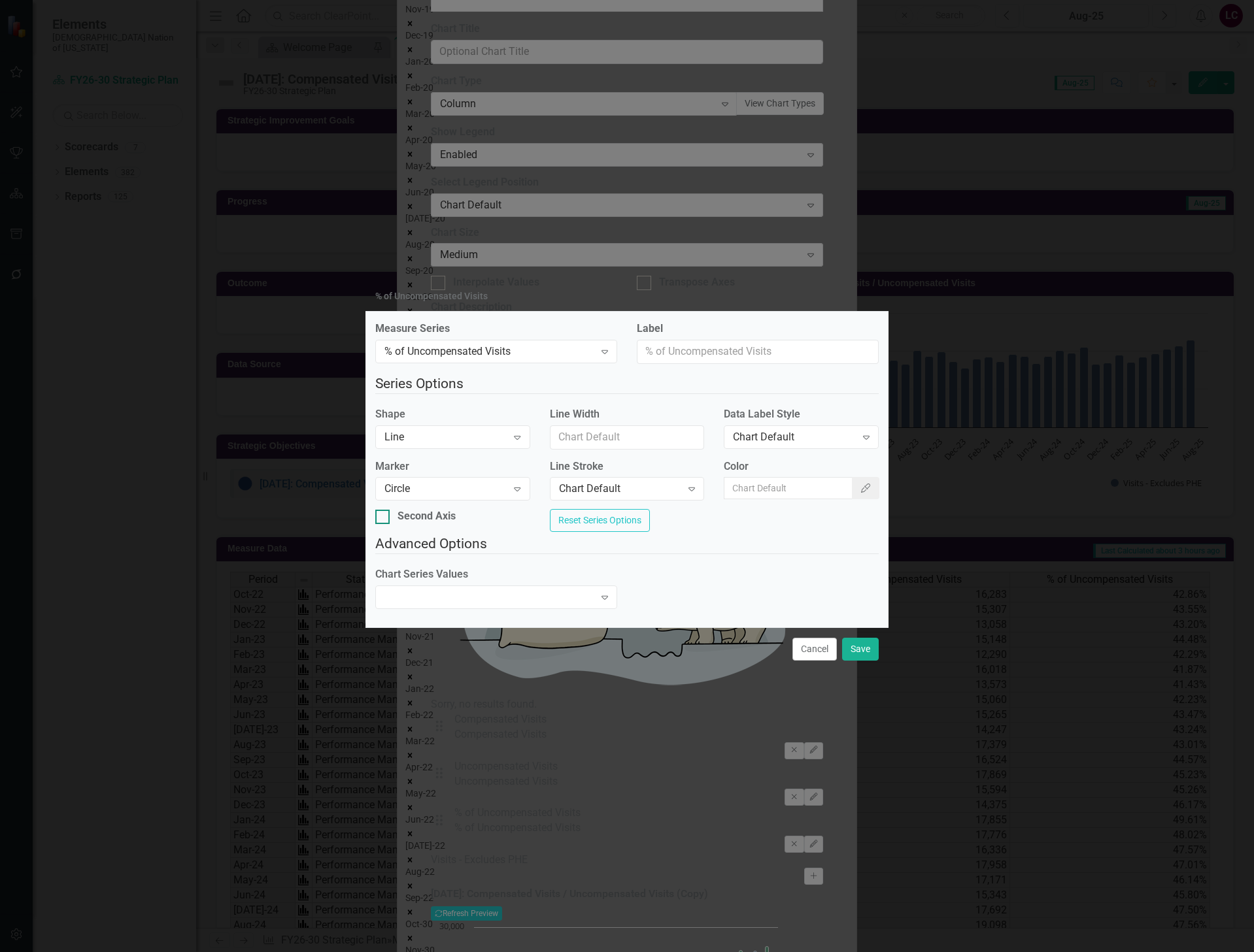
click at [389, 517] on div at bounding box center [382, 516] width 14 height 14
click at [384, 517] on input "Second Axis" at bounding box center [379, 514] width 8 height 8
checkbox input "true"
click at [846, 654] on button "Save" at bounding box center [860, 649] width 36 height 23
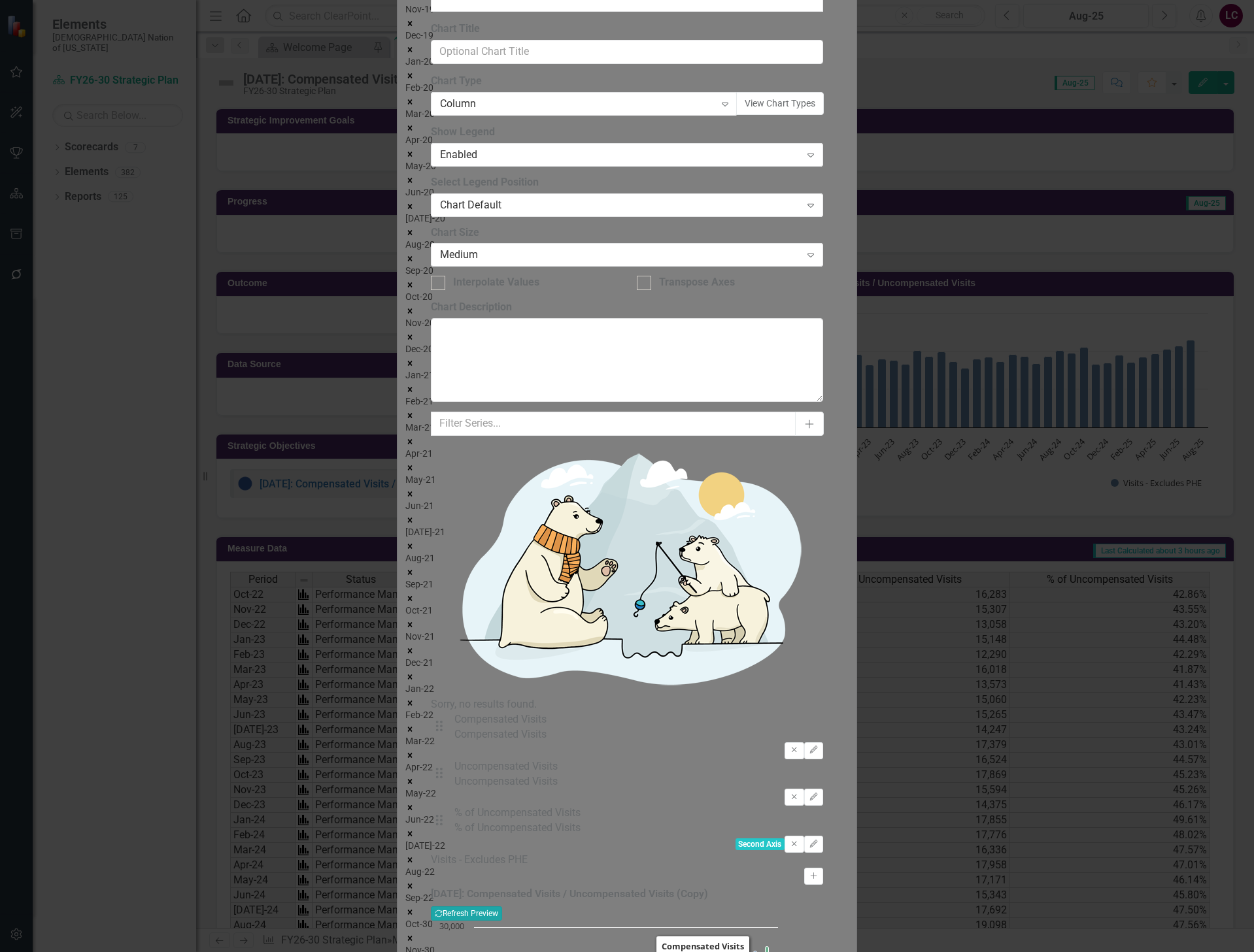
click at [502, 906] on button "Recalculate Refresh Preview" at bounding box center [466, 913] width 71 height 14
click at [786, 115] on button "View Chart Types" at bounding box center [779, 103] width 87 height 23
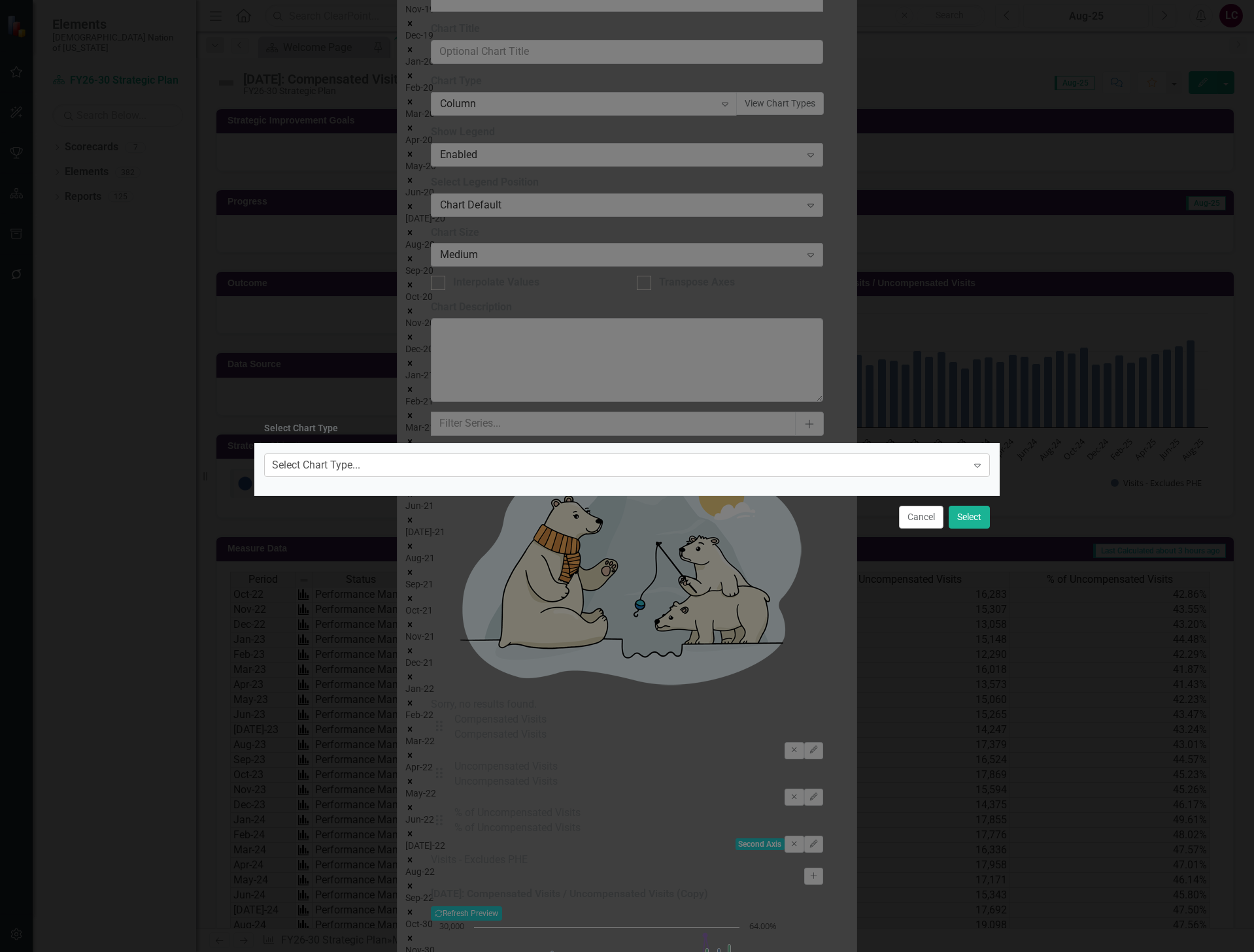
click at [360, 465] on div "Select Chart Type..." at bounding box center [316, 465] width 88 height 15
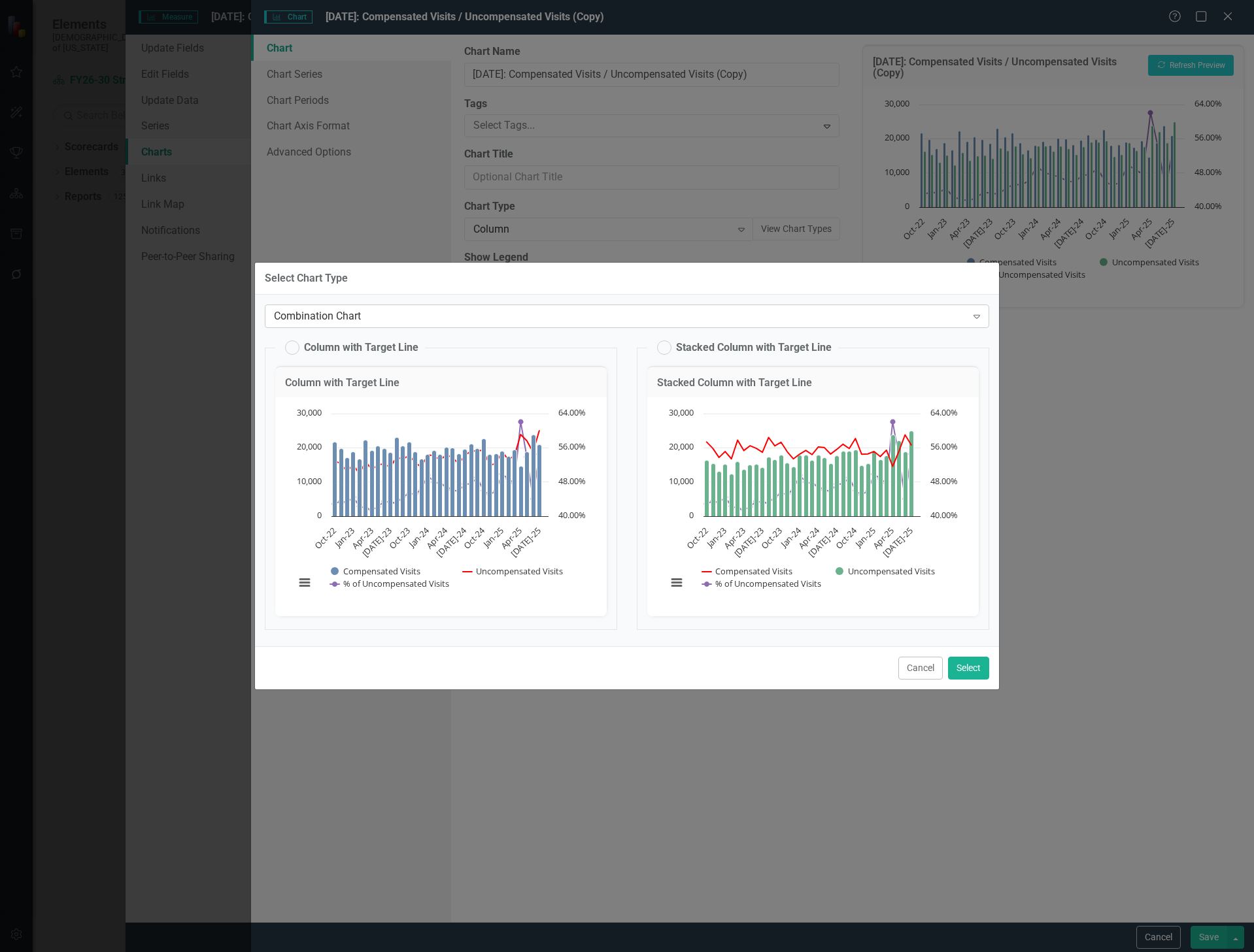
click at [335, 319] on div "Combination Chart" at bounding box center [620, 317] width 692 height 15
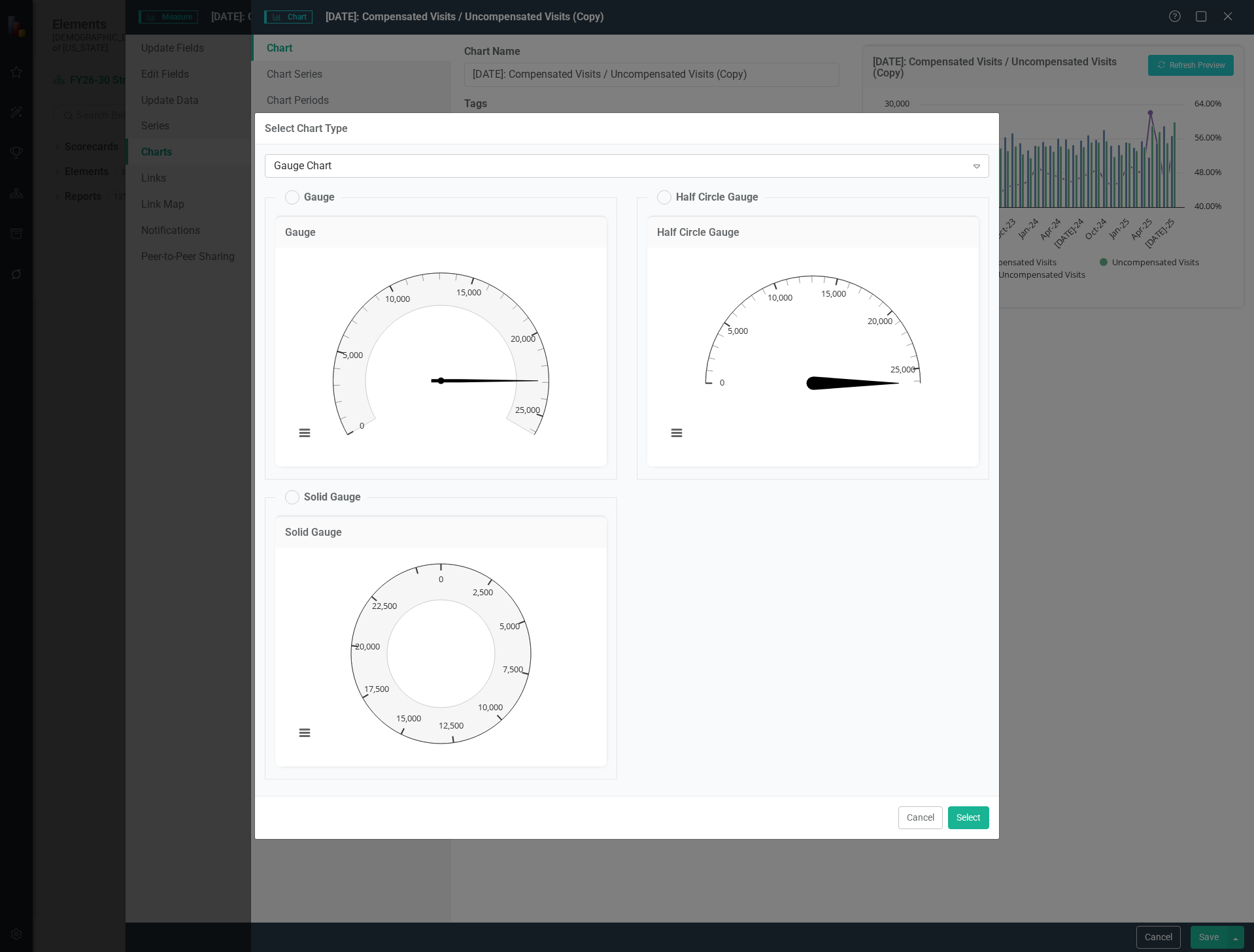
click at [415, 170] on div "Gauge Chart" at bounding box center [620, 166] width 692 height 15
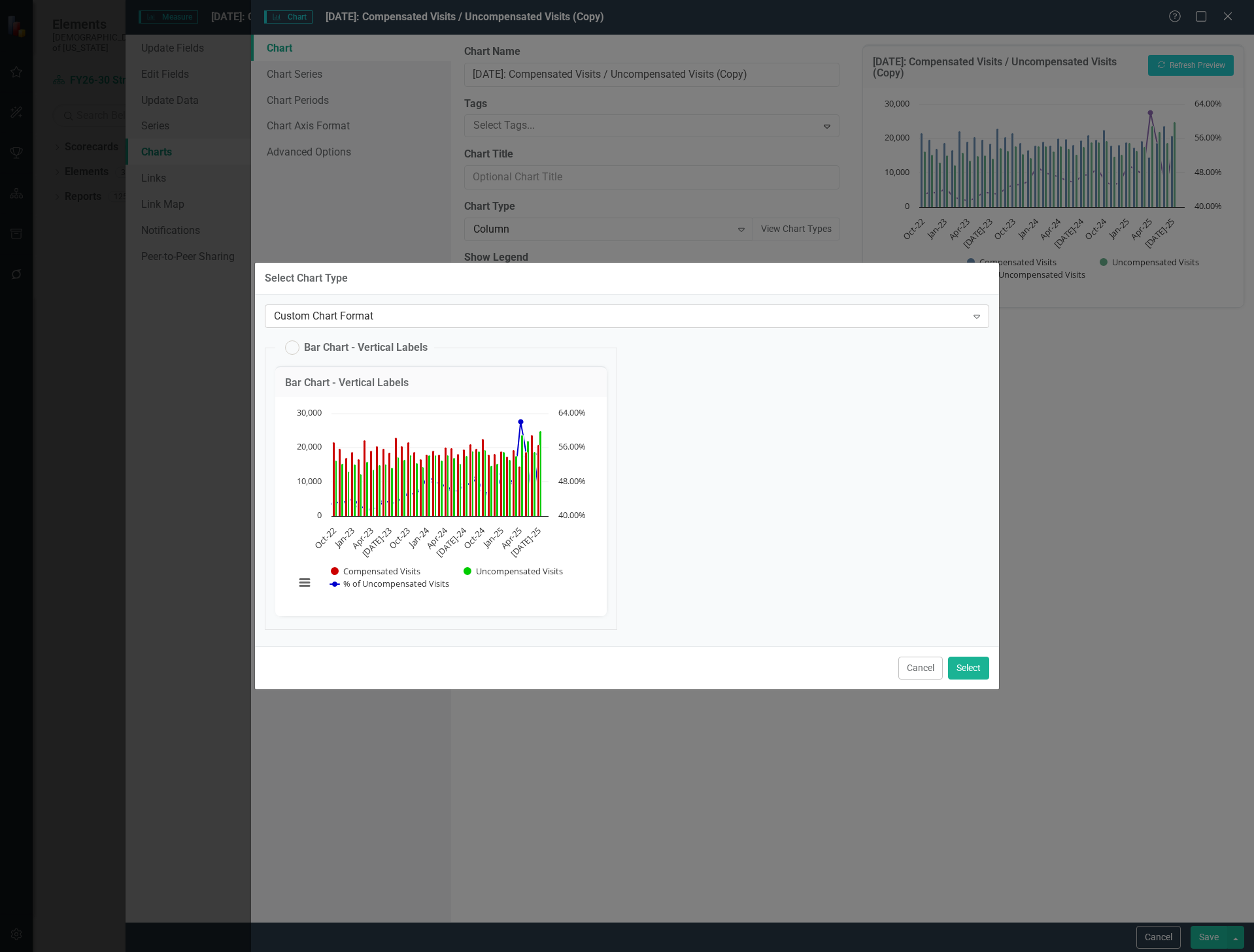
click at [382, 315] on div "Custom Chart Format" at bounding box center [620, 317] width 692 height 15
click at [358, 951] on div "Modern" at bounding box center [629, 963] width 1233 height 15
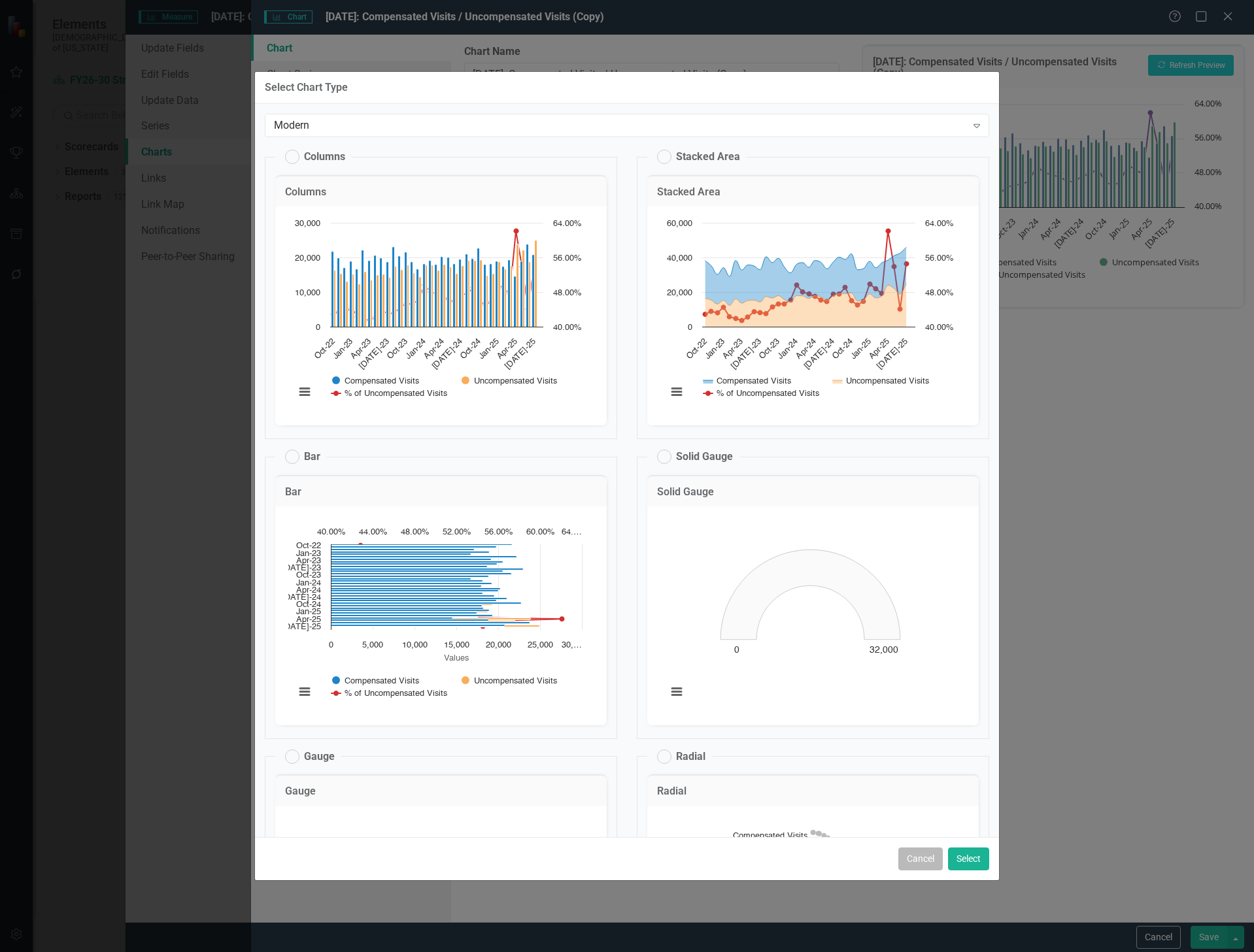
click at [917, 851] on button "Cancel" at bounding box center [920, 859] width 44 height 23
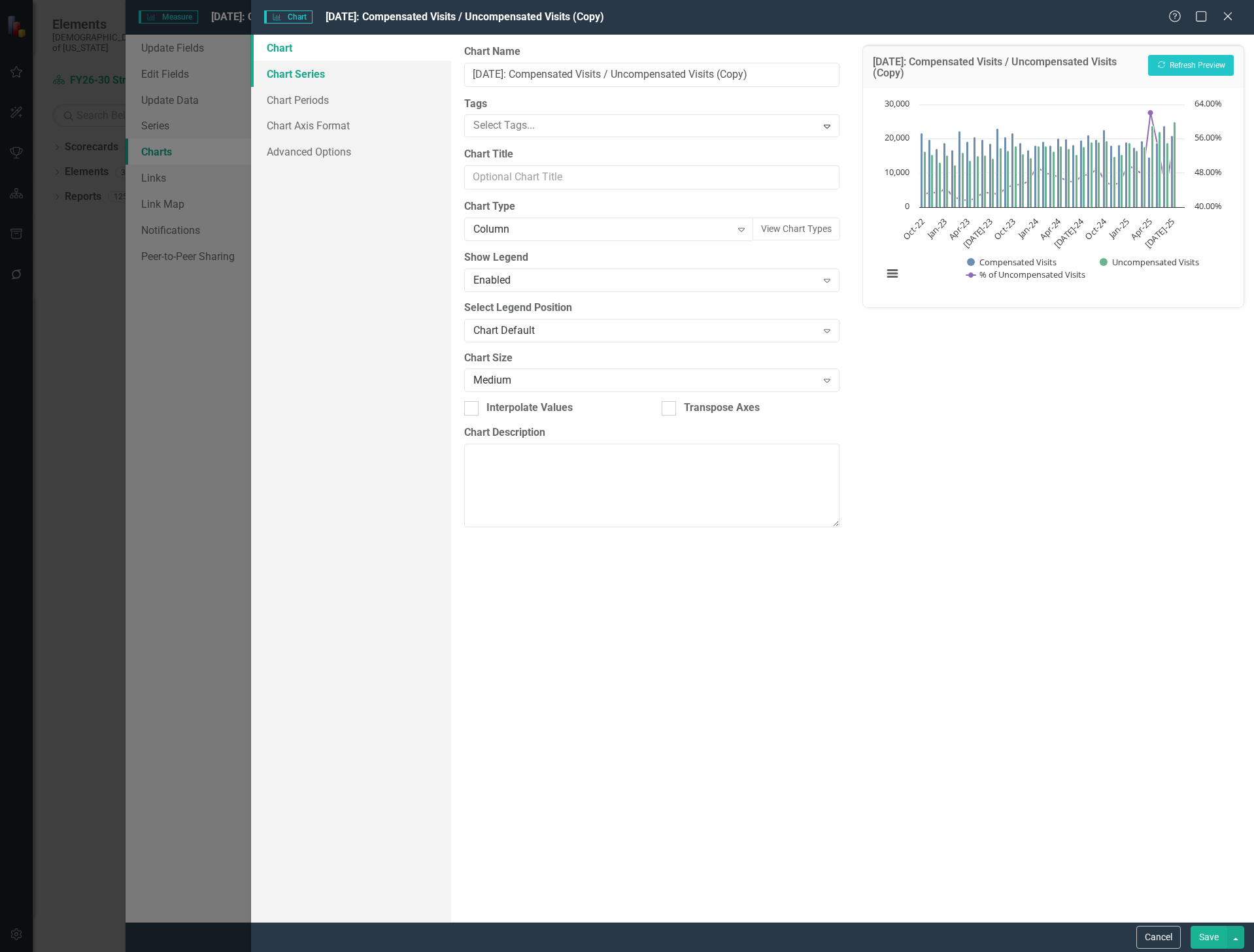
click at [304, 75] on link "Chart Series" at bounding box center [351, 74] width 201 height 26
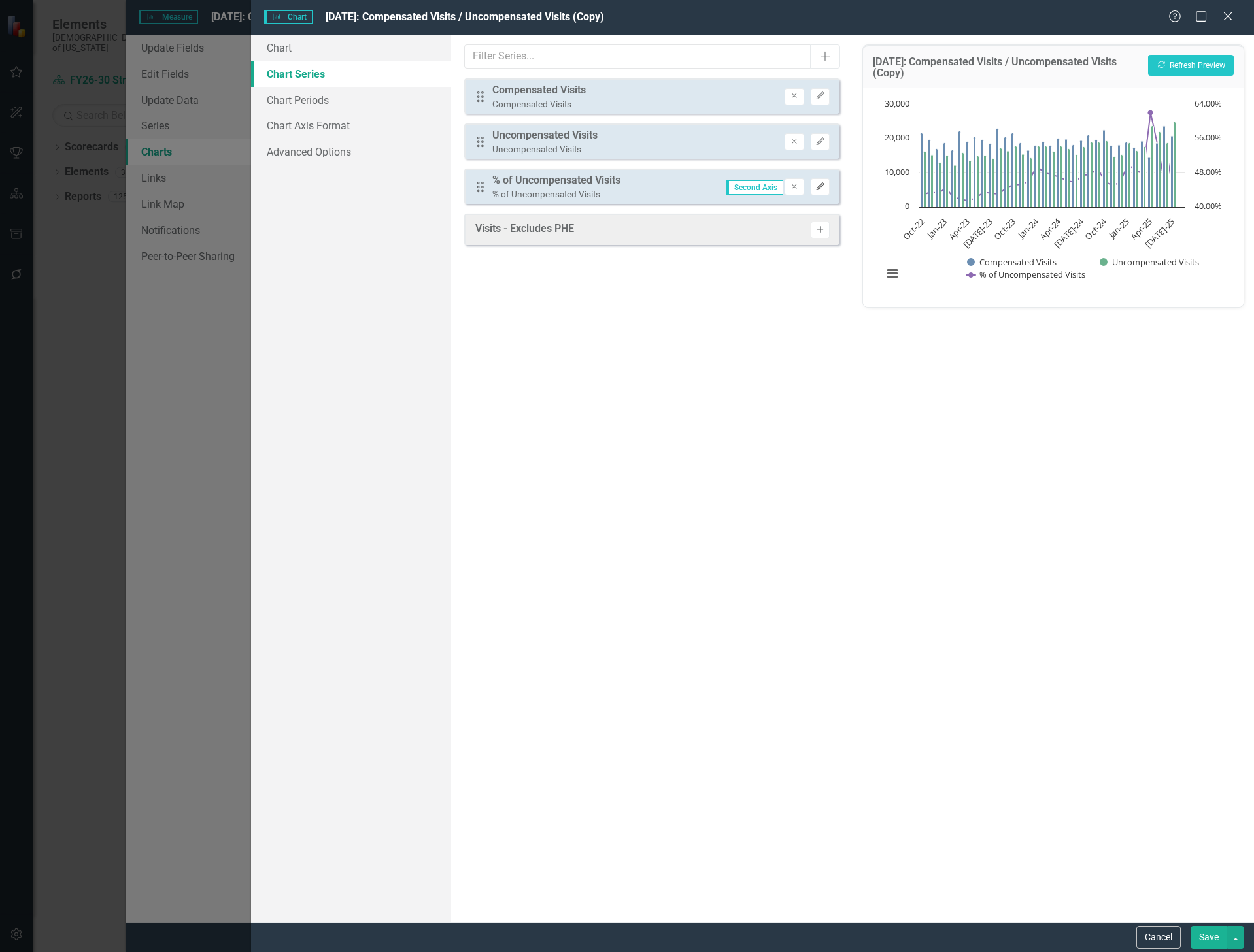
click at [818, 185] on icon "Edit" at bounding box center [820, 187] width 10 height 8
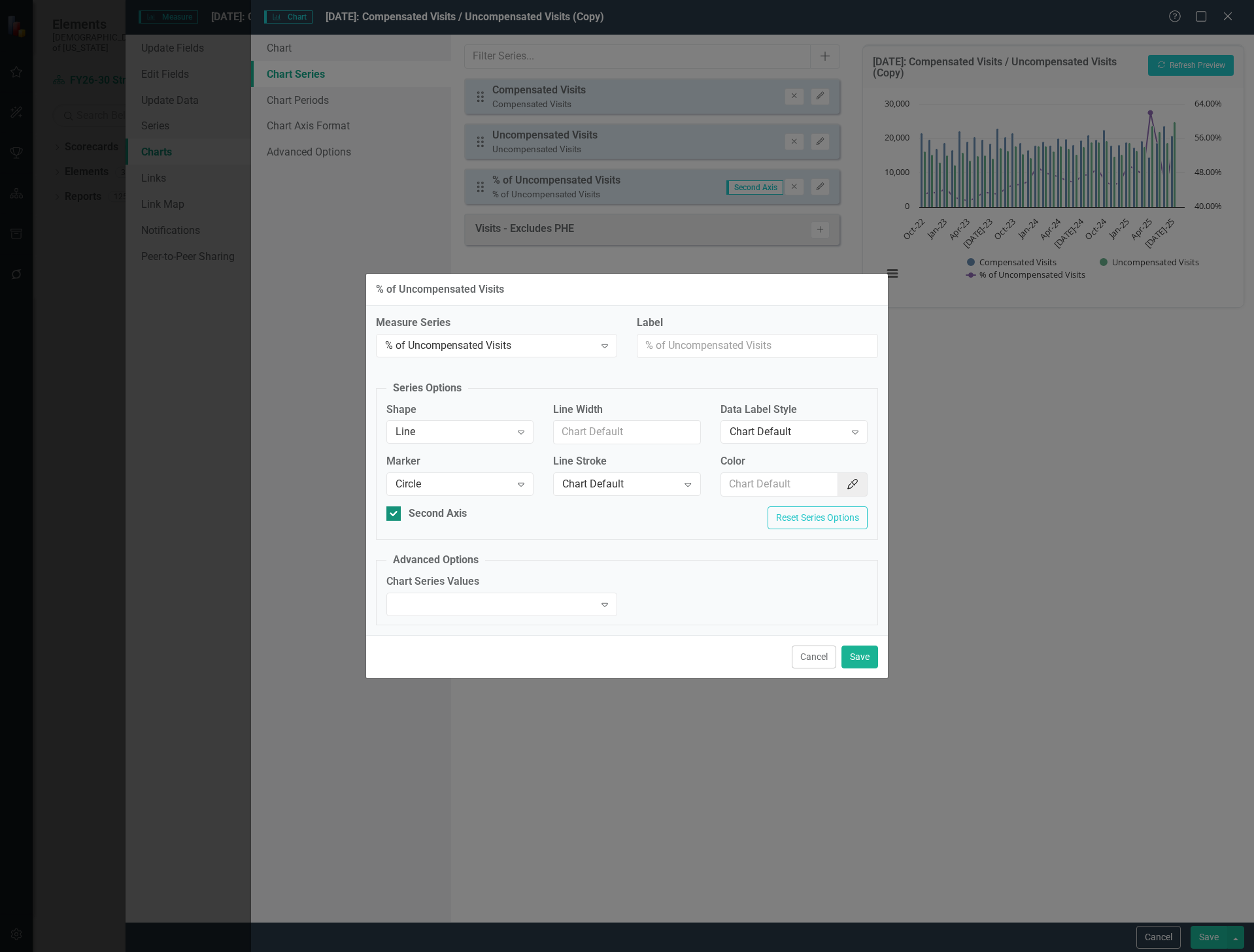
click at [391, 512] on input "Second Axis" at bounding box center [391, 510] width 8 height 8
checkbox input "false"
click at [851, 653] on button "Save" at bounding box center [859, 657] width 36 height 23
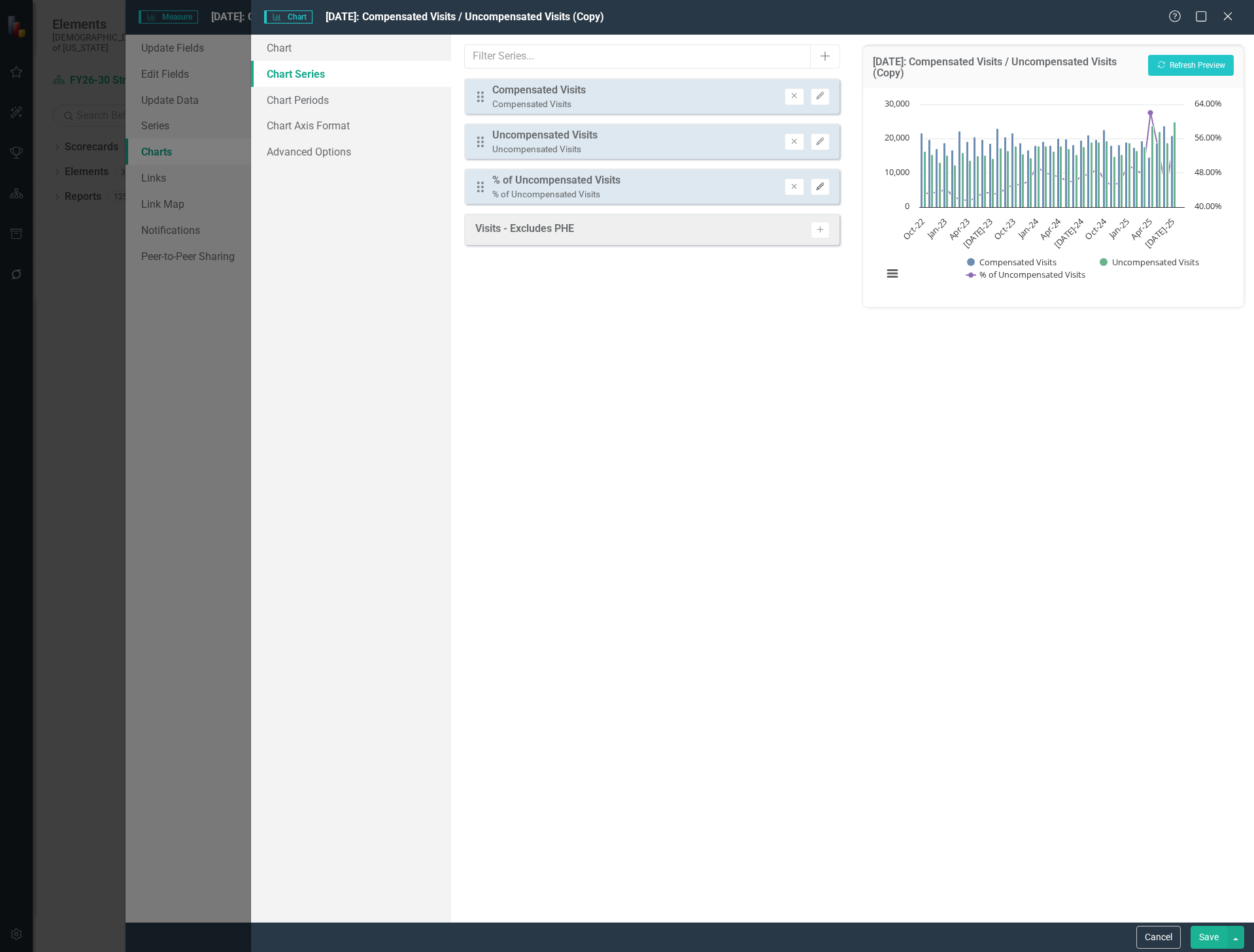
click at [816, 183] on icon "Edit" at bounding box center [820, 187] width 10 height 8
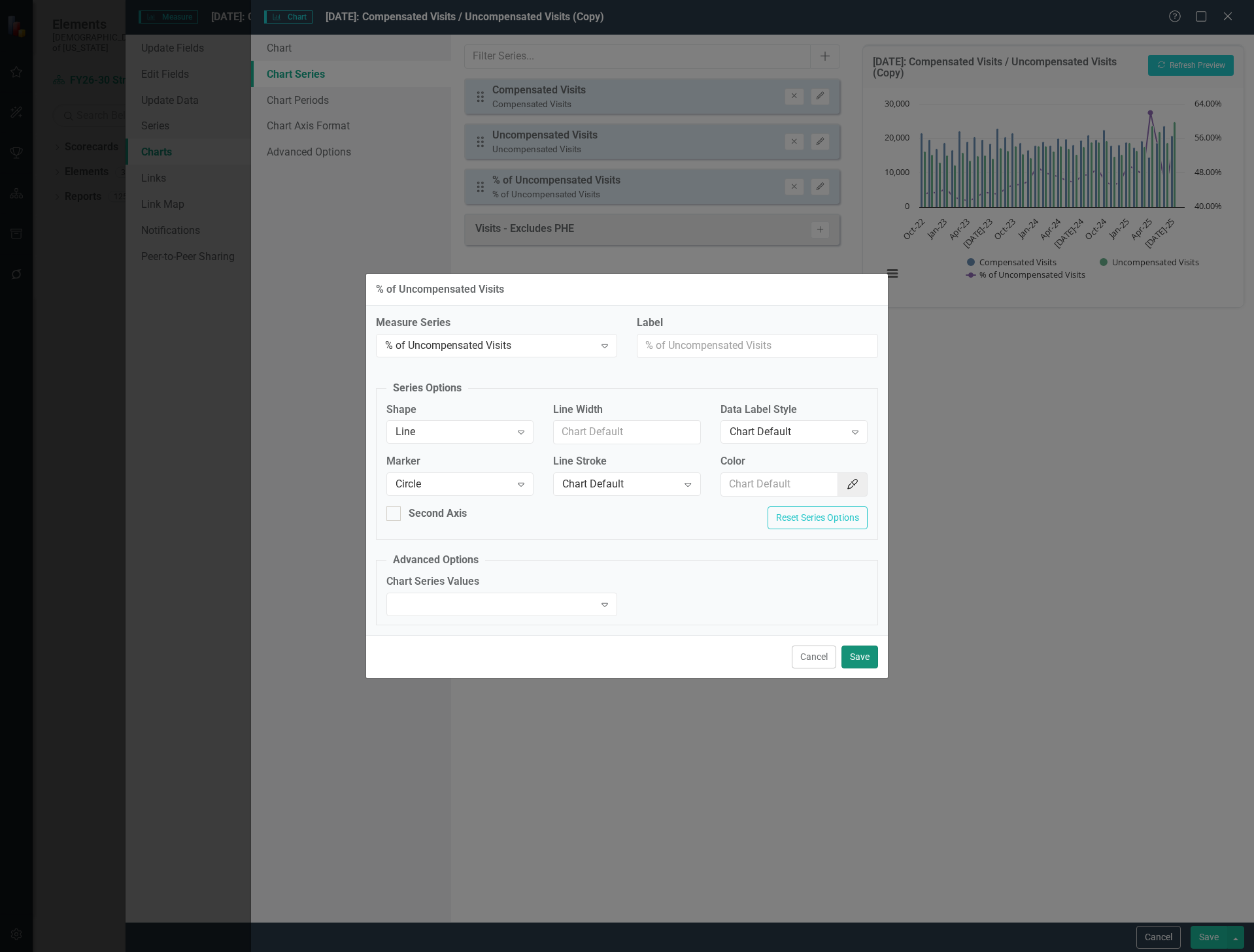
drag, startPoint x: 855, startPoint y: 651, endPoint x: 933, endPoint y: 515, distance: 156.8
click at [854, 646] on button "Save" at bounding box center [859, 657] width 36 height 23
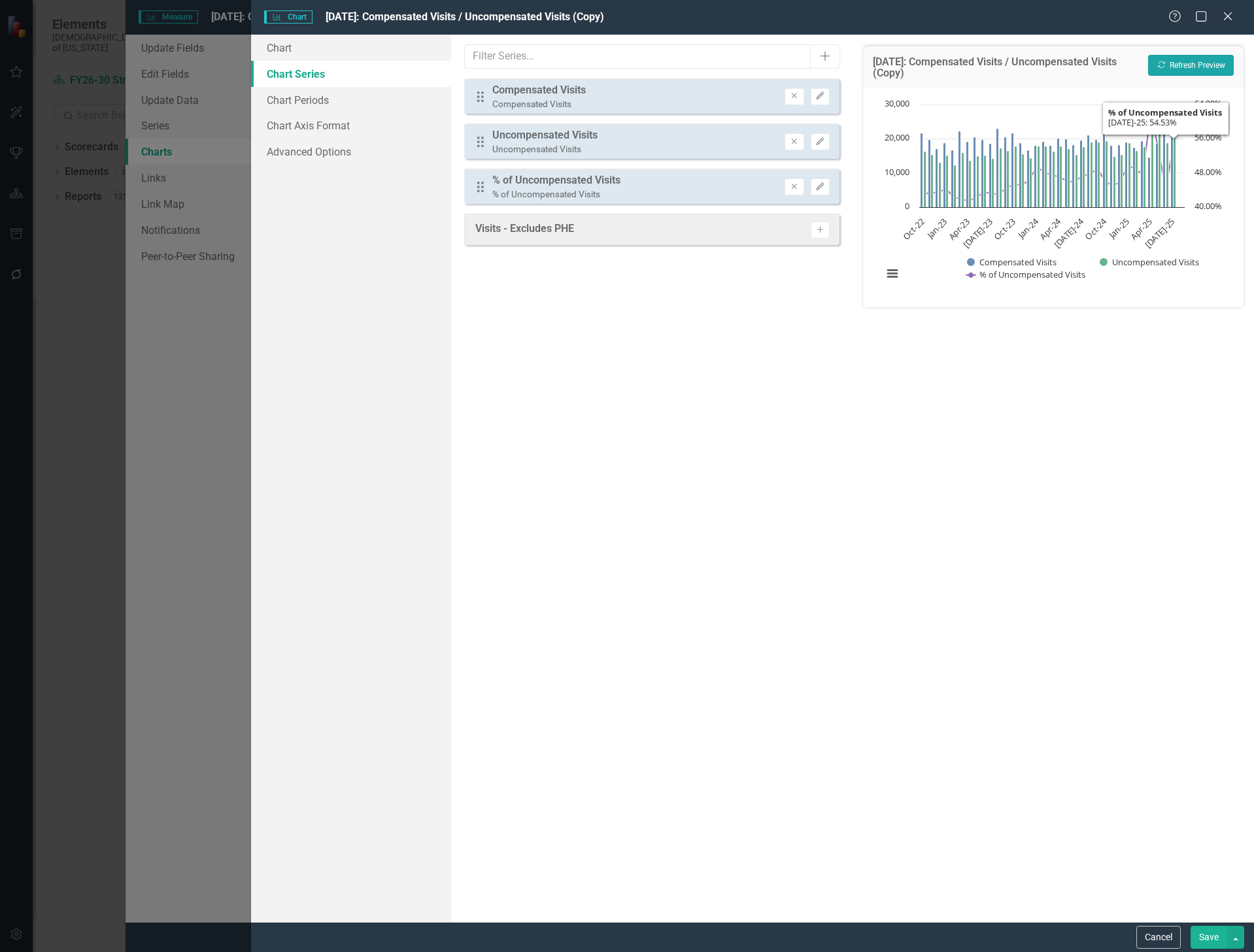
click at [1184, 55] on button "Recalculate Refresh Preview" at bounding box center [1190, 65] width 86 height 21
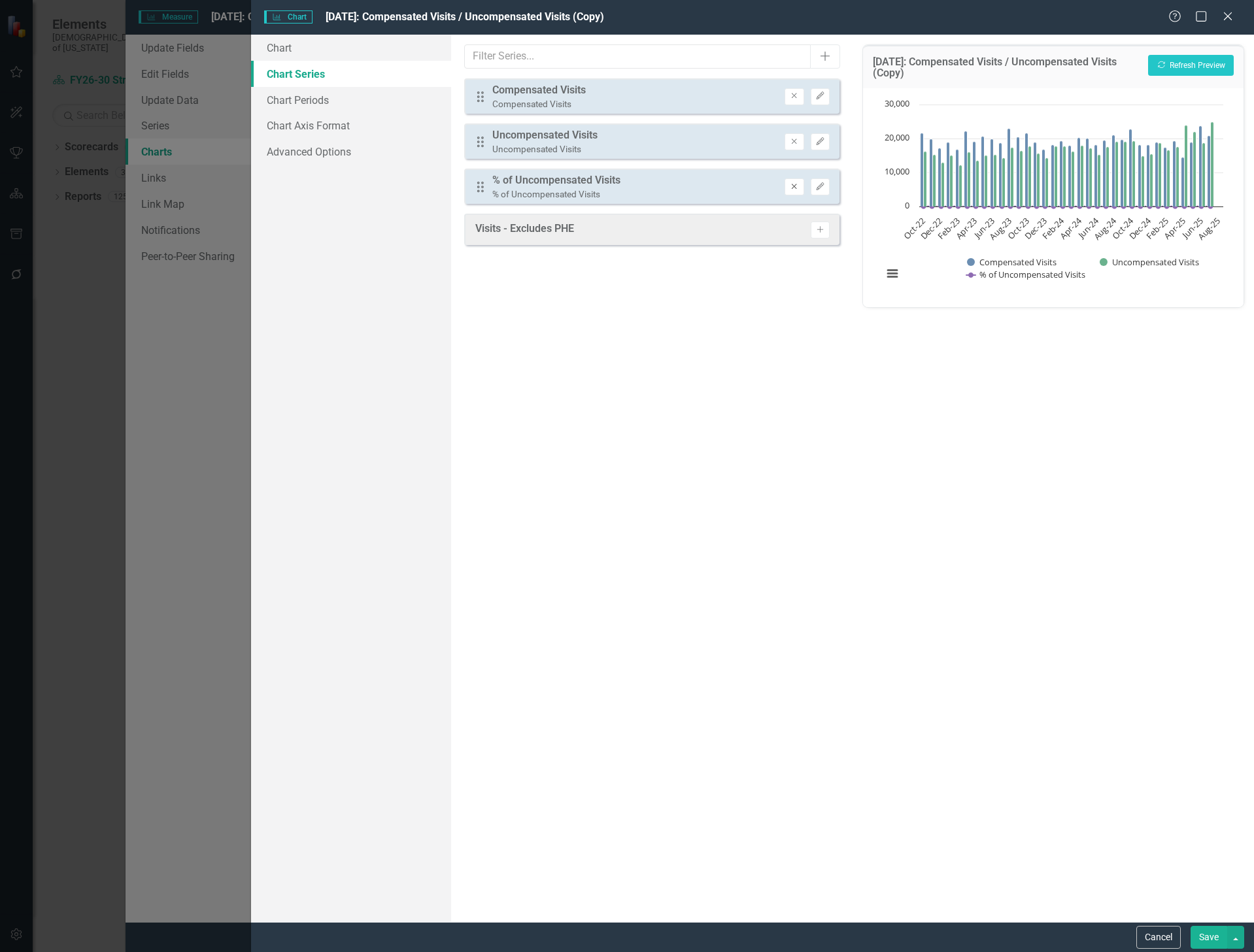
click at [786, 184] on button "Remove" at bounding box center [794, 187] width 19 height 17
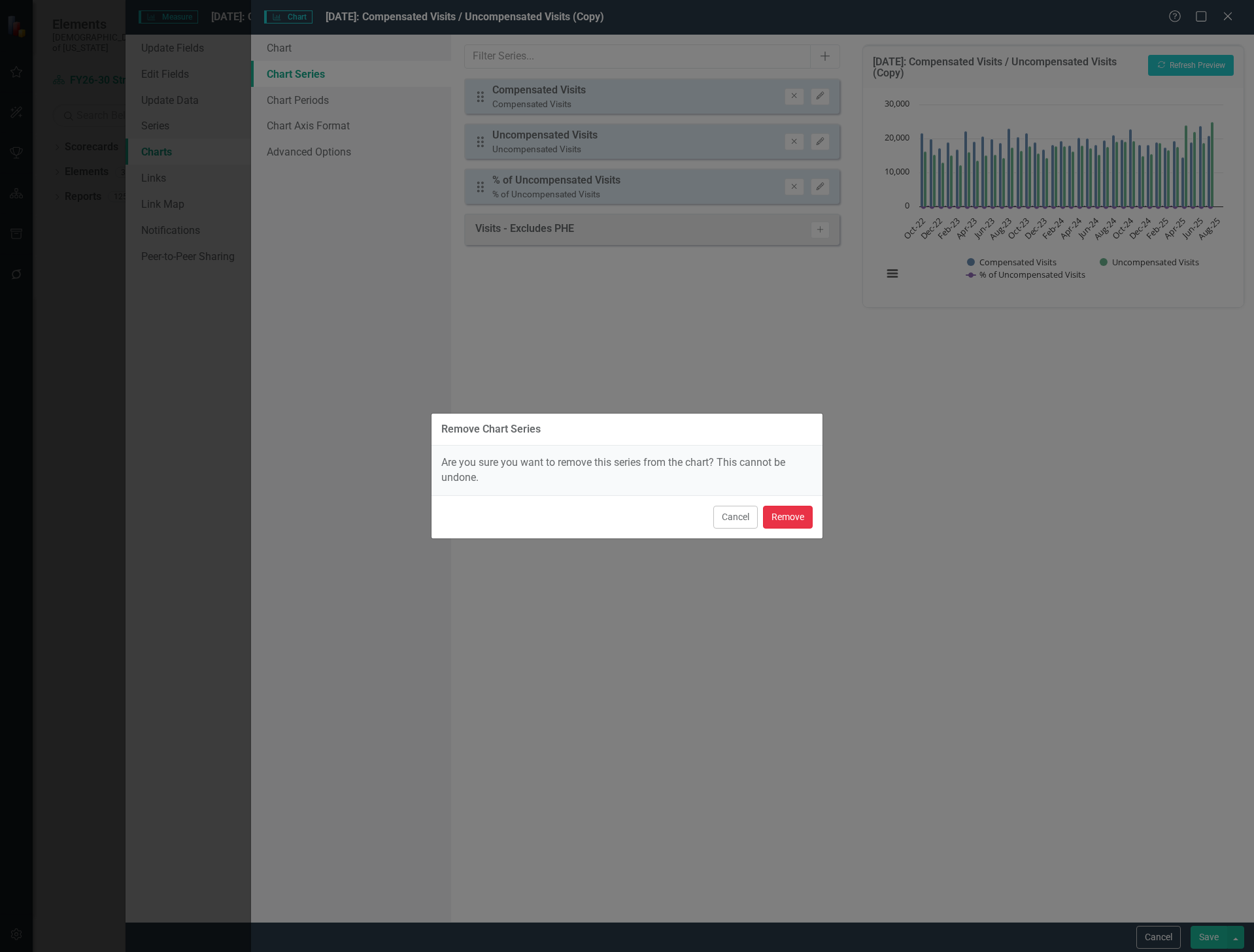
click at [777, 513] on button "Remove" at bounding box center [788, 517] width 50 height 23
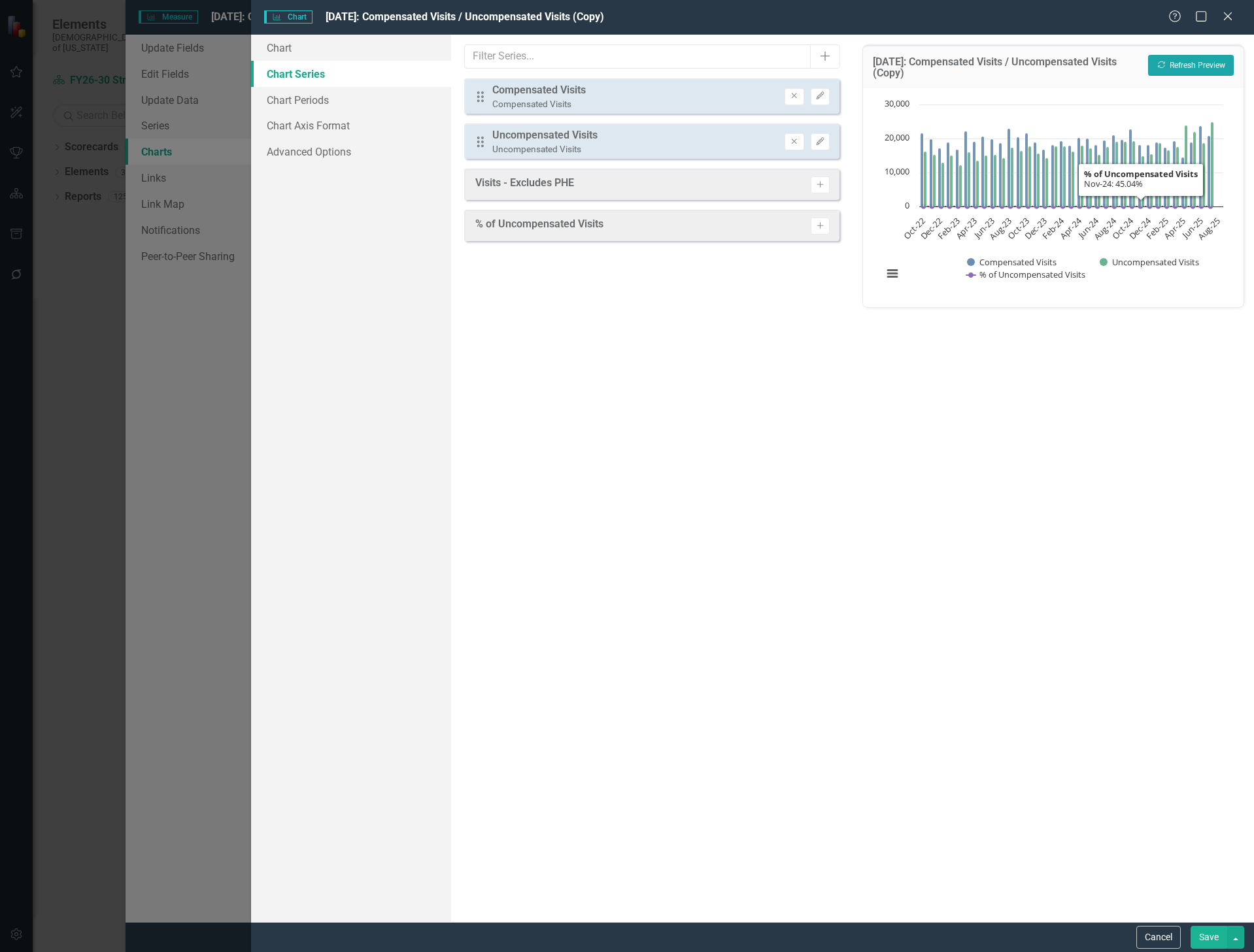
click at [1186, 58] on button "Recalculate Refresh Preview" at bounding box center [1190, 65] width 86 height 21
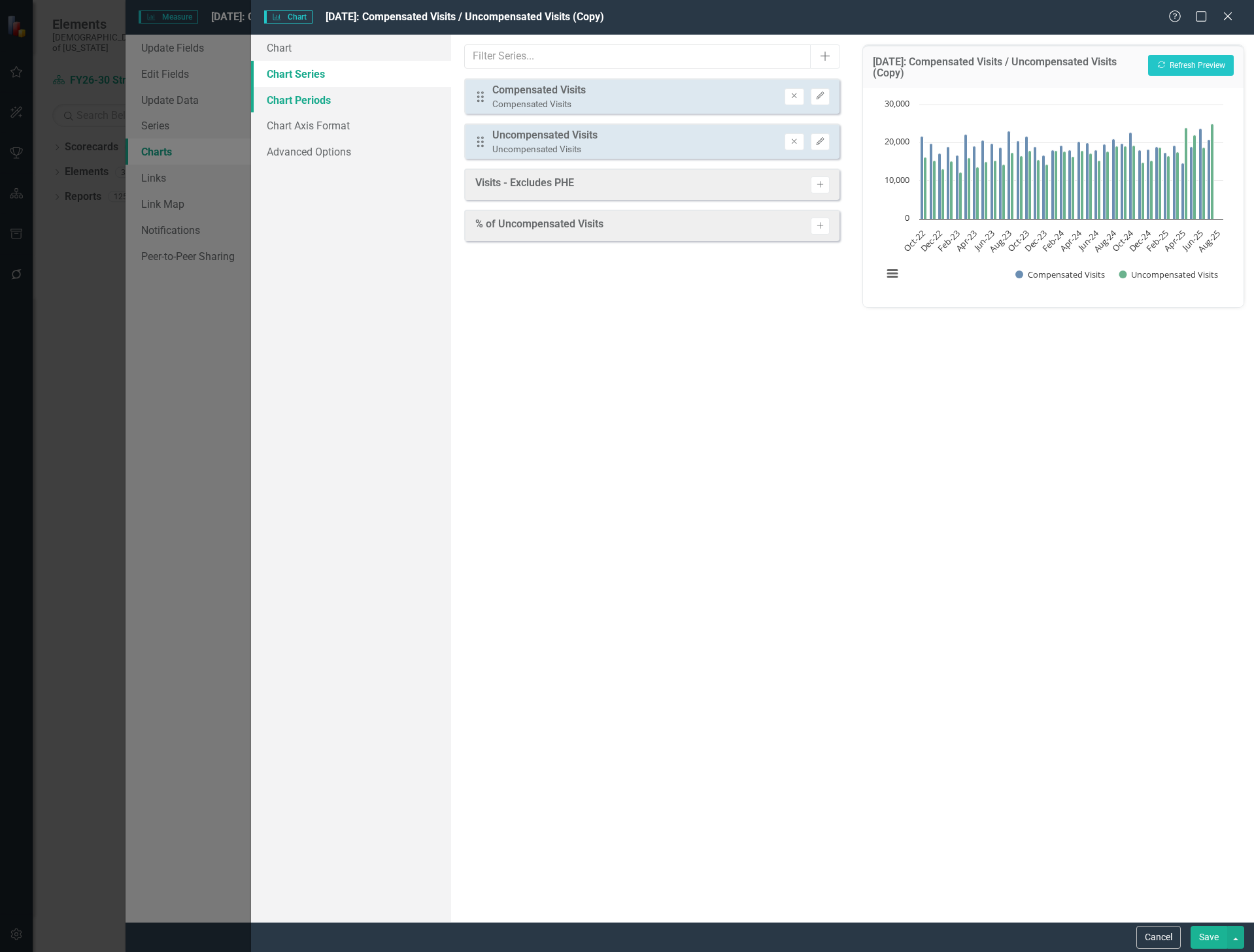
click at [317, 94] on link "Chart Periods" at bounding box center [351, 100] width 201 height 26
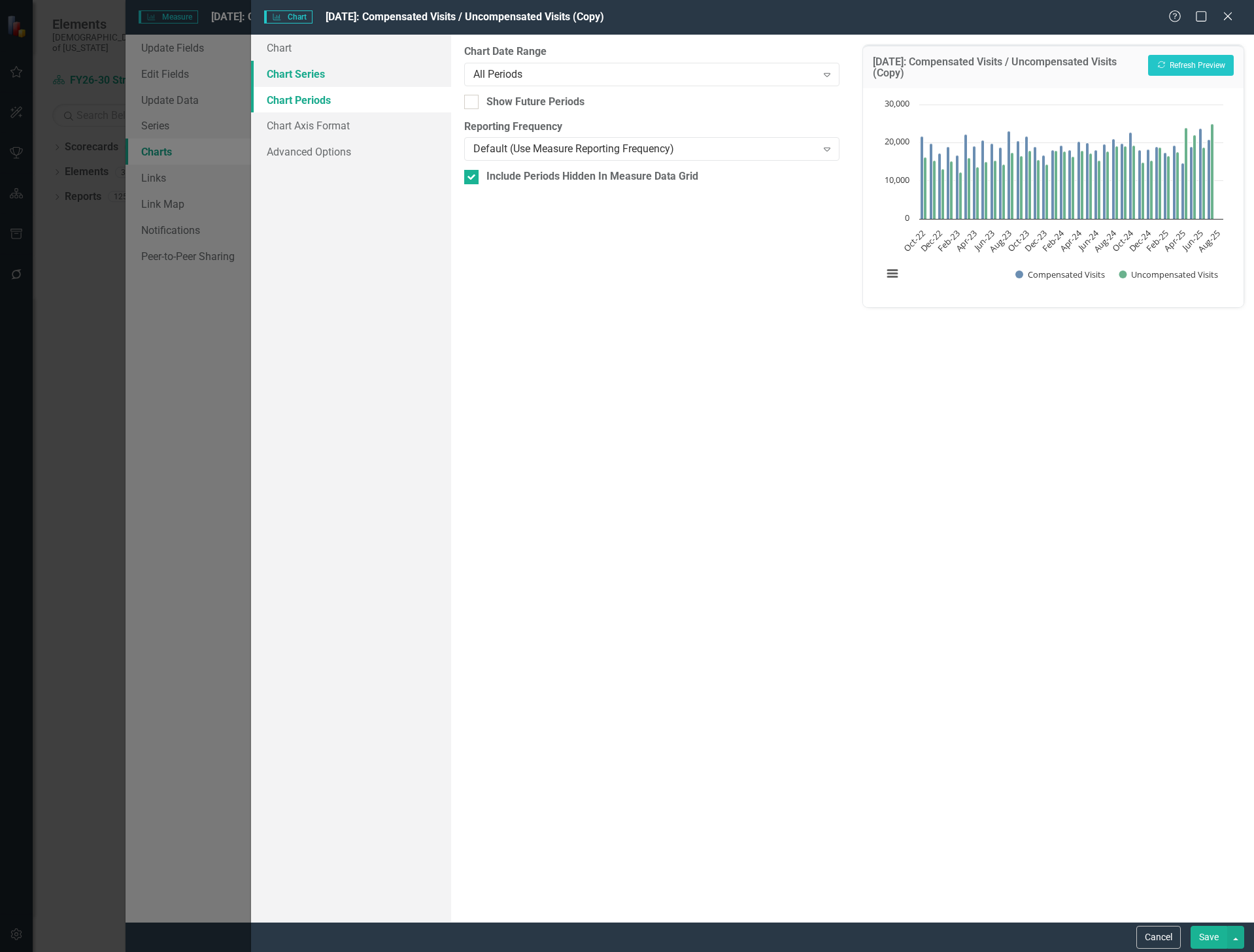
click at [305, 70] on link "Chart Series" at bounding box center [351, 74] width 201 height 26
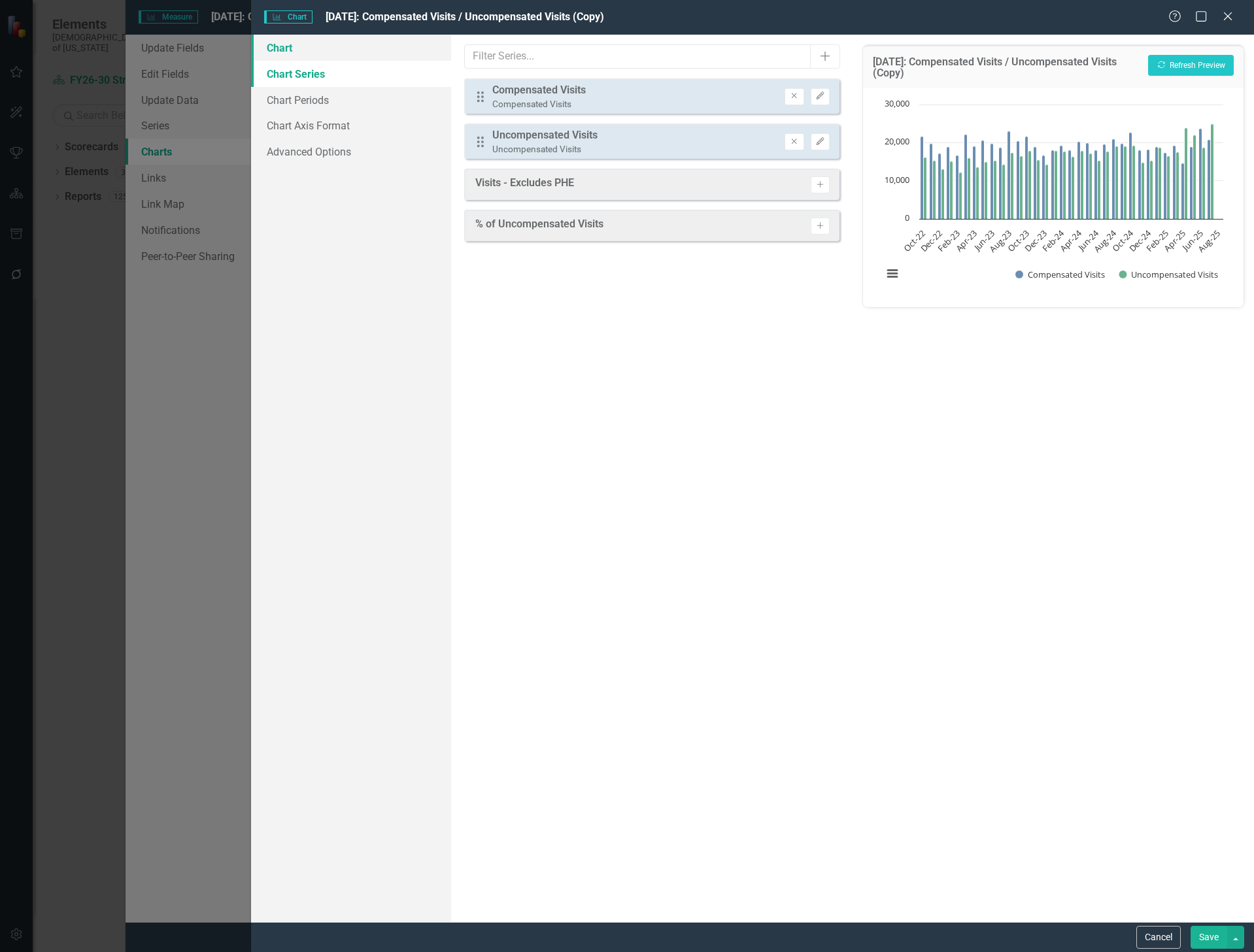
click at [295, 50] on link "Chart" at bounding box center [351, 47] width 201 height 26
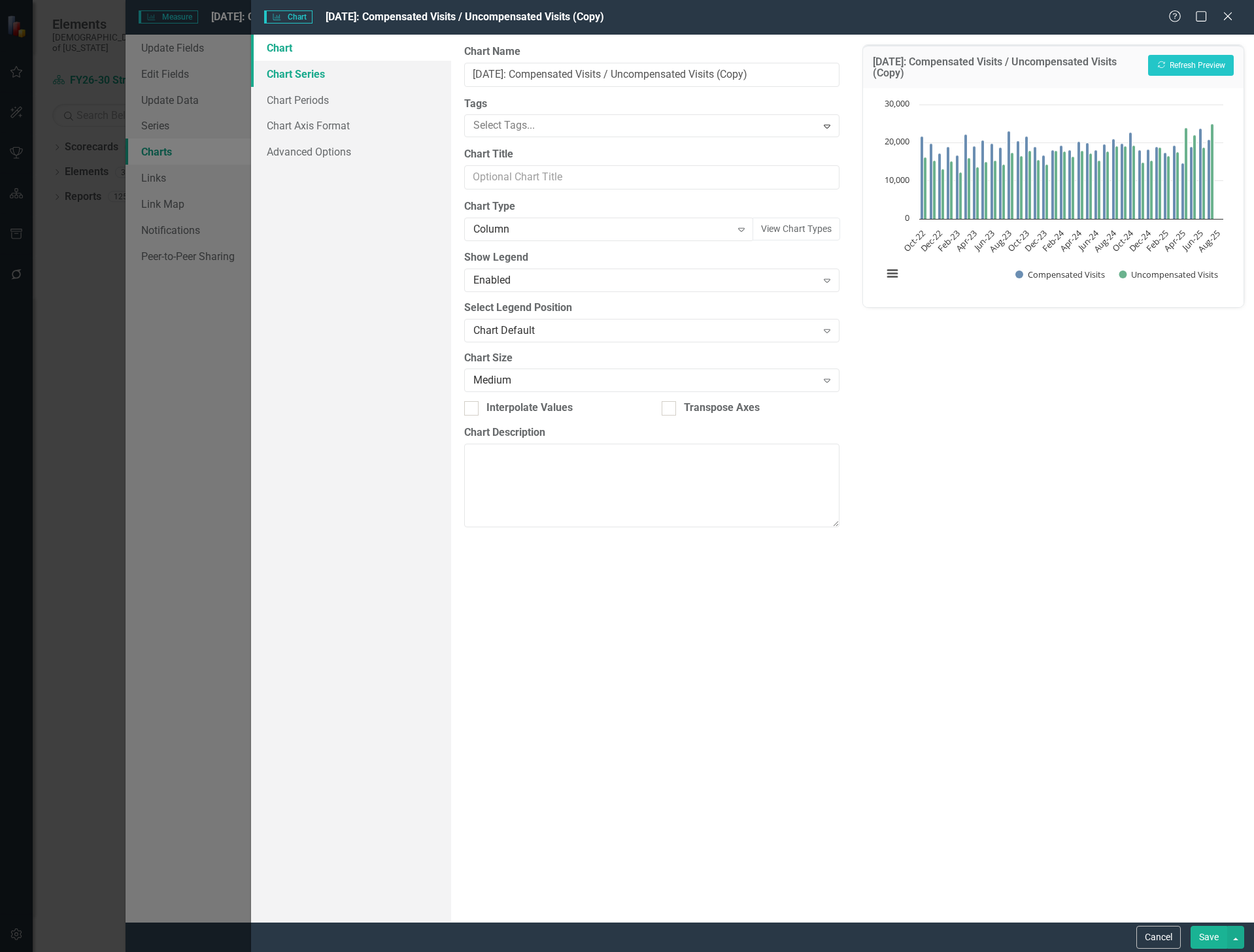
click at [296, 67] on link "Chart Series" at bounding box center [351, 74] width 201 height 26
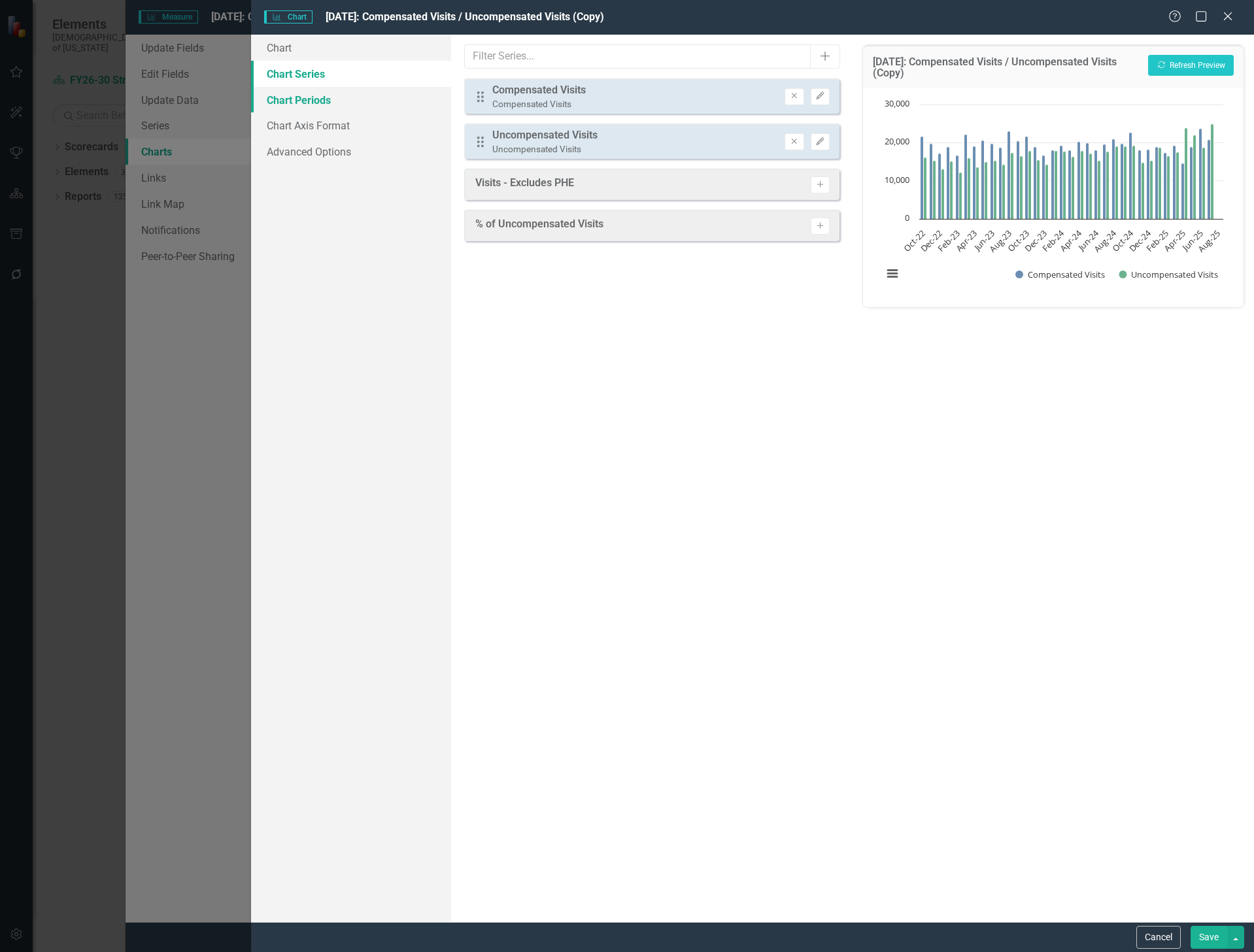
click at [297, 97] on link "Chart Periods" at bounding box center [351, 100] width 201 height 26
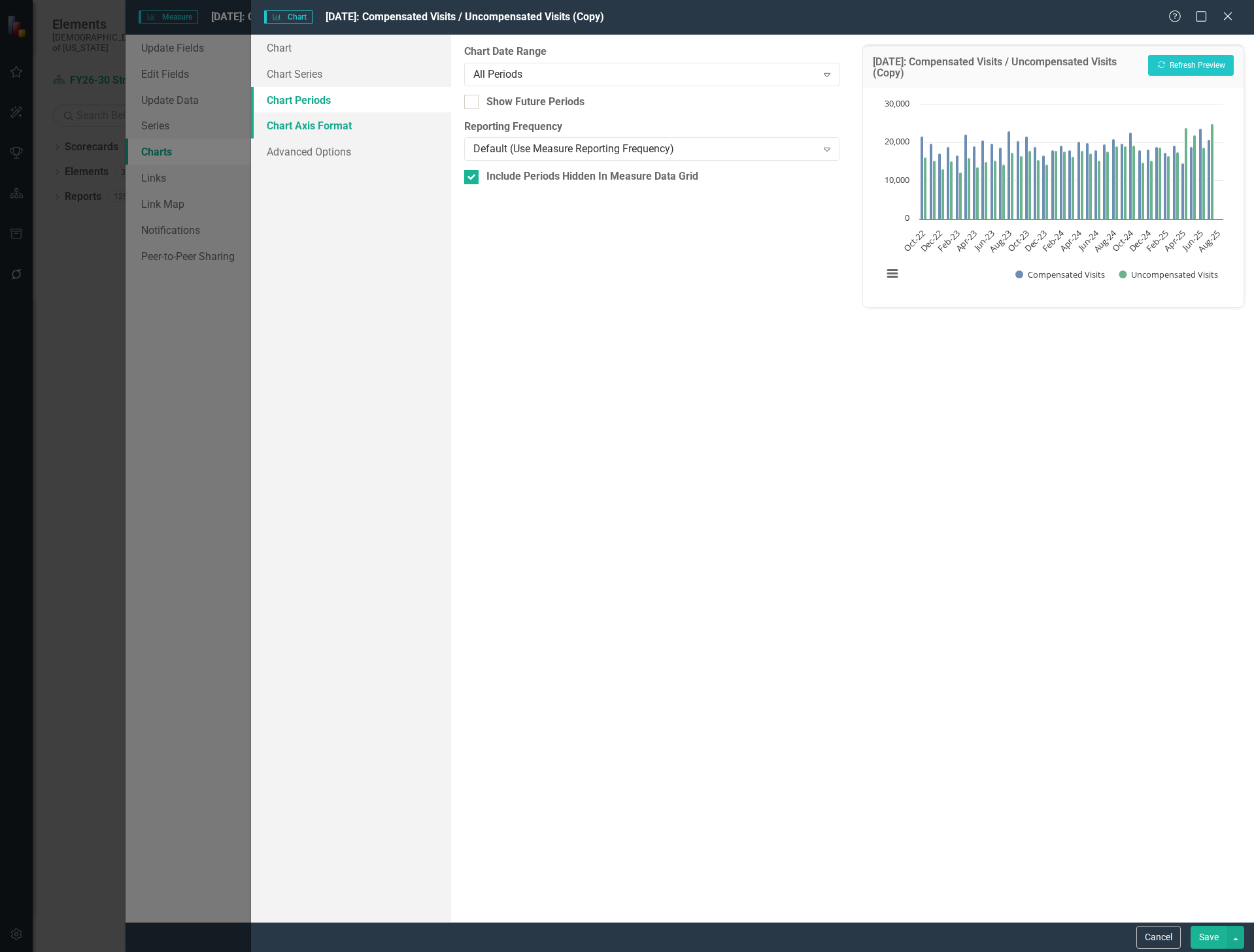
click at [312, 125] on link "Chart Axis Format" at bounding box center [351, 125] width 201 height 26
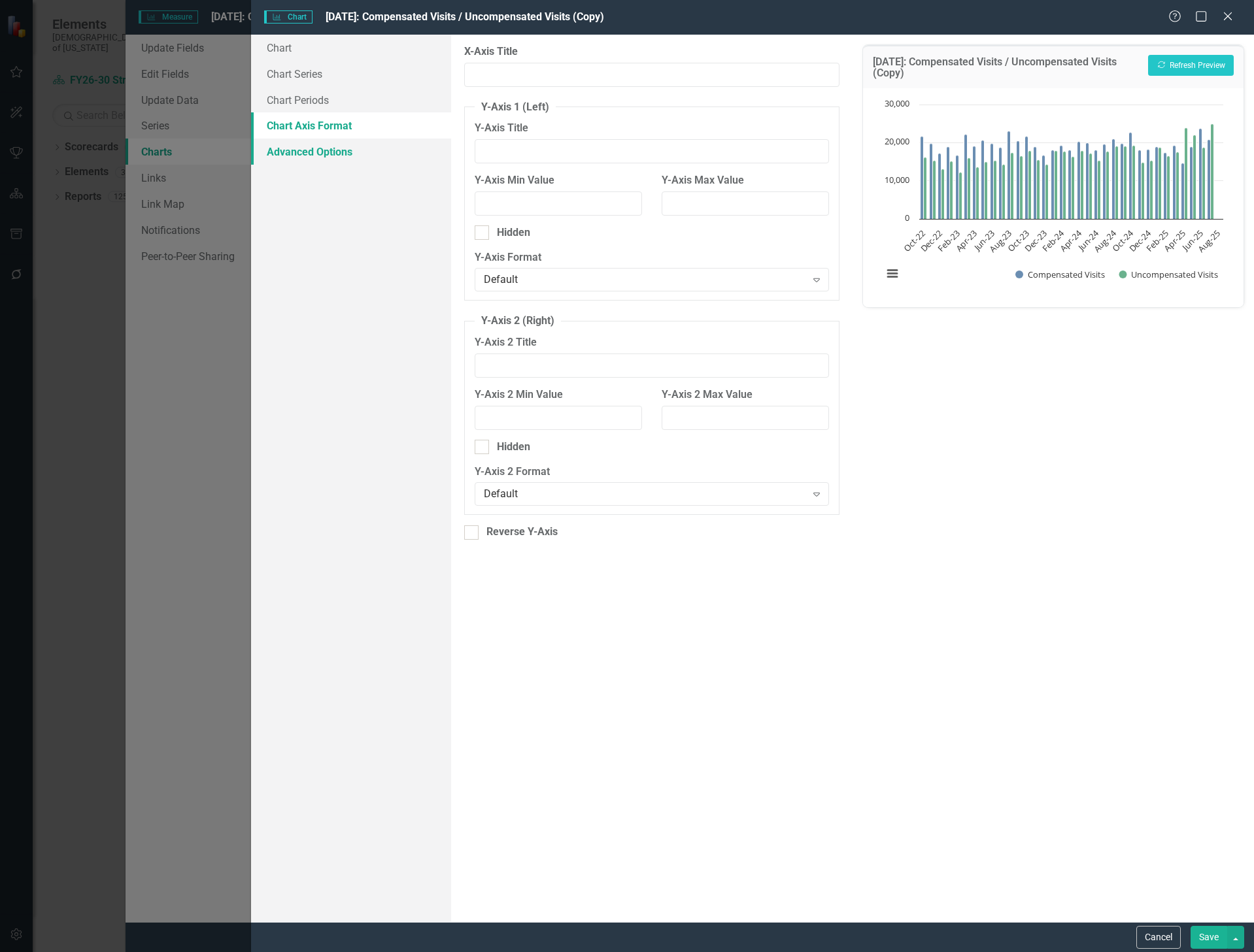
click at [315, 150] on link "Advanced Options" at bounding box center [351, 151] width 201 height 26
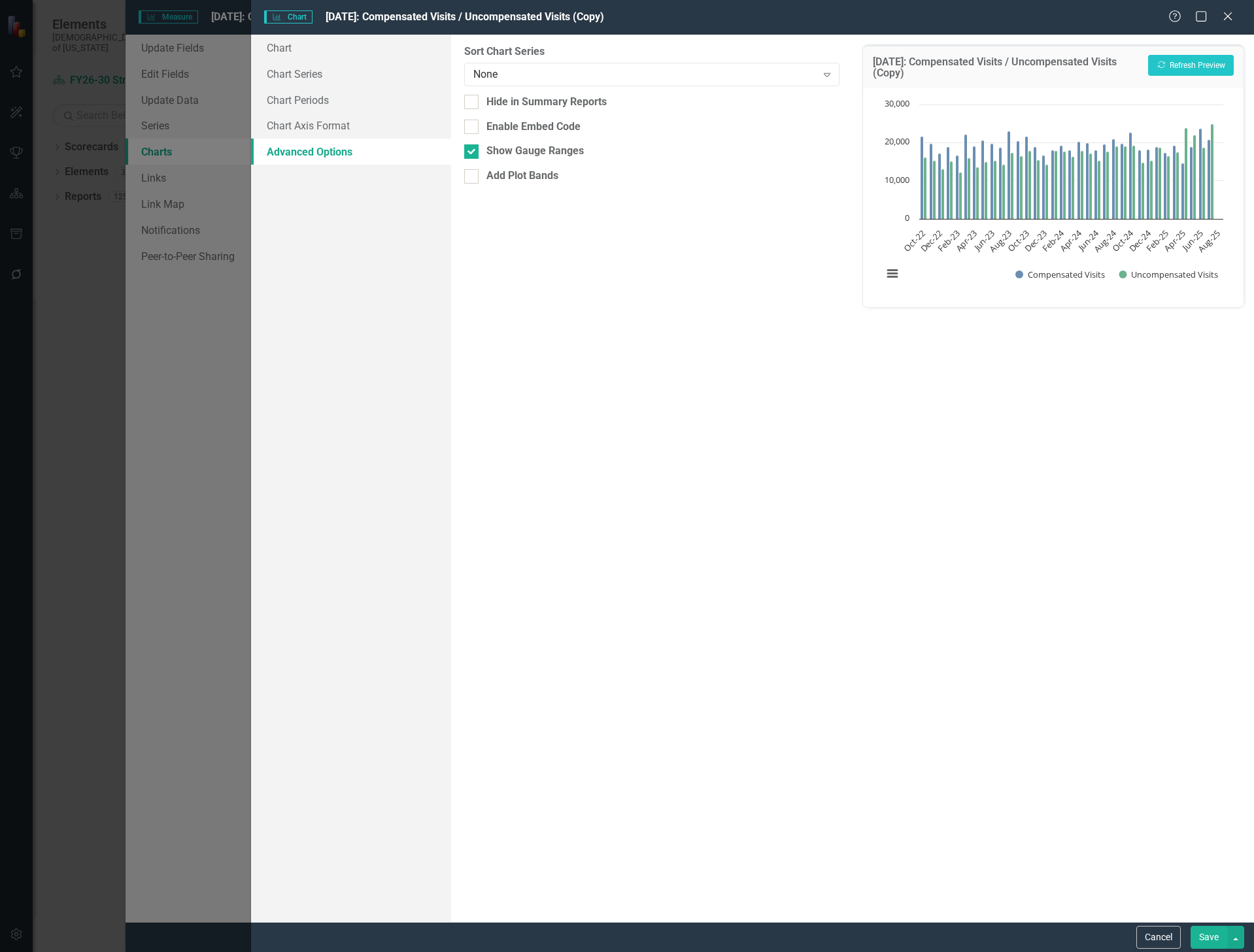
click at [1200, 934] on button "Save" at bounding box center [1208, 937] width 36 height 23
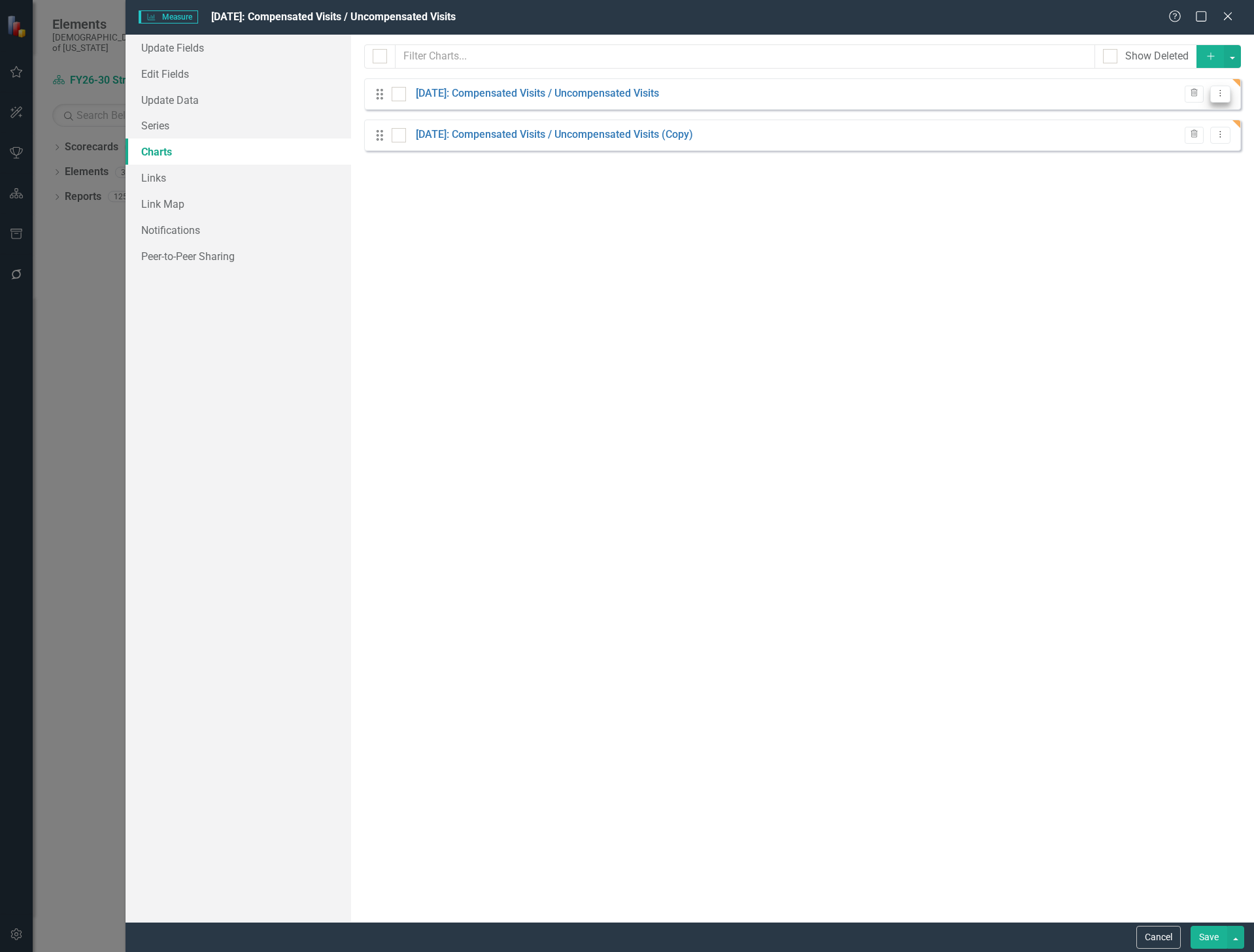
click at [1216, 97] on icon "Dropdown Menu" at bounding box center [1219, 93] width 11 height 8
click at [1198, 114] on link "Edit Edit Chart" at bounding box center [1178, 115] width 103 height 25
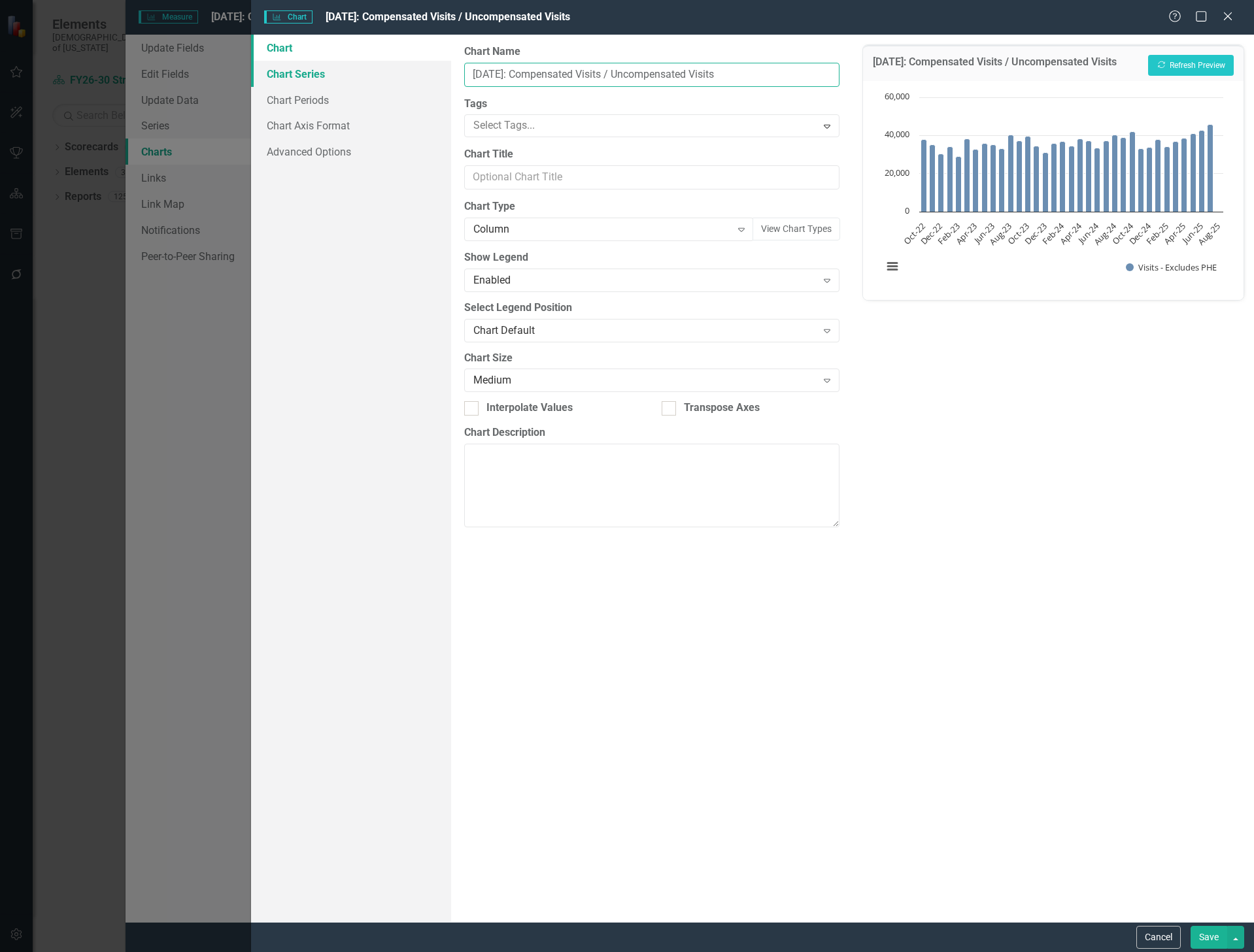
drag, startPoint x: 740, startPoint y: 71, endPoint x: 510, endPoint y: 203, distance: 265.2
click at [446, 70] on div "Chart Chart Series Chart Periods Chart Axis Format Advanced Options From this p…" at bounding box center [752, 478] width 1003 height 888
type input "T"
type input "Total Visits"
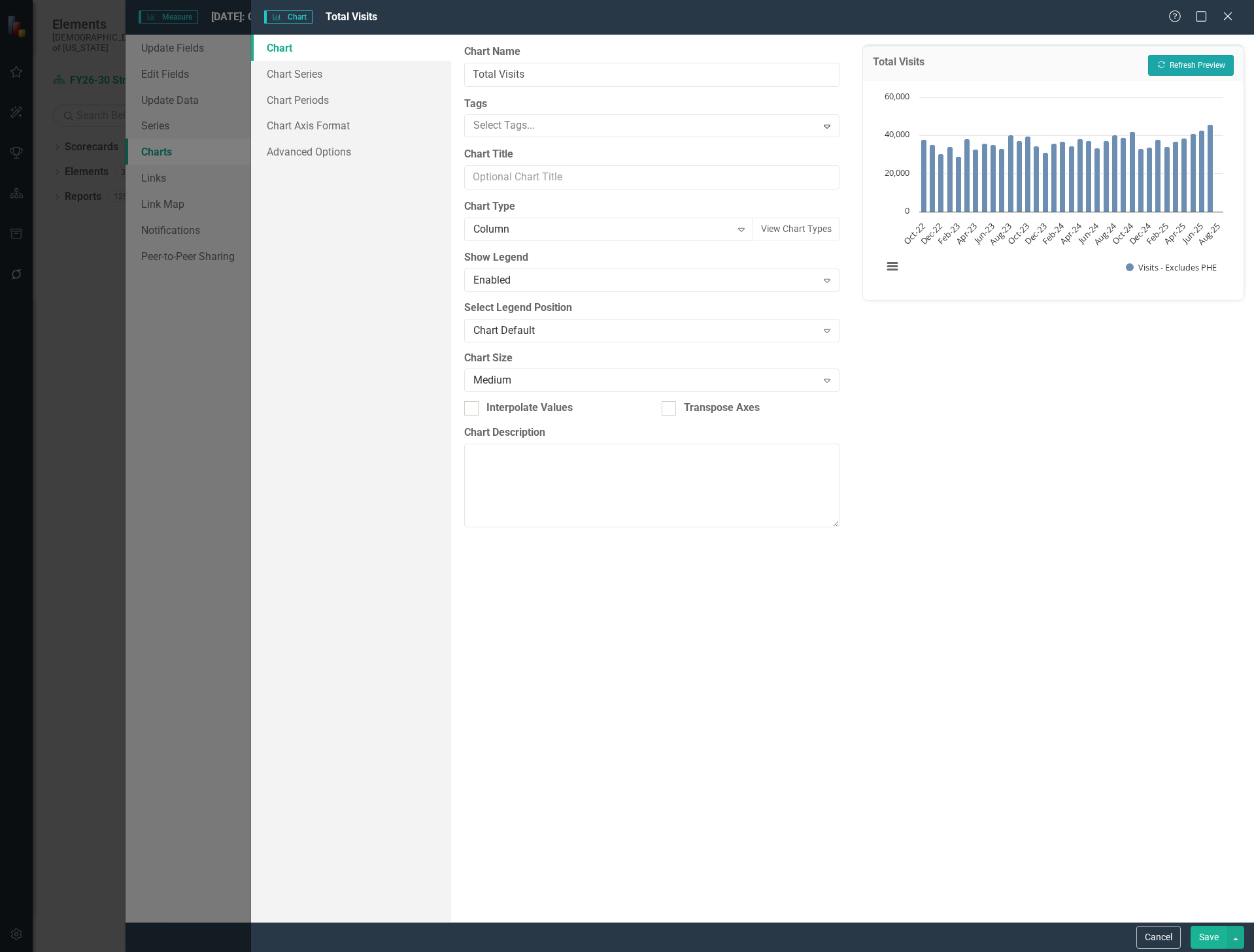
click at [1208, 61] on button "Recalculate Refresh Preview" at bounding box center [1190, 65] width 86 height 21
click at [1214, 938] on button "Save" at bounding box center [1208, 937] width 36 height 23
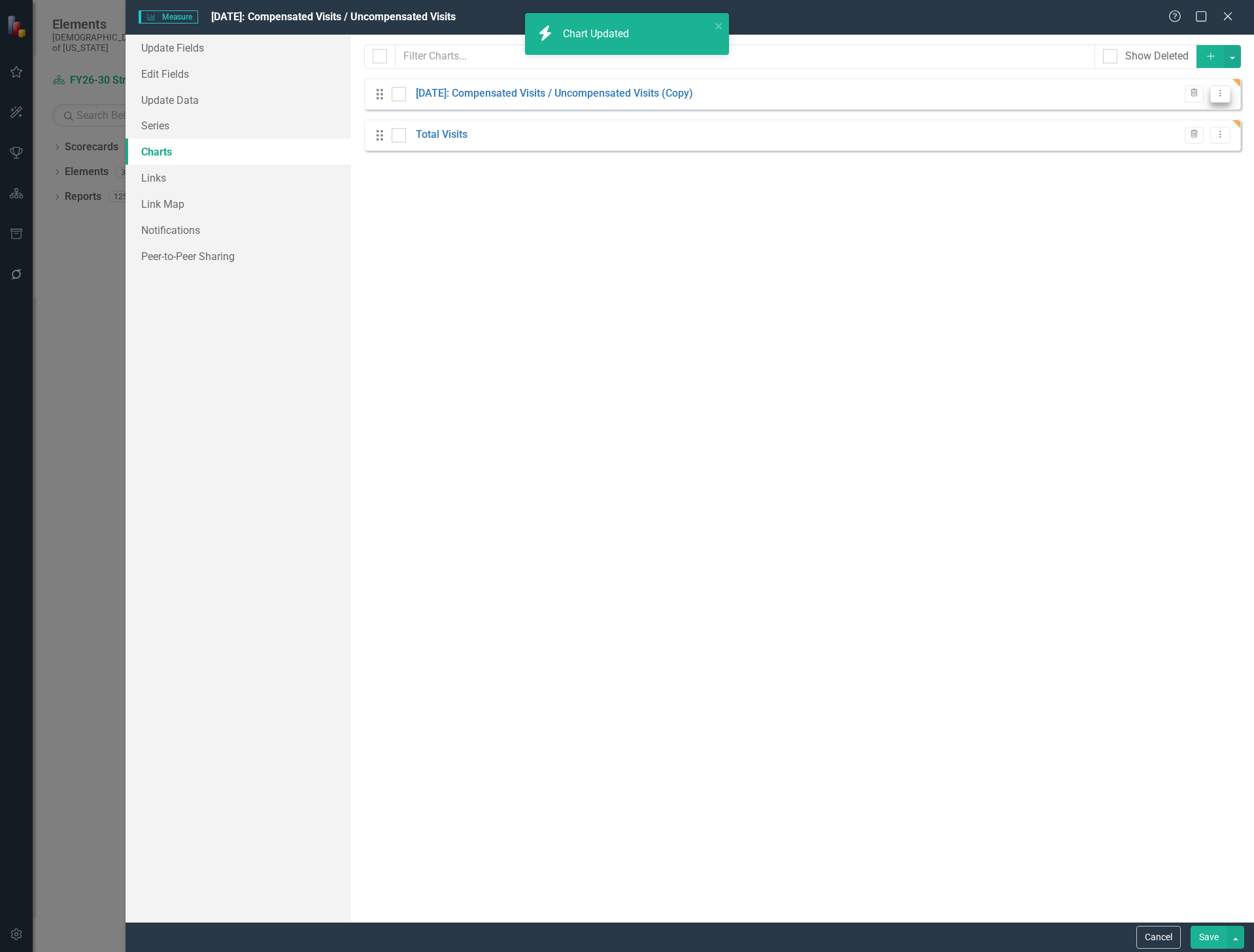
click at [1219, 95] on icon "Dropdown Menu" at bounding box center [1219, 93] width 11 height 8
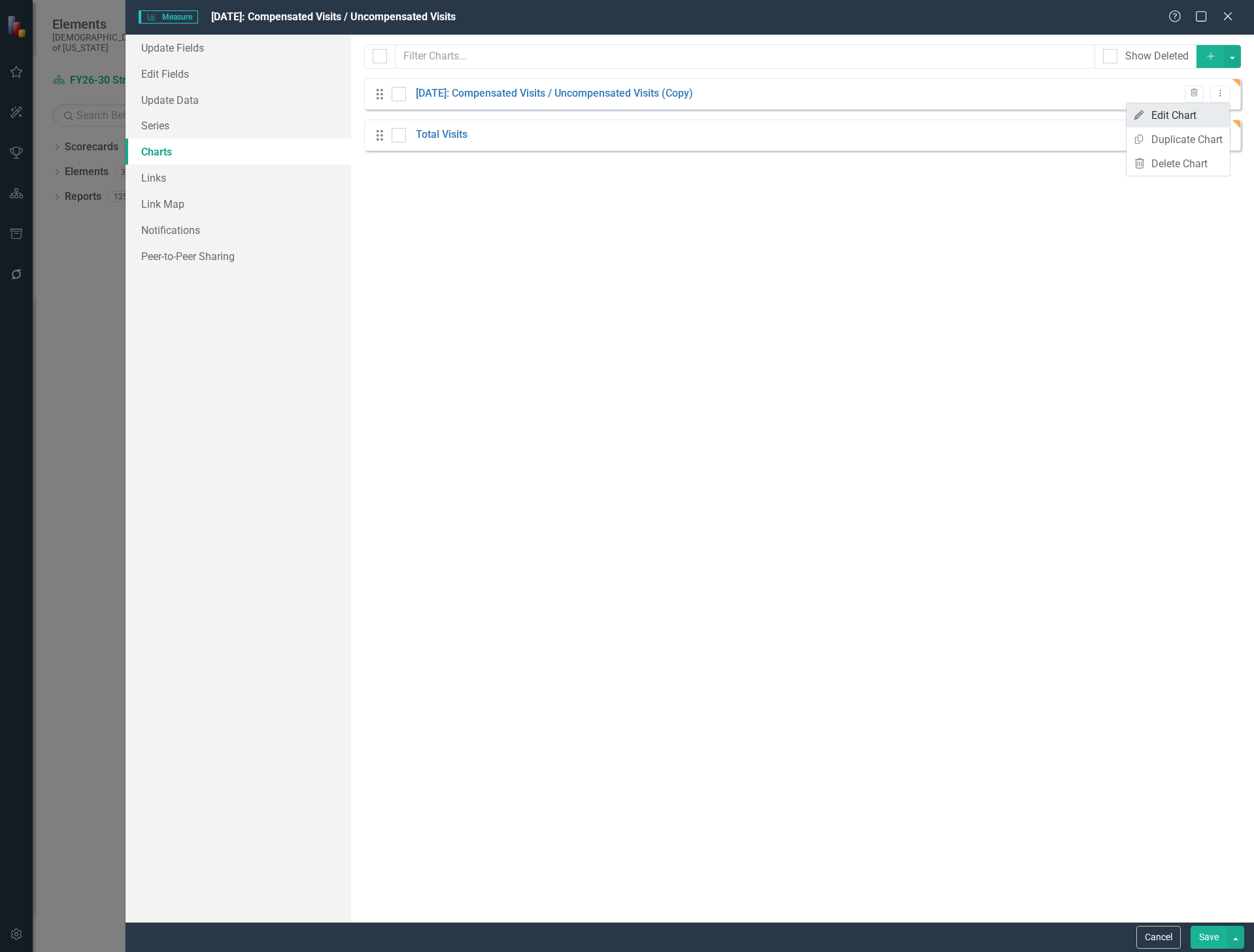
click at [1195, 113] on link "Edit Edit Chart" at bounding box center [1178, 115] width 103 height 25
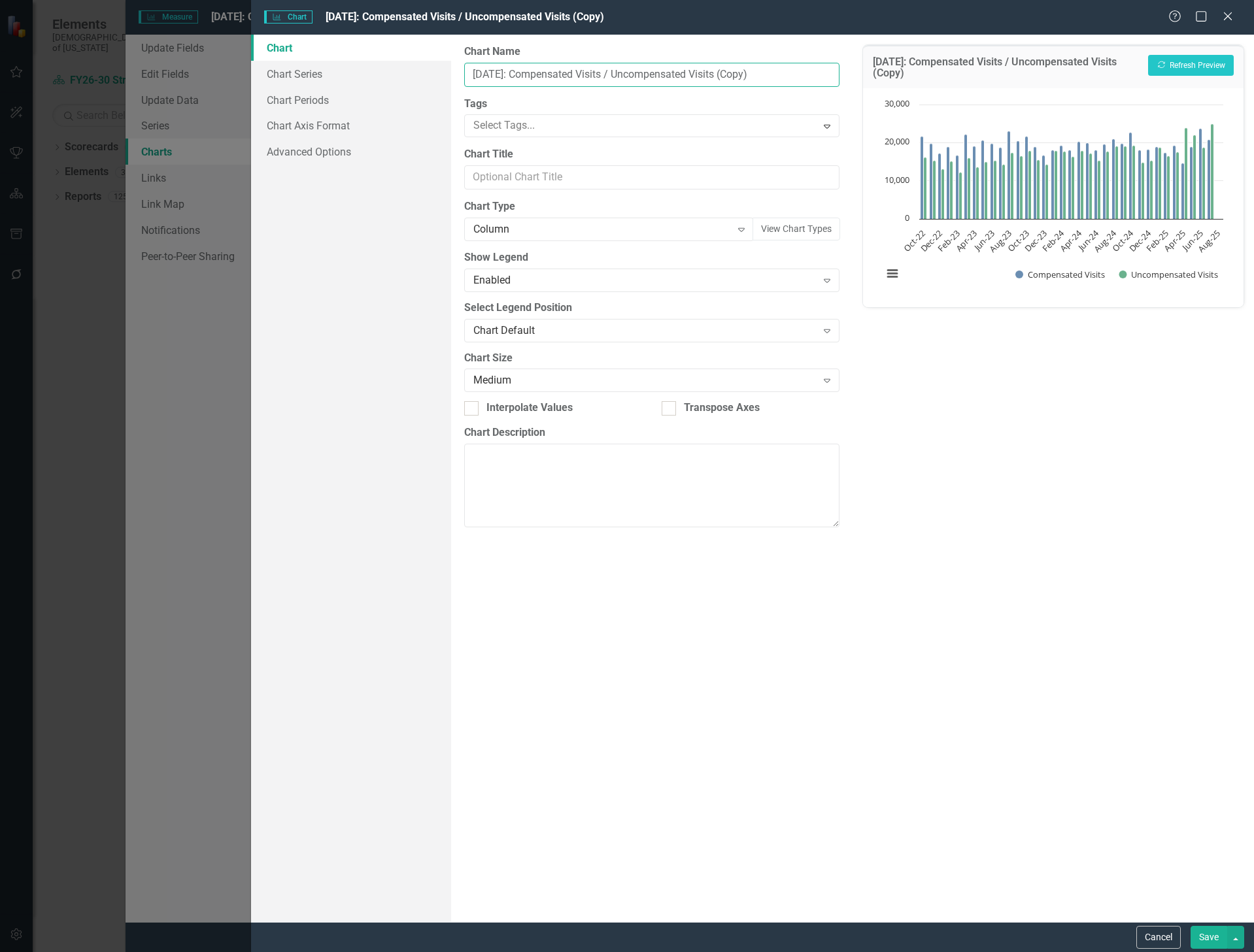
drag, startPoint x: 764, startPoint y: 75, endPoint x: 718, endPoint y: 79, distance: 46.2
click at [718, 77] on input "[DATE]: Compensated Visits / Uncompensated Visits (Copy)" at bounding box center [651, 75] width 375 height 25
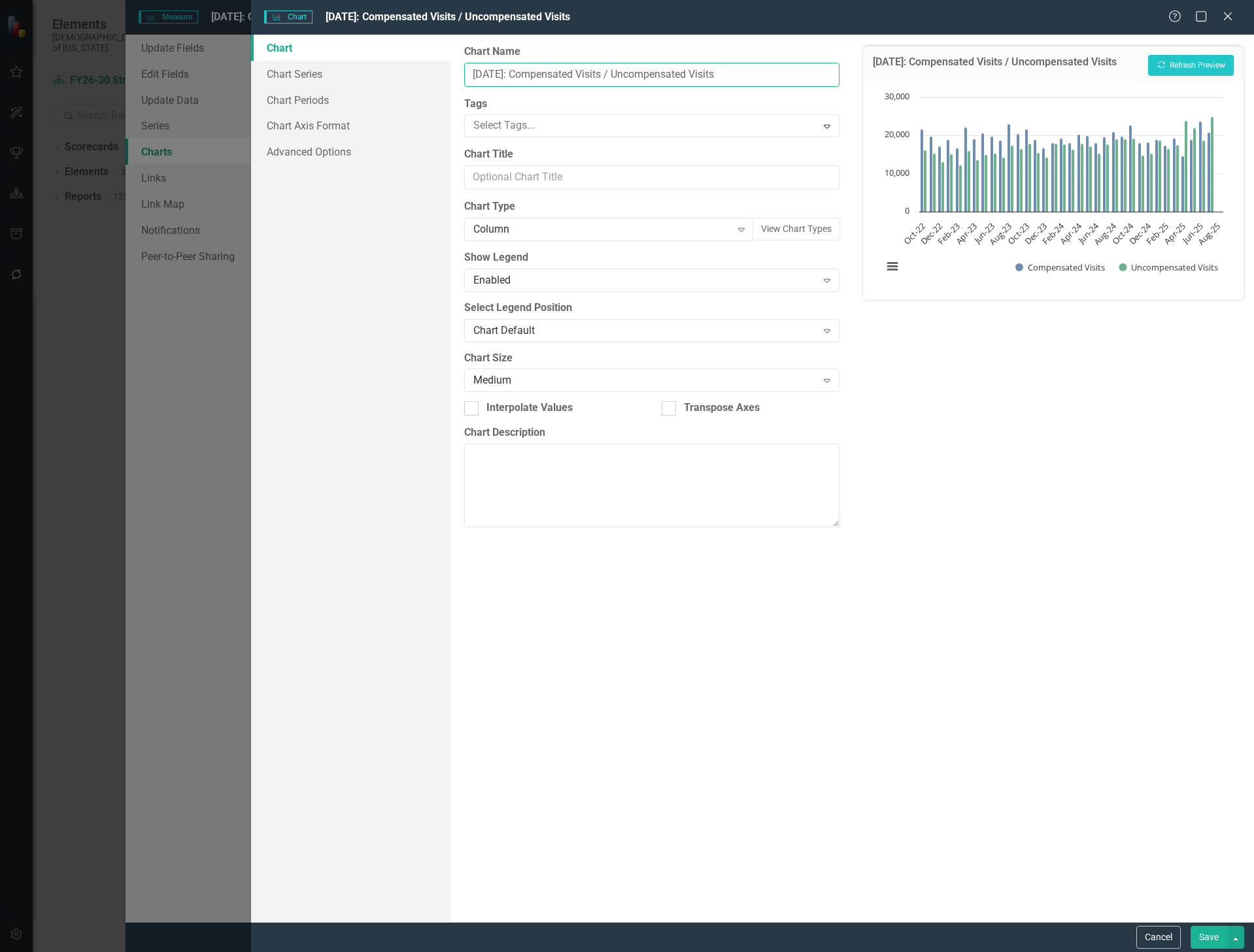
drag, startPoint x: 506, startPoint y: 73, endPoint x: 460, endPoint y: 65, distance: 46.7
click at [460, 65] on div "From this page, you can define the name, type, and size of the chart. You can a…" at bounding box center [651, 478] width 401 height 888
type input "Compensated Visits / Uncompensated Visits"
click at [1195, 63] on button "Recalculate Refresh Preview" at bounding box center [1190, 65] width 86 height 21
click at [1195, 931] on button "Save" at bounding box center [1208, 937] width 36 height 23
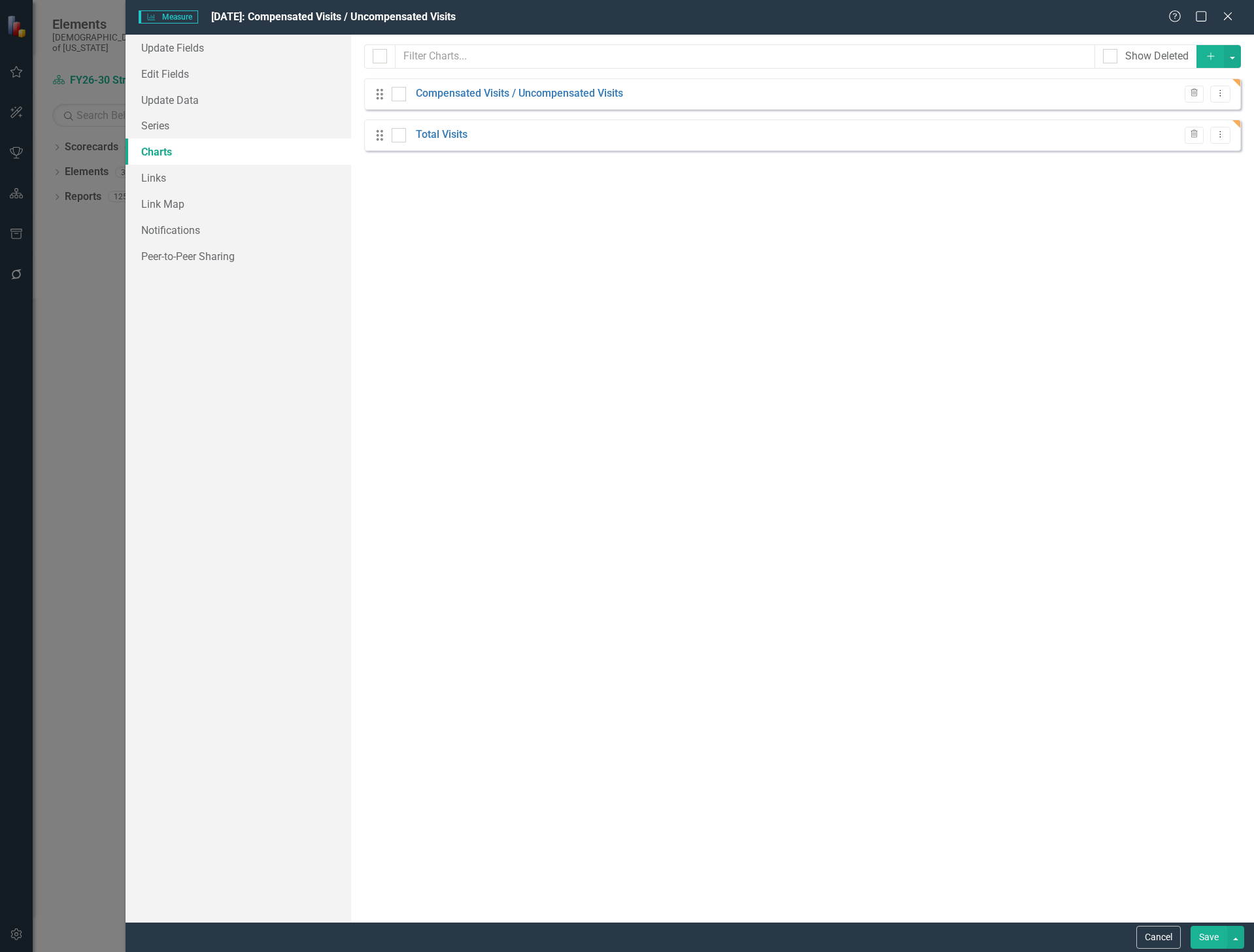
click at [1212, 934] on button "Save" at bounding box center [1208, 937] width 36 height 23
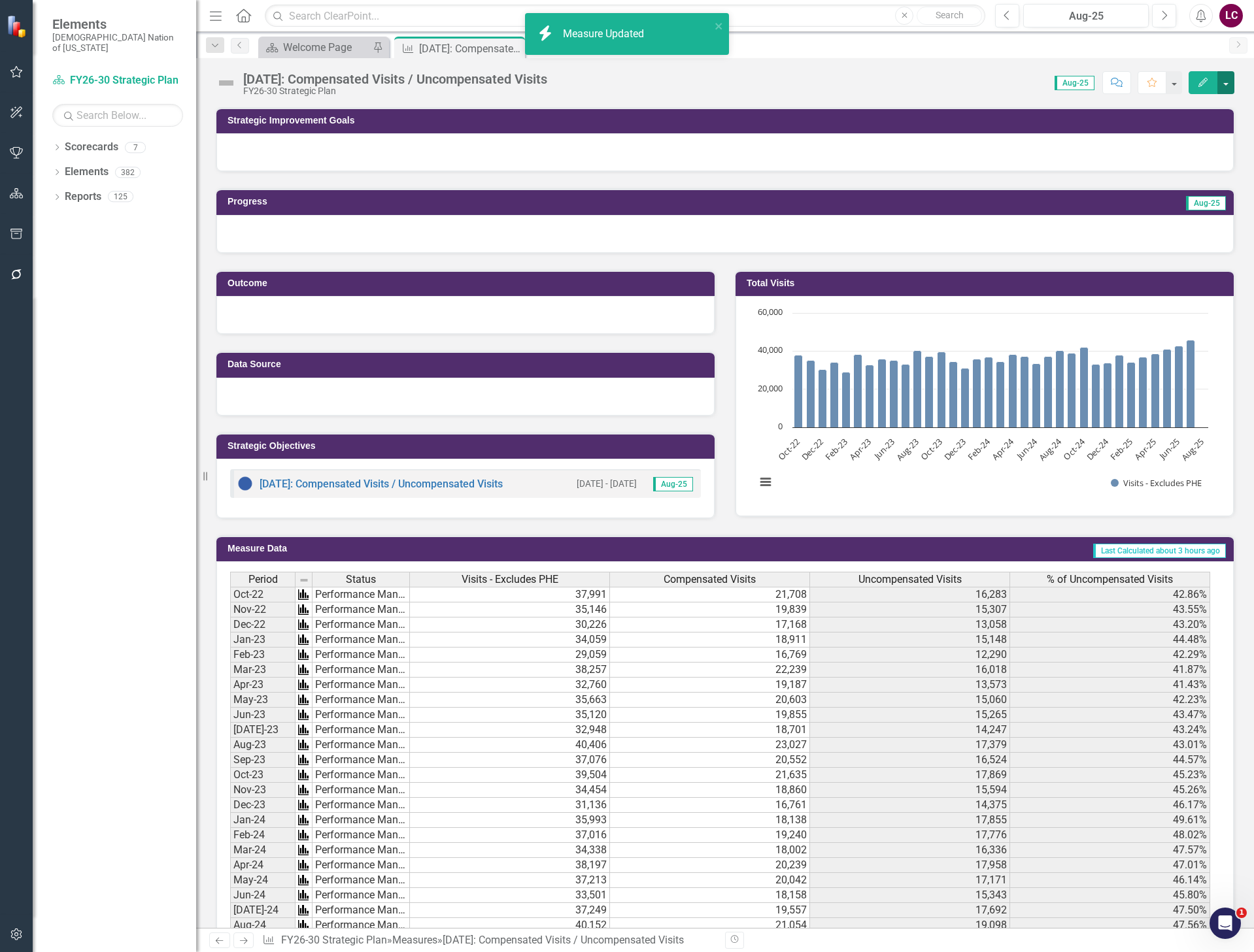
click at [1229, 74] on button "button" at bounding box center [1225, 82] width 17 height 23
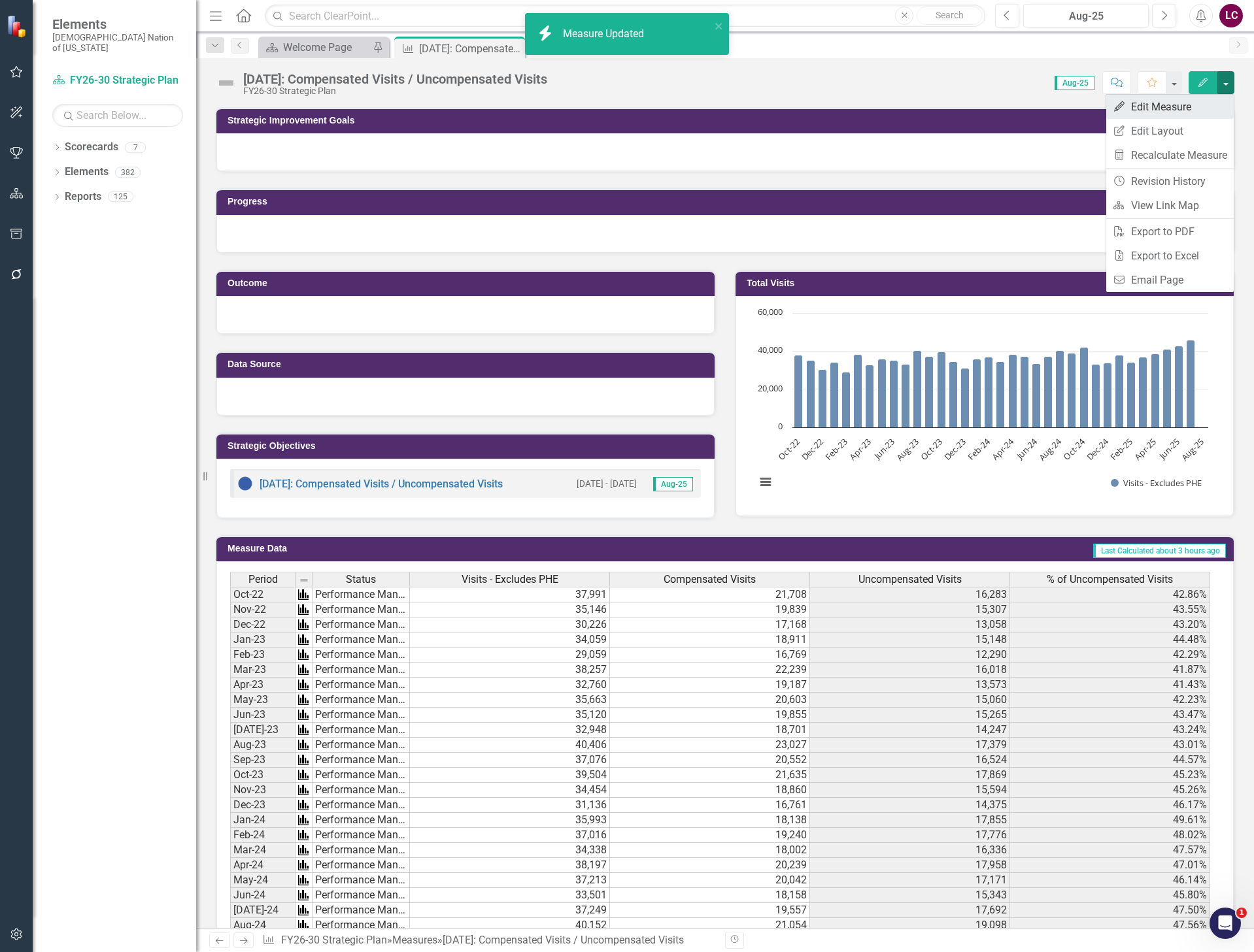
click at [1179, 107] on link "Edit Edit Measure" at bounding box center [1169, 107] width 127 height 25
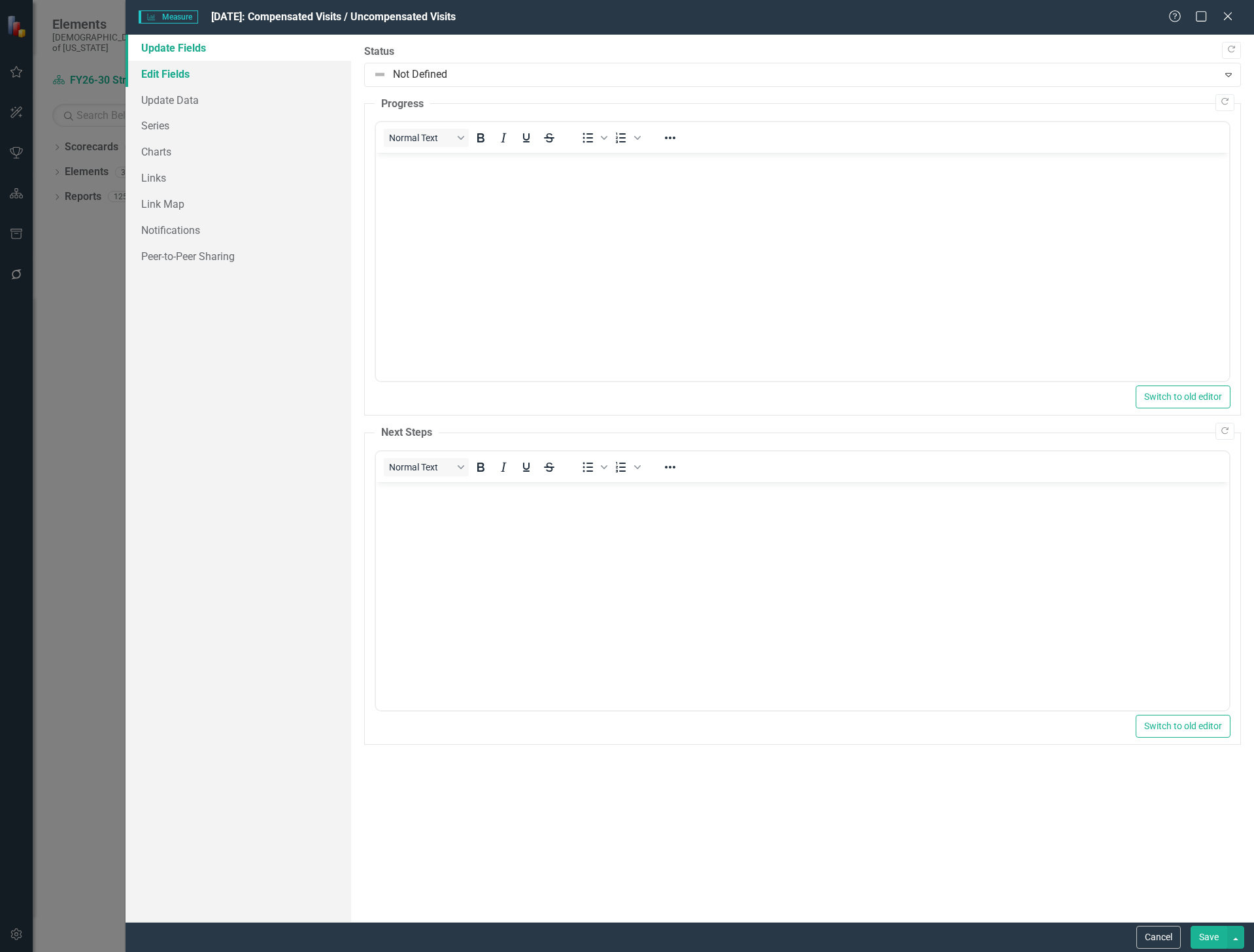
click at [144, 73] on link "Edit Fields" at bounding box center [238, 74] width 226 height 26
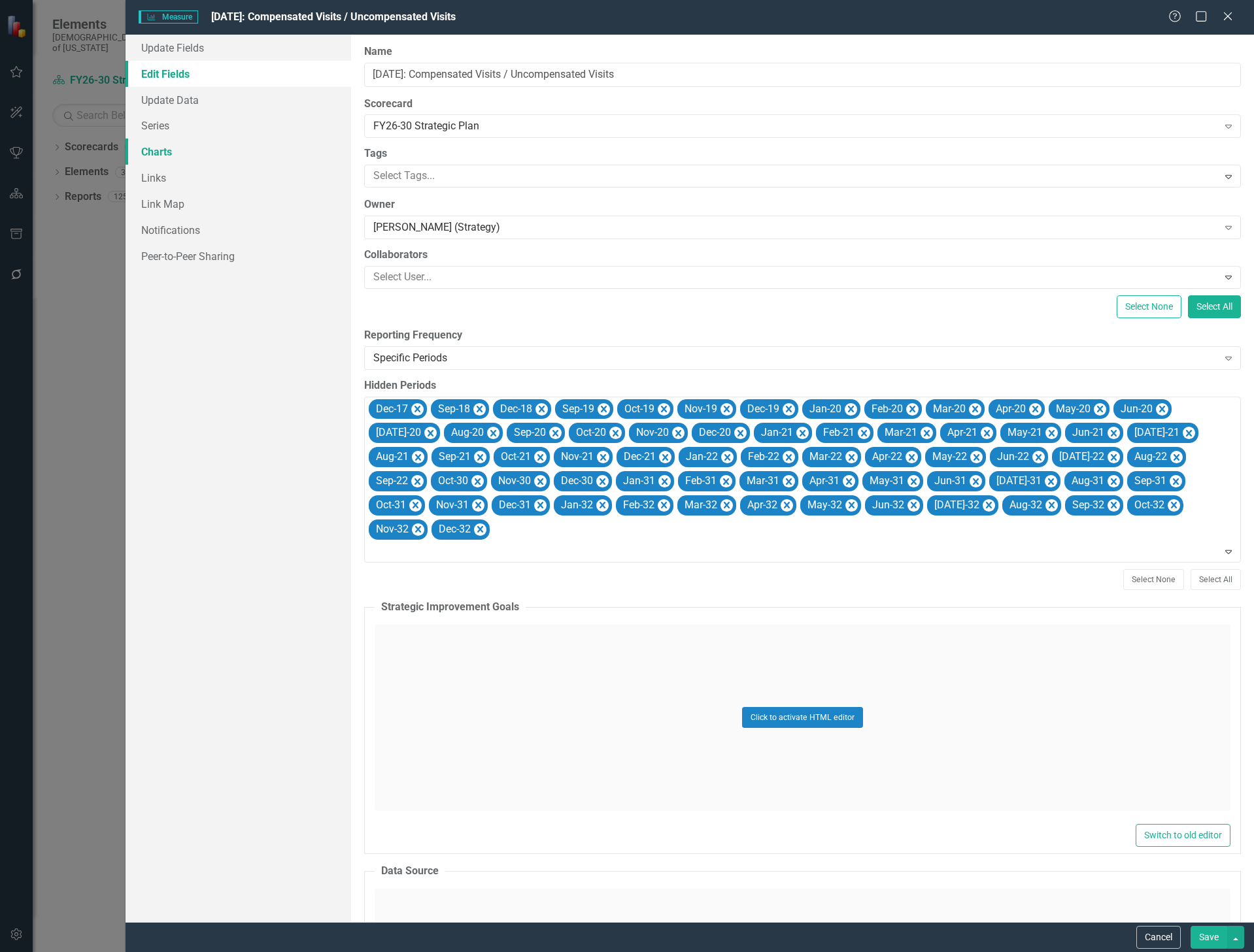
click at [149, 146] on link "Charts" at bounding box center [238, 151] width 226 height 26
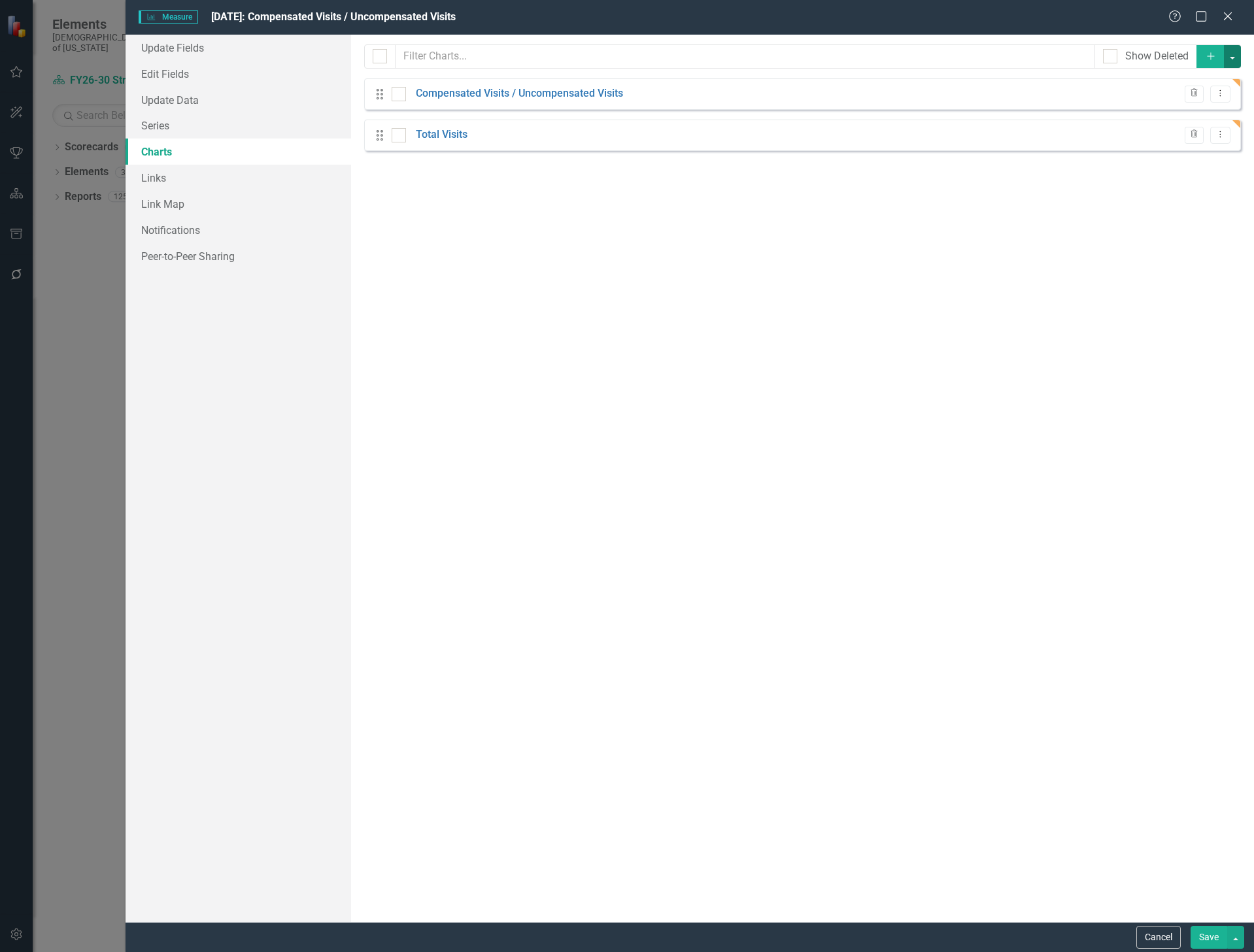
click at [1234, 53] on button "button" at bounding box center [1232, 56] width 17 height 23
click at [1205, 76] on link "Add Add Chart" at bounding box center [1189, 81] width 103 height 25
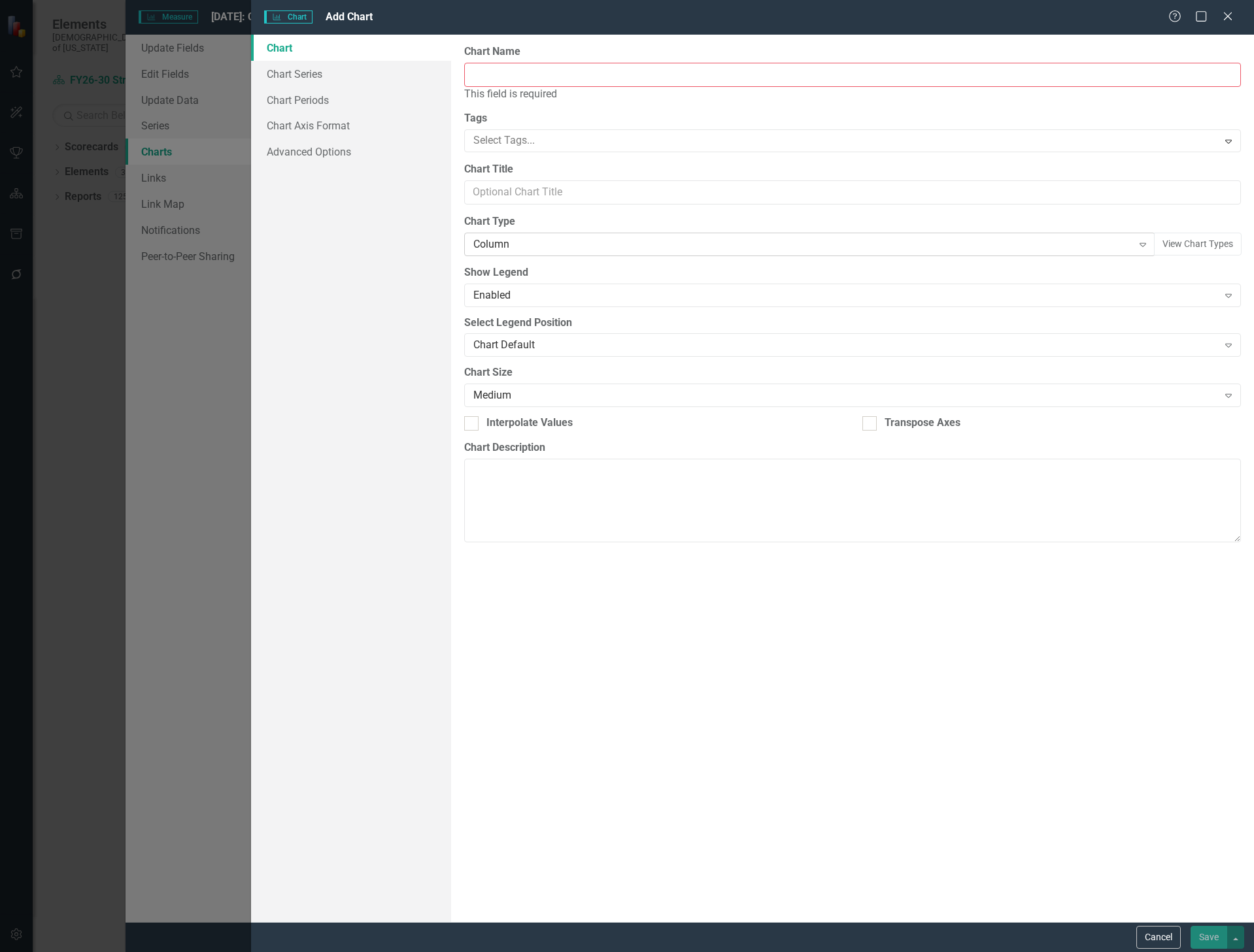
click at [521, 241] on div "Column" at bounding box center [802, 244] width 658 height 15
